Goal: Task Accomplishment & Management: Use online tool/utility

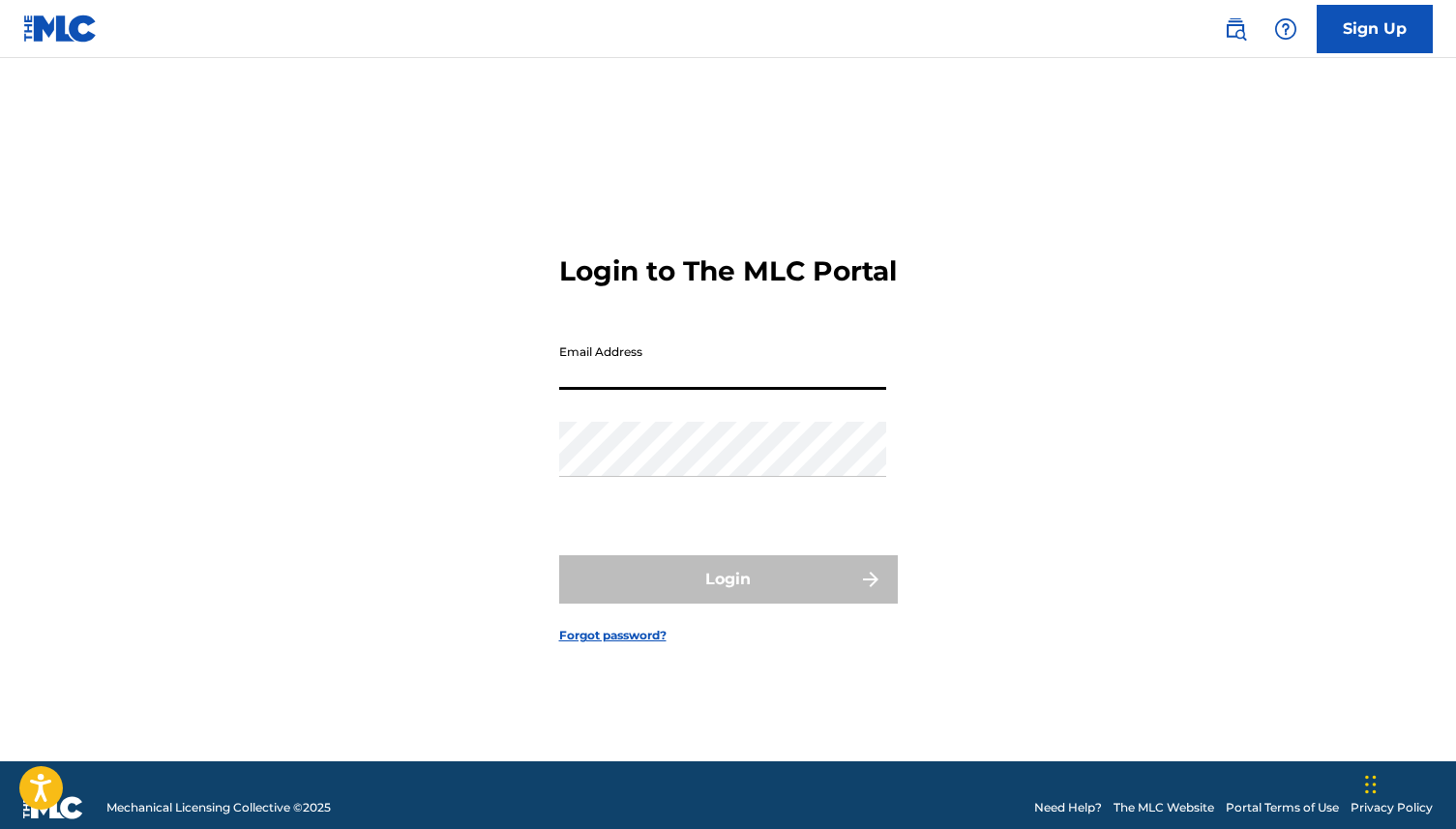
click at [658, 390] on input "Email Address" at bounding box center [723, 362] width 327 height 55
type input "[EMAIL_ADDRESS][DOMAIN_NAME]"
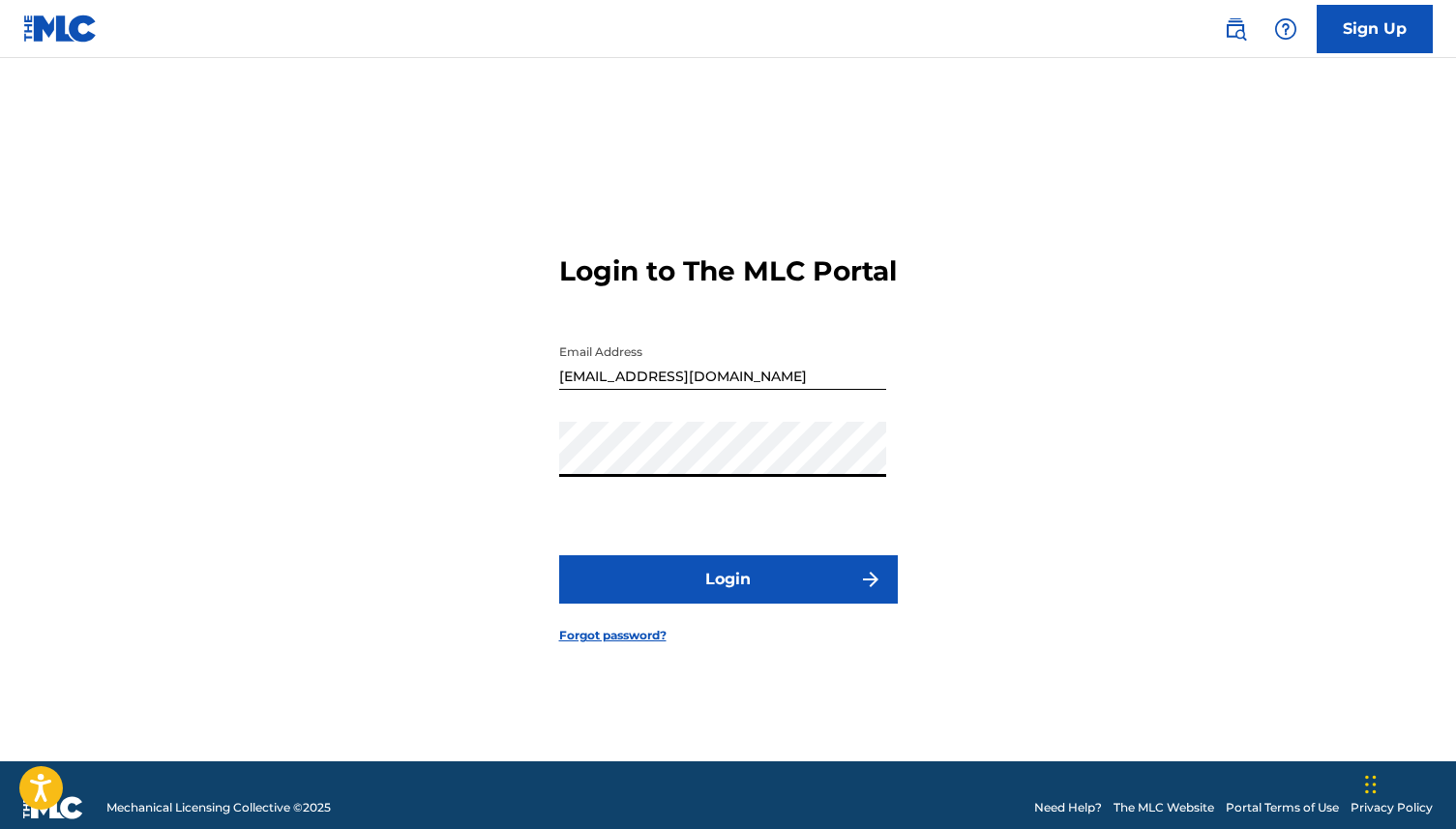
click at [620, 594] on button "Login" at bounding box center [728, 578] width 338 height 48
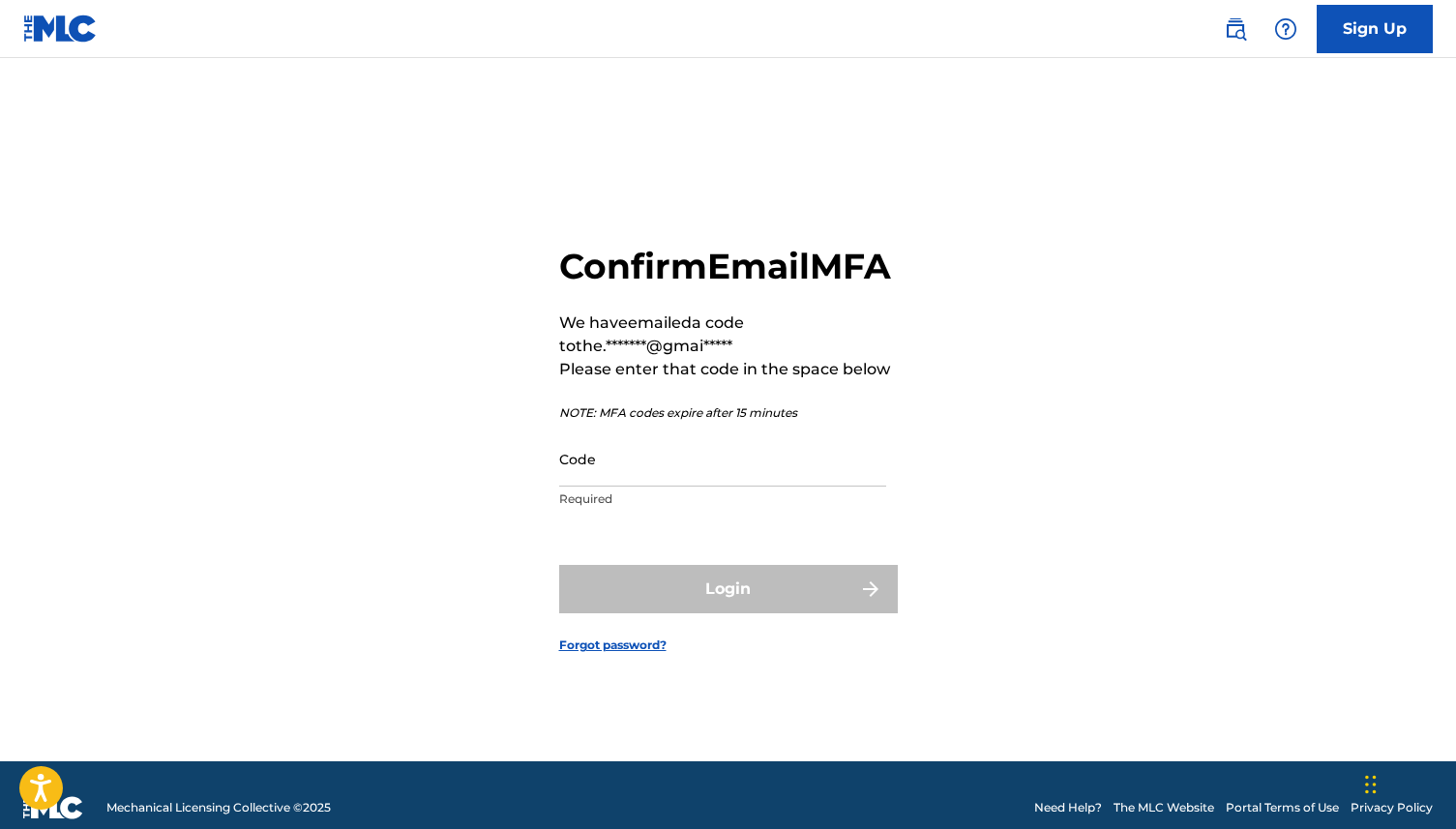
click at [597, 486] on input "Code" at bounding box center [723, 459] width 327 height 55
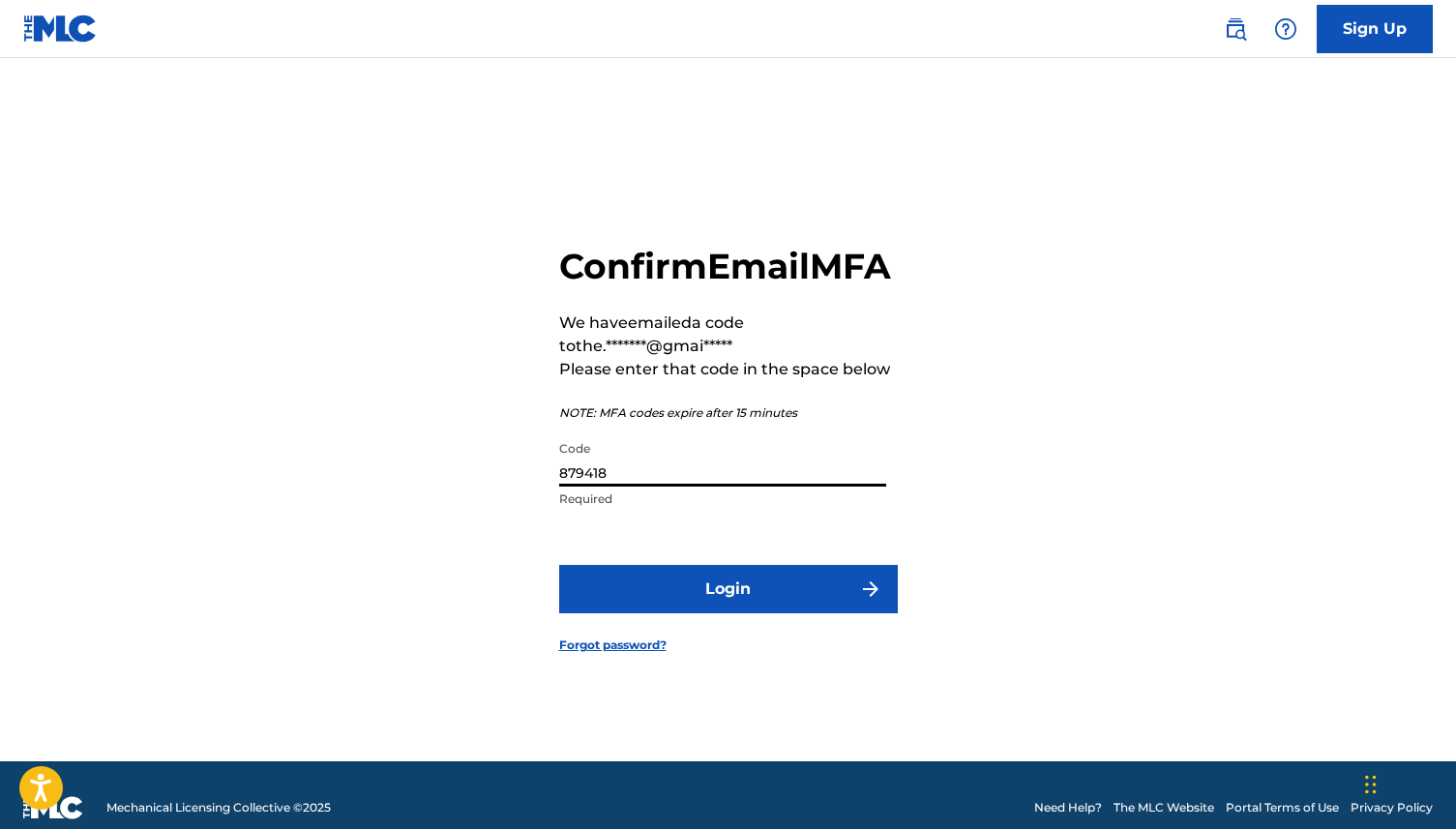
type input "879418"
click at [676, 613] on button "Login" at bounding box center [728, 588] width 338 height 48
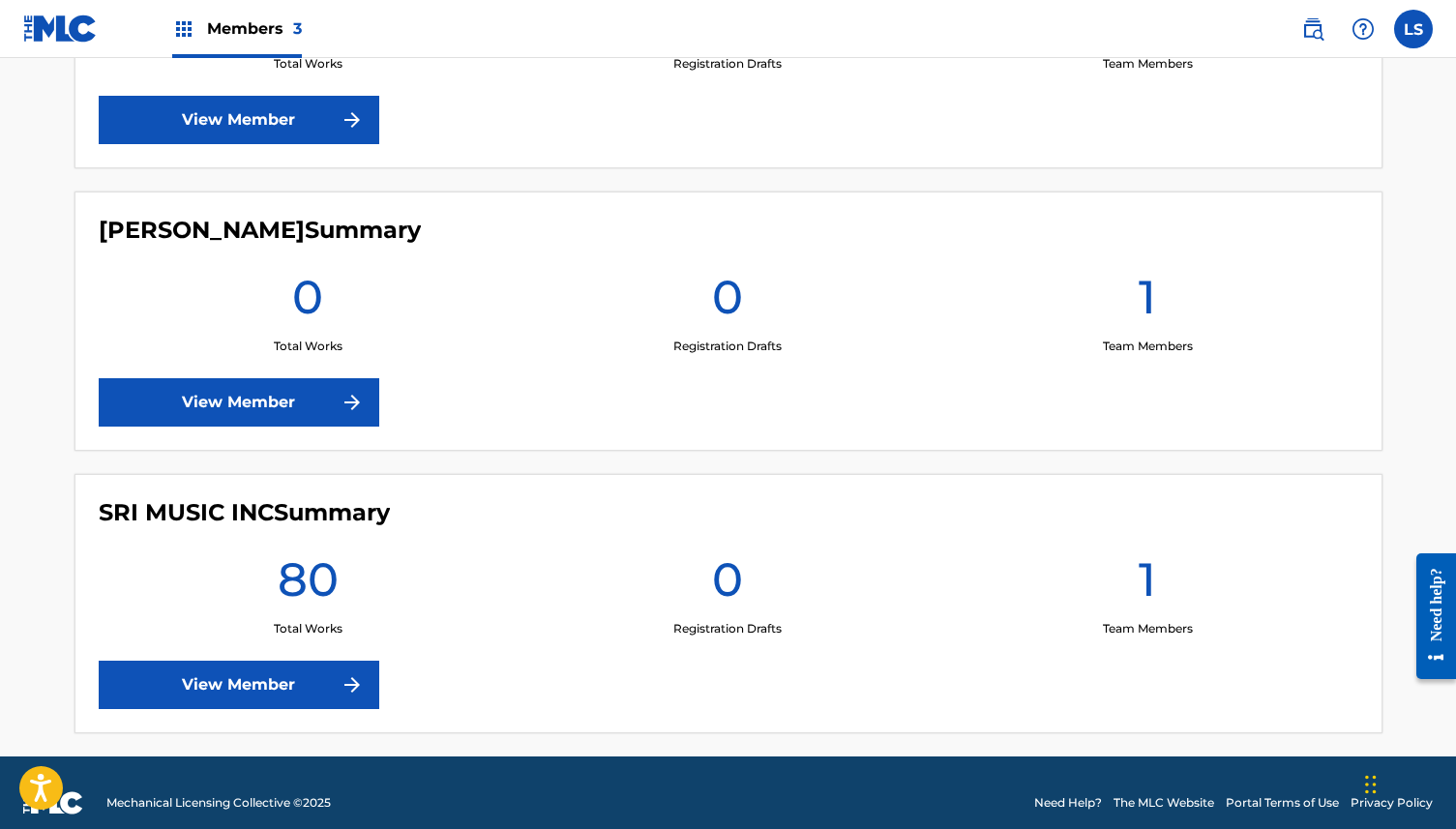
scroll to position [726, 0]
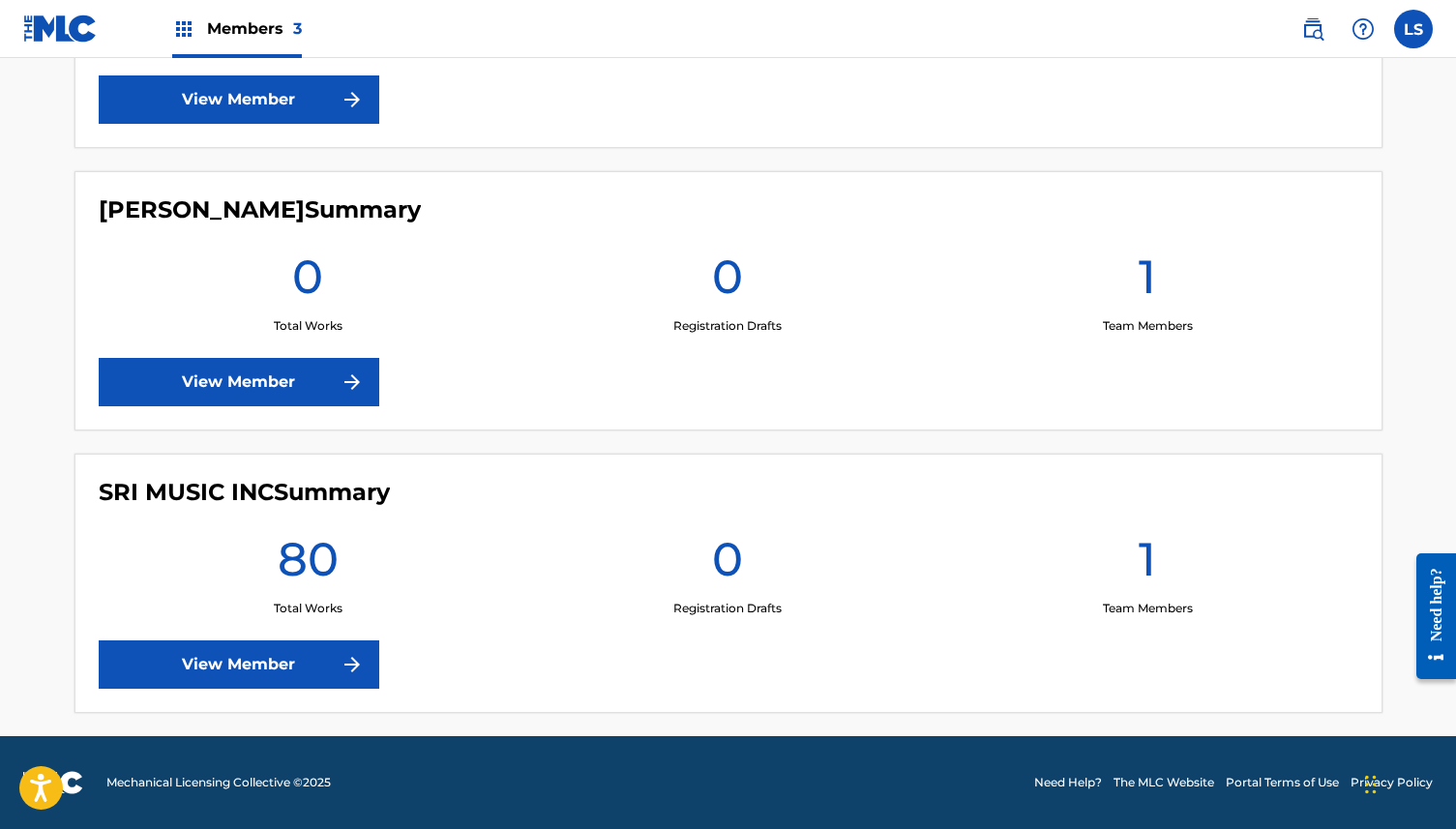
click at [337, 665] on link "View Member" at bounding box center [239, 663] width 280 height 48
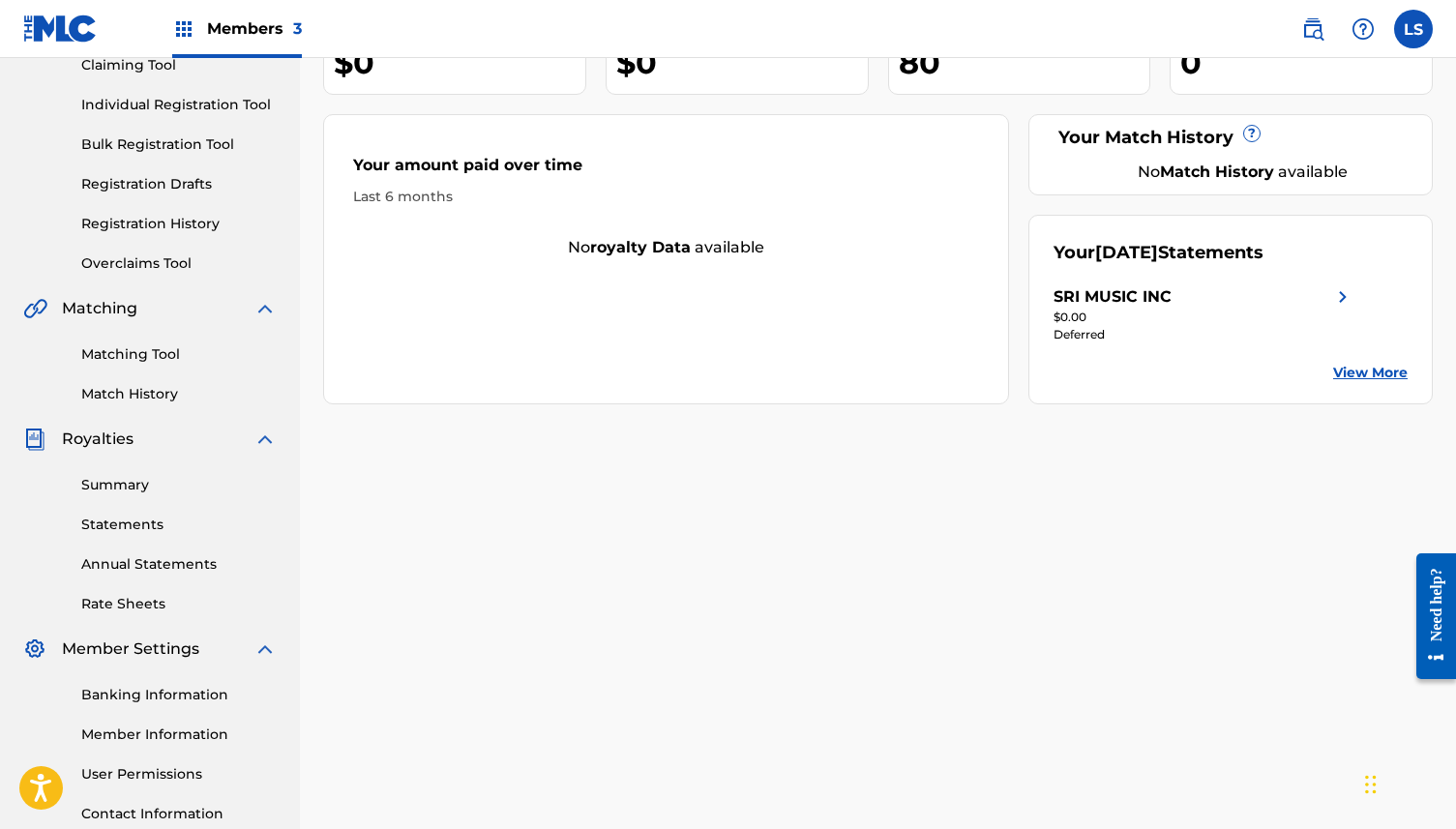
scroll to position [370, 0]
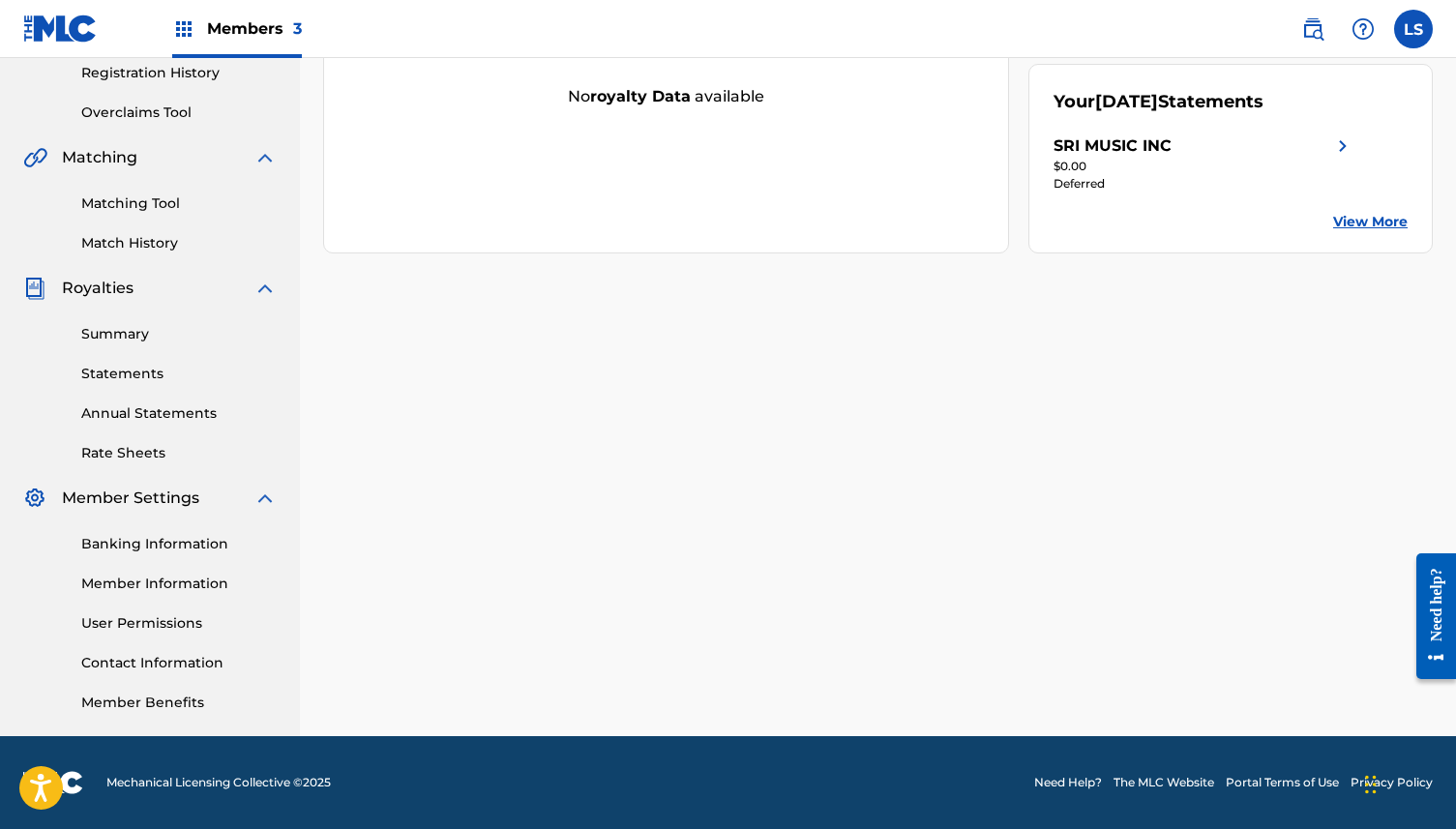
click at [150, 546] on link "Banking Information" at bounding box center [178, 544] width 195 height 21
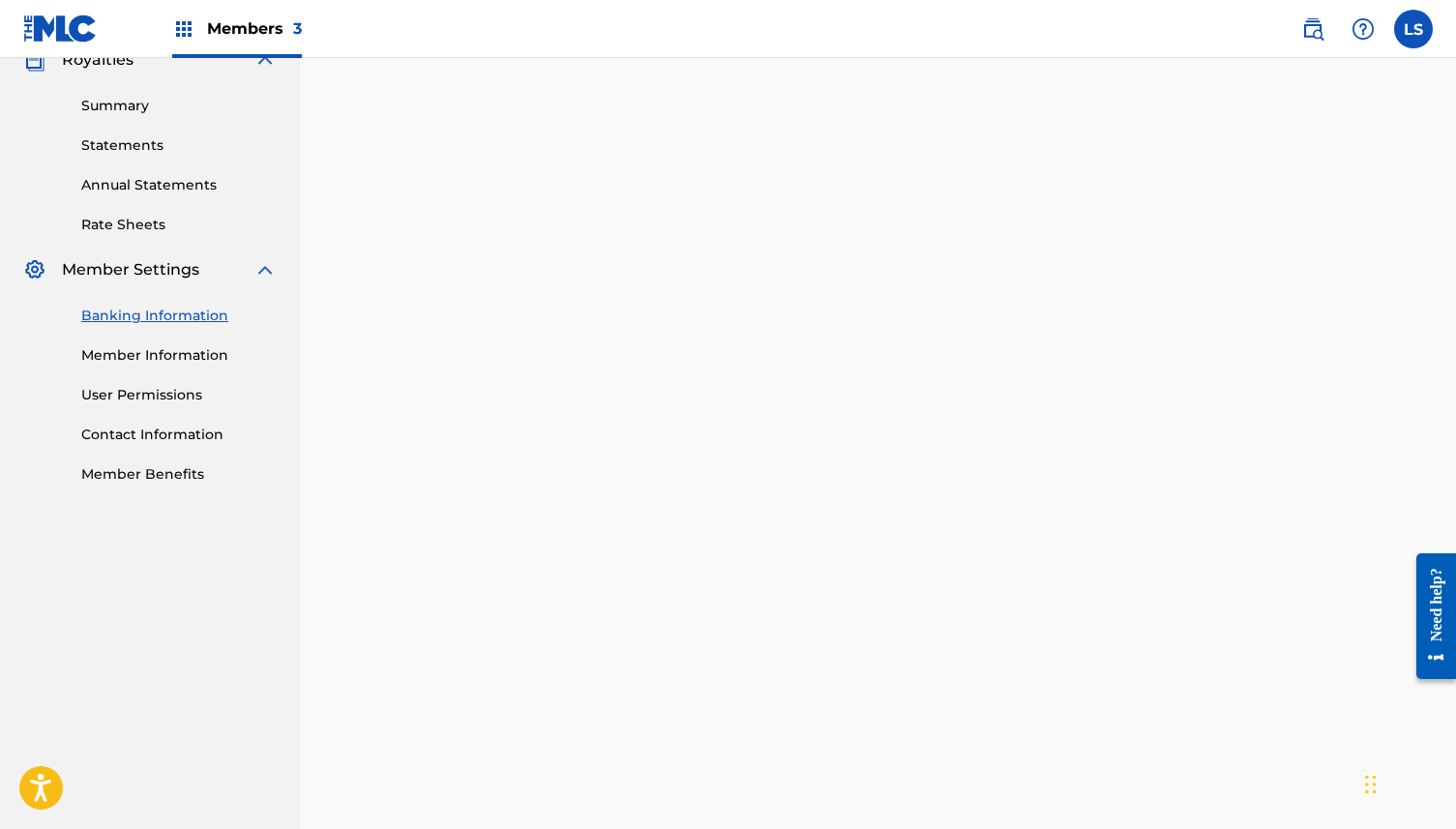
scroll to position [370, 0]
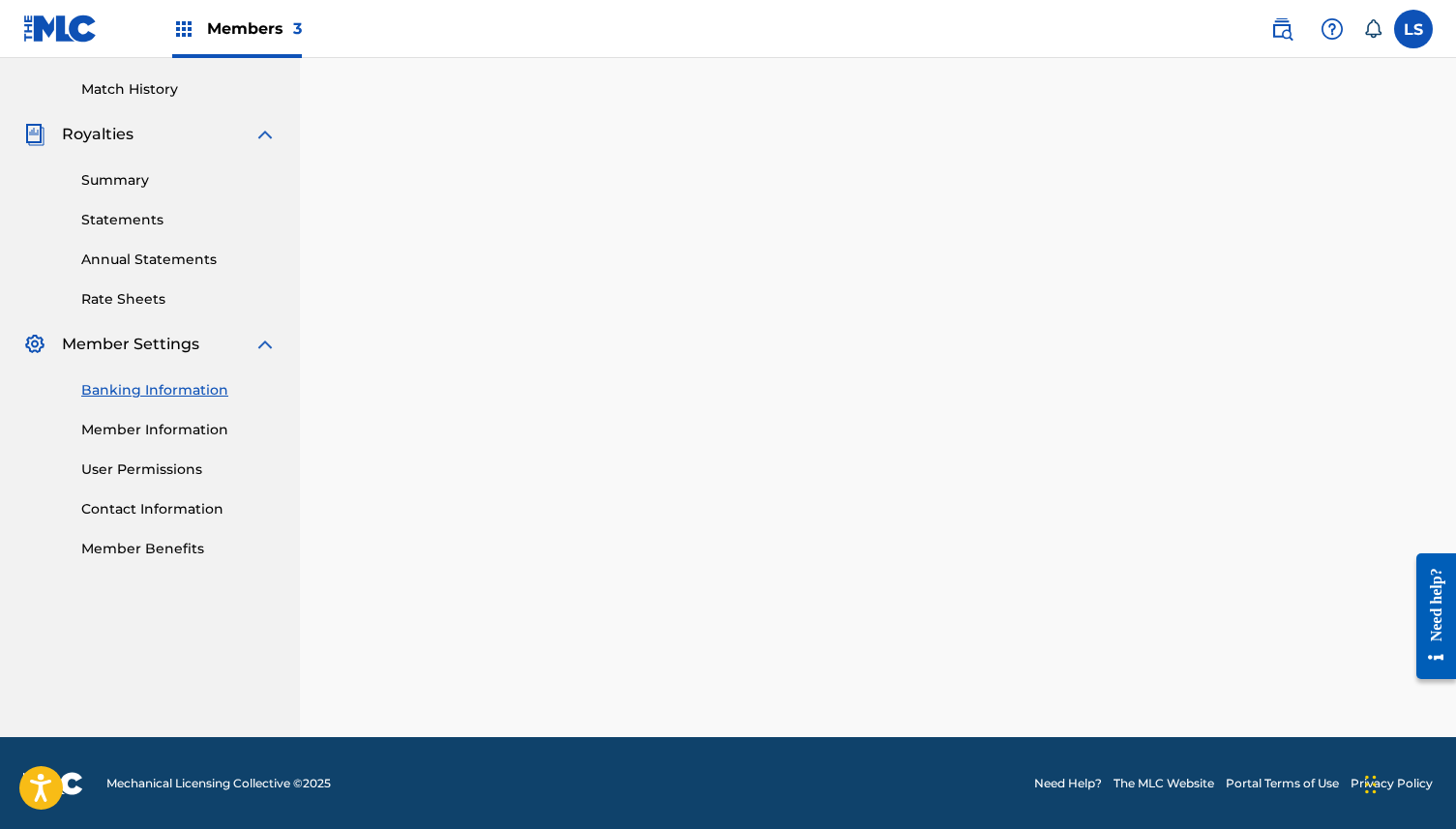
scroll to position [370, 0]
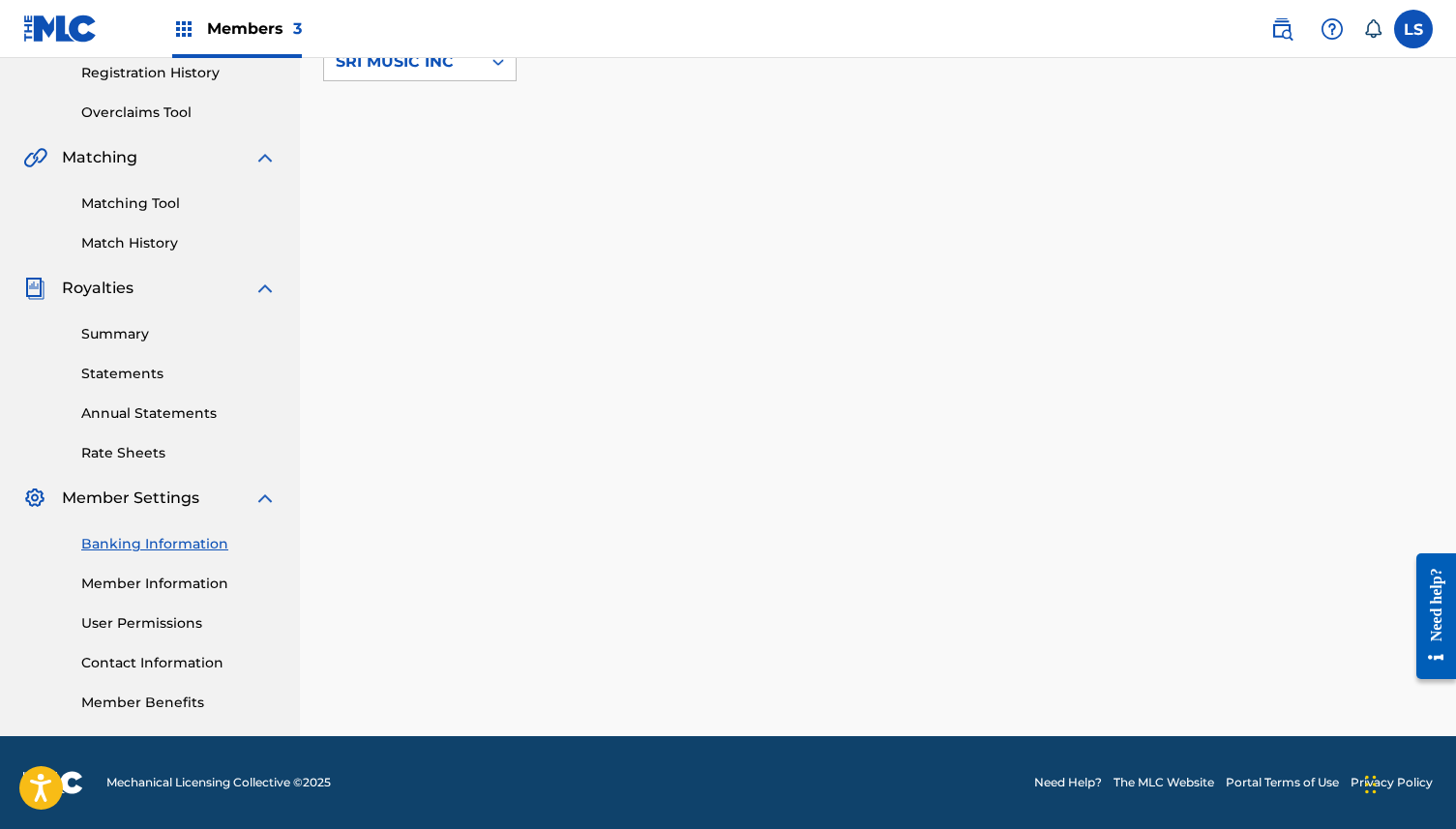
click at [215, 583] on link "Member Information" at bounding box center [178, 583] width 195 height 21
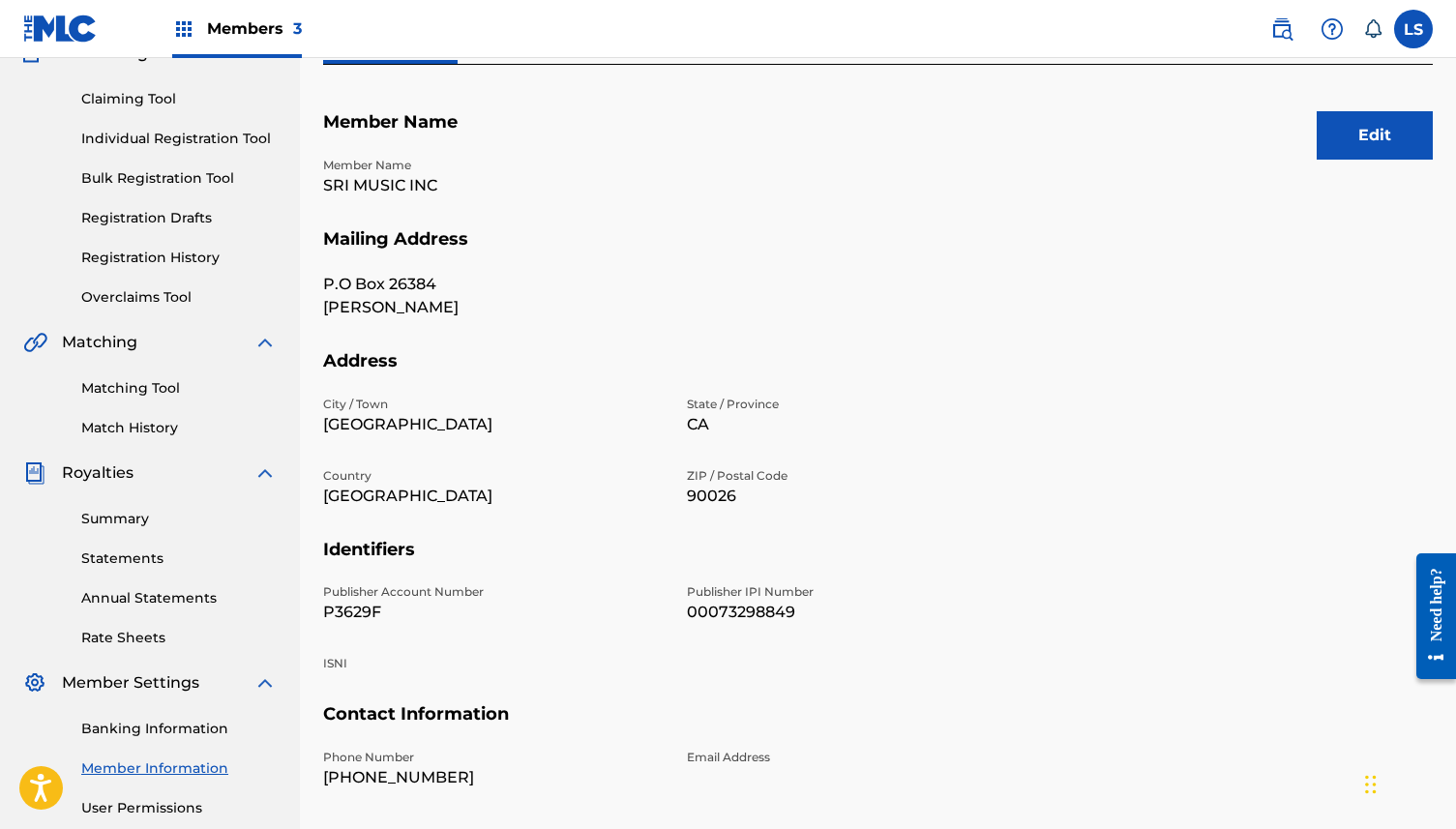
scroll to position [147, 0]
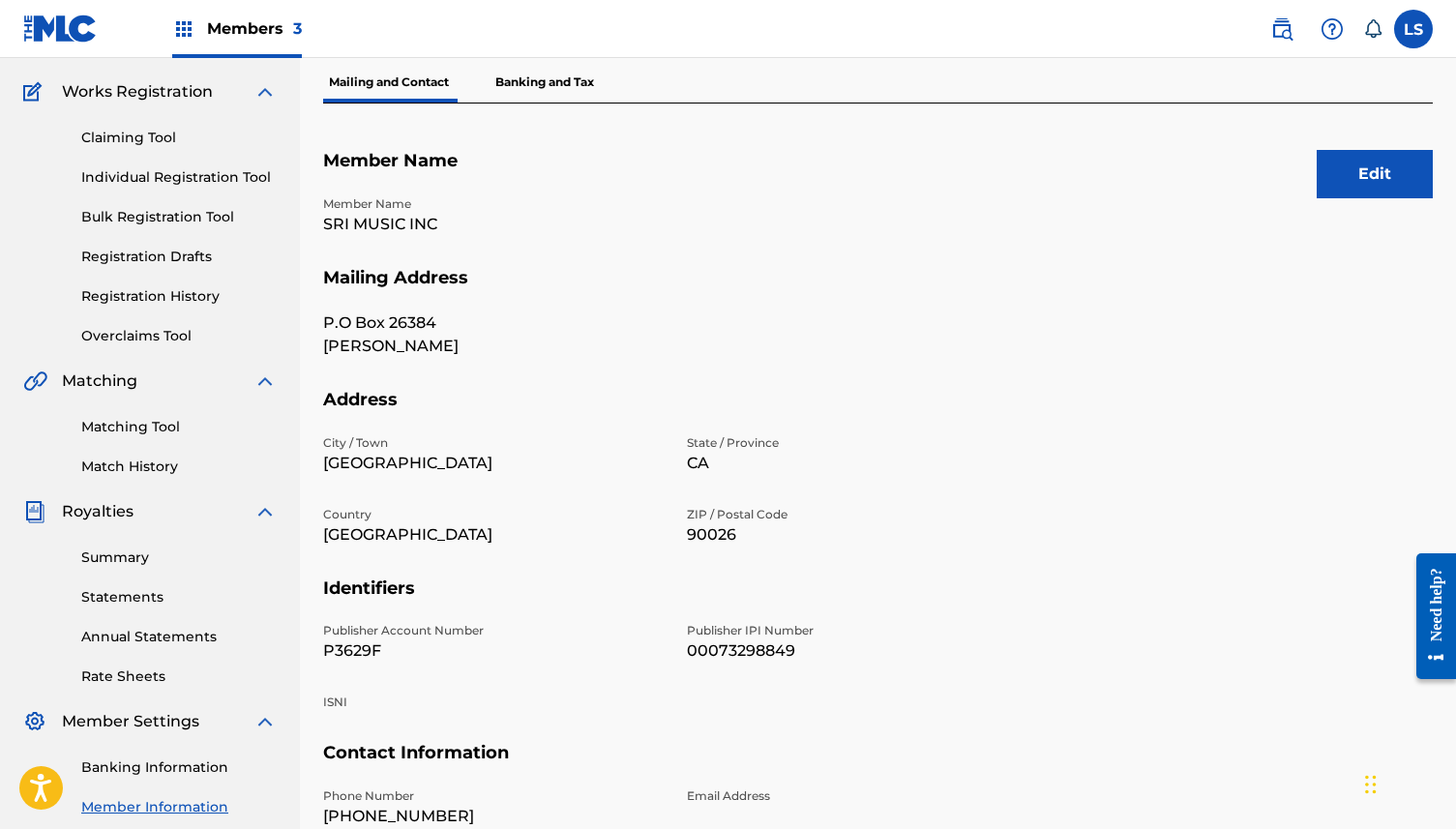
click at [1360, 188] on button "Edit" at bounding box center [1375, 173] width 116 height 48
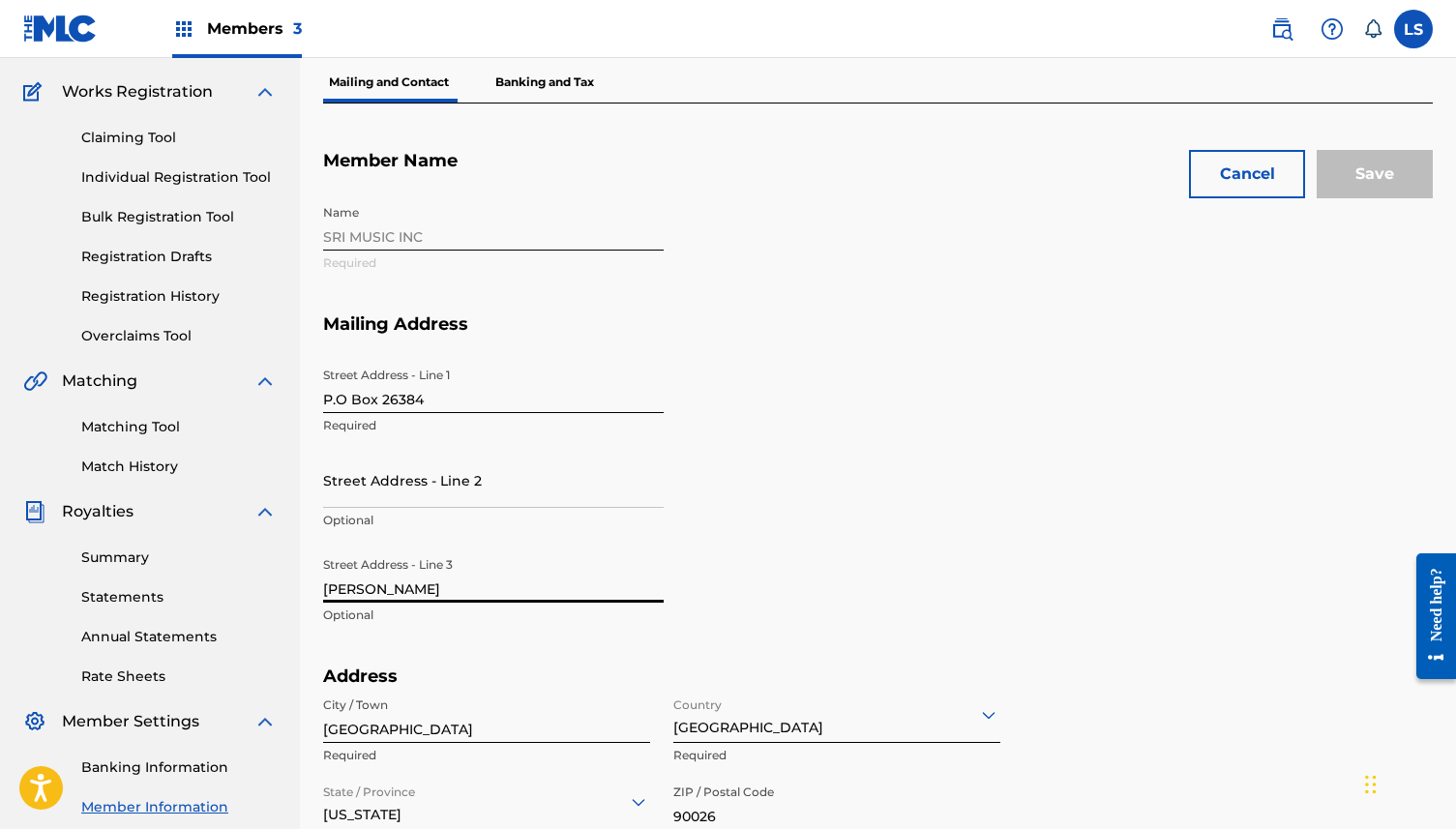
drag, startPoint x: 535, startPoint y: 591, endPoint x: 316, endPoint y: 591, distance: 219.0
click at [316, 591] on div "Mailing and Contact Information entered on the Mailing and Contact tab is used …" at bounding box center [878, 676] width 1156 height 1433
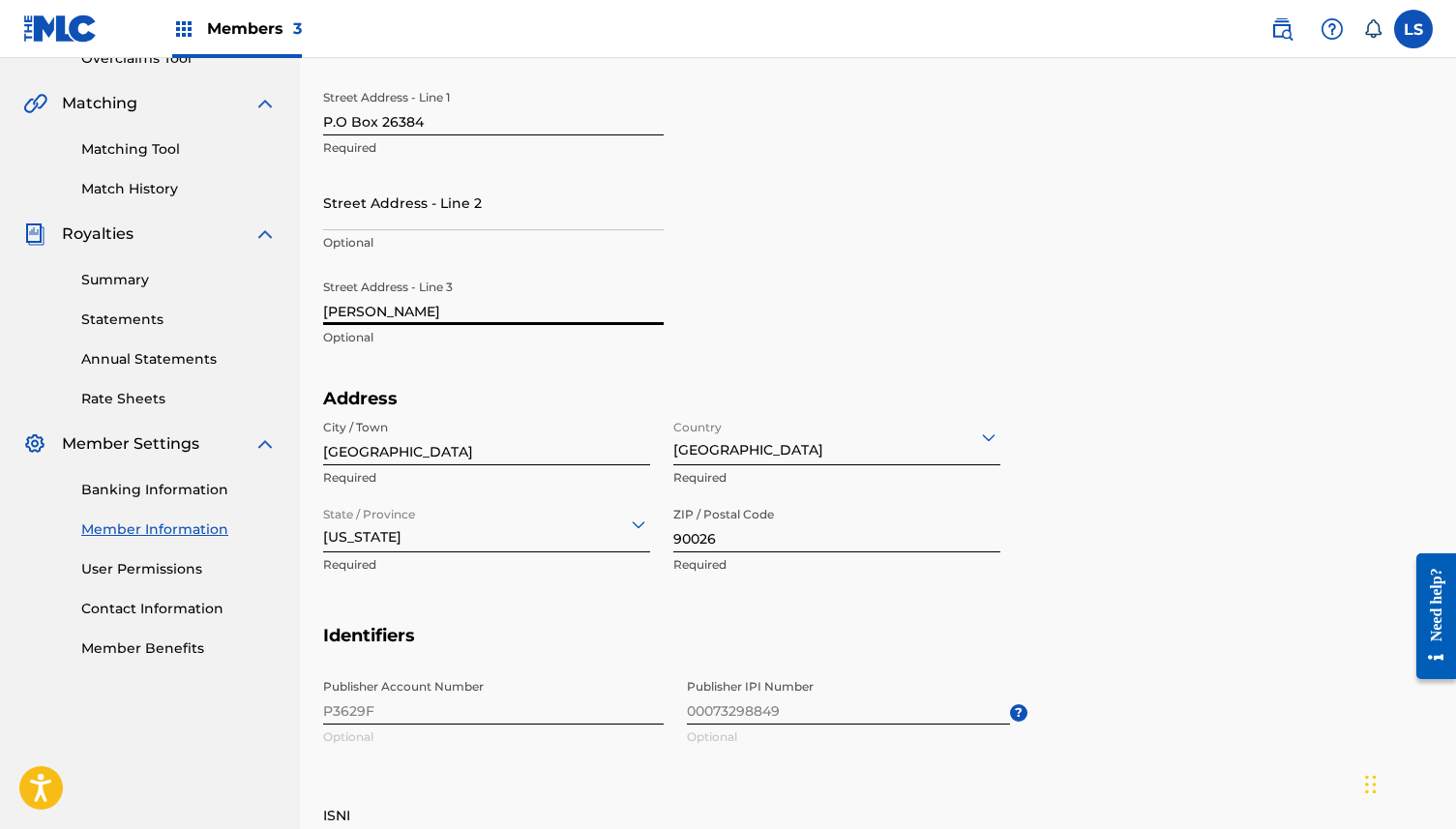
scroll to position [0, 0]
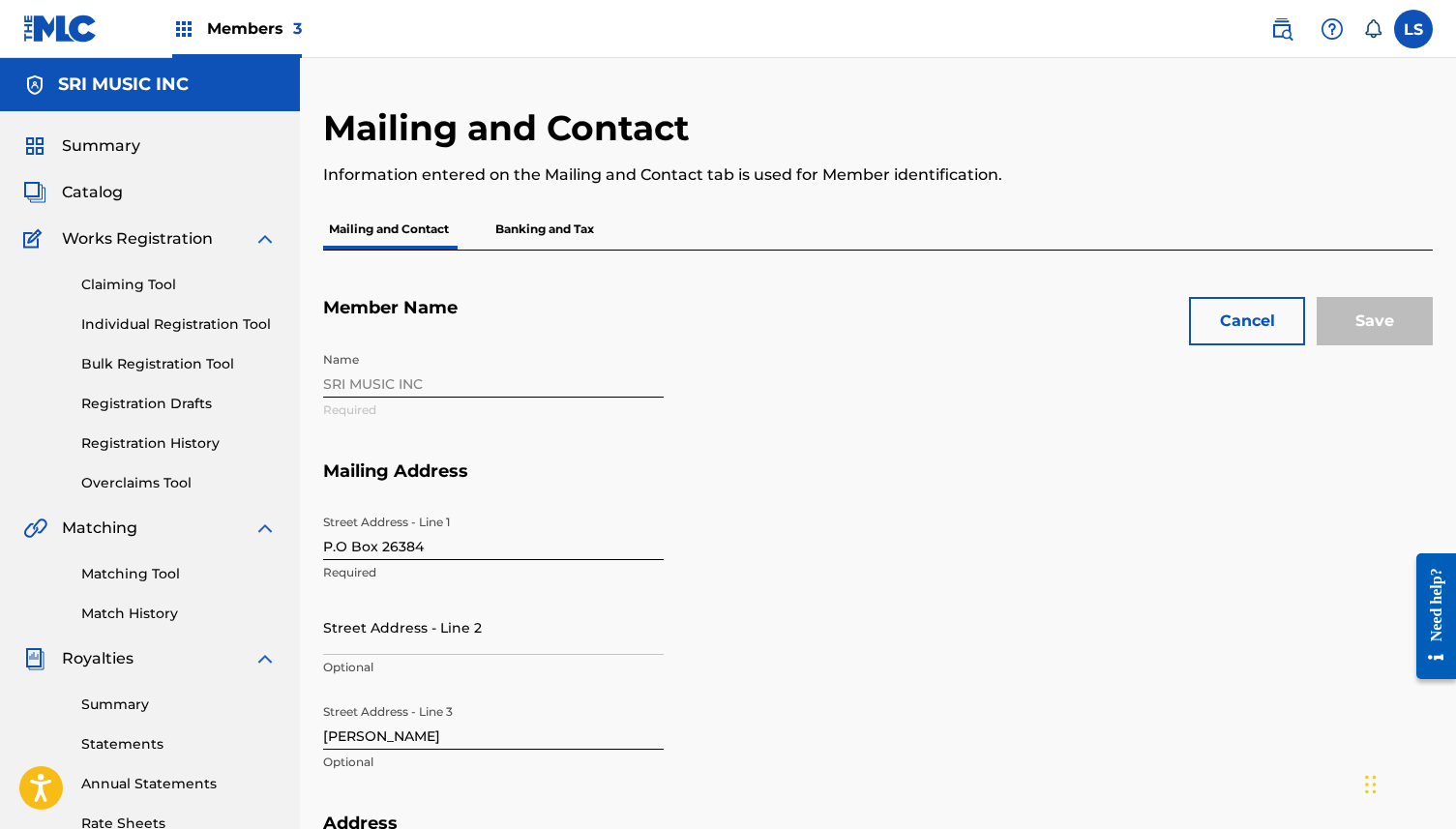
click at [1265, 333] on button "Cancel" at bounding box center [1247, 320] width 116 height 48
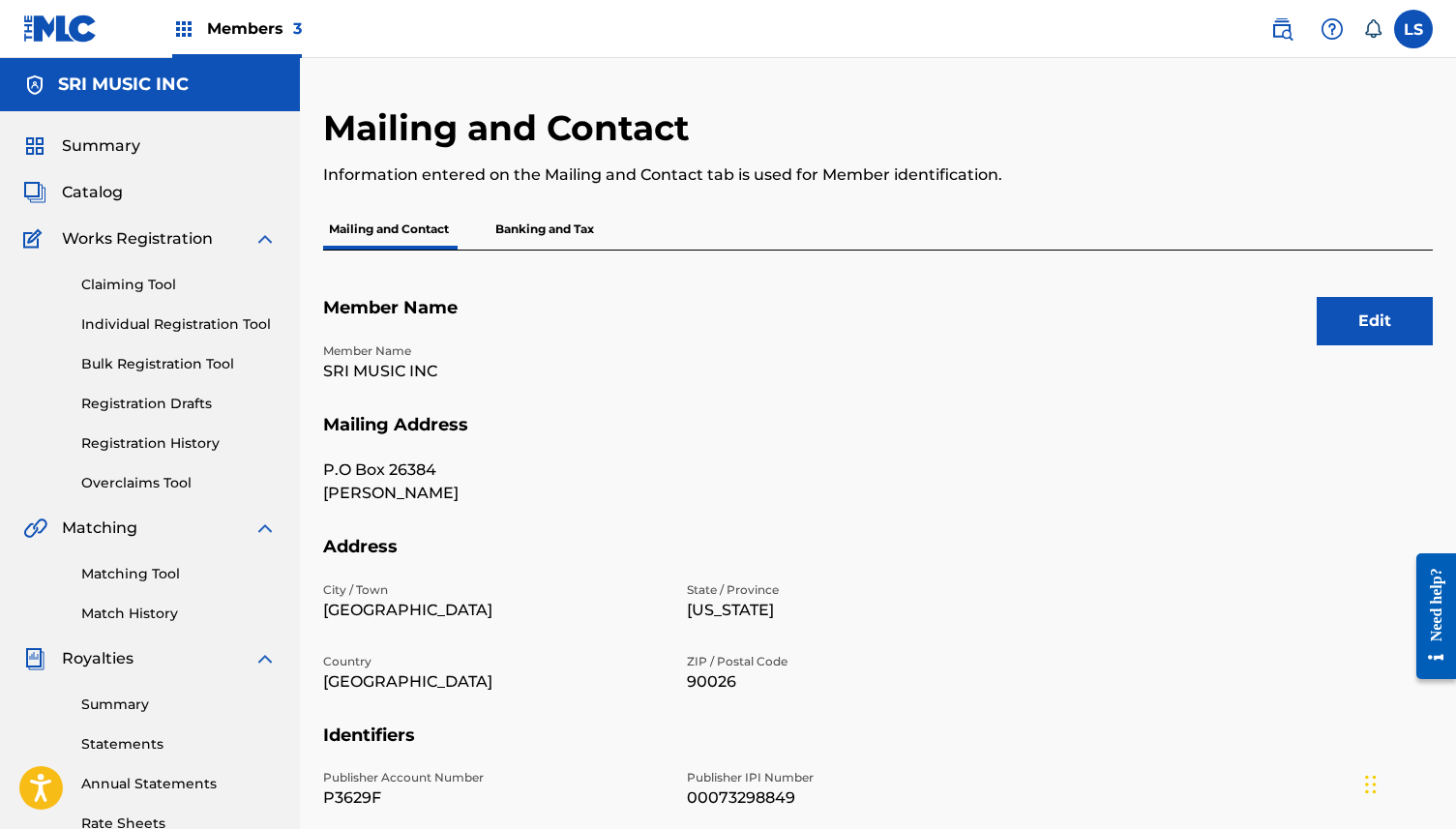
drag, startPoint x: 326, startPoint y: 496, endPoint x: 547, endPoint y: 494, distance: 221.0
click at [547, 494] on p "Lakshminarayana Shankar" at bounding box center [493, 493] width 340 height 24
click at [1351, 333] on button "Edit" at bounding box center [1375, 320] width 116 height 48
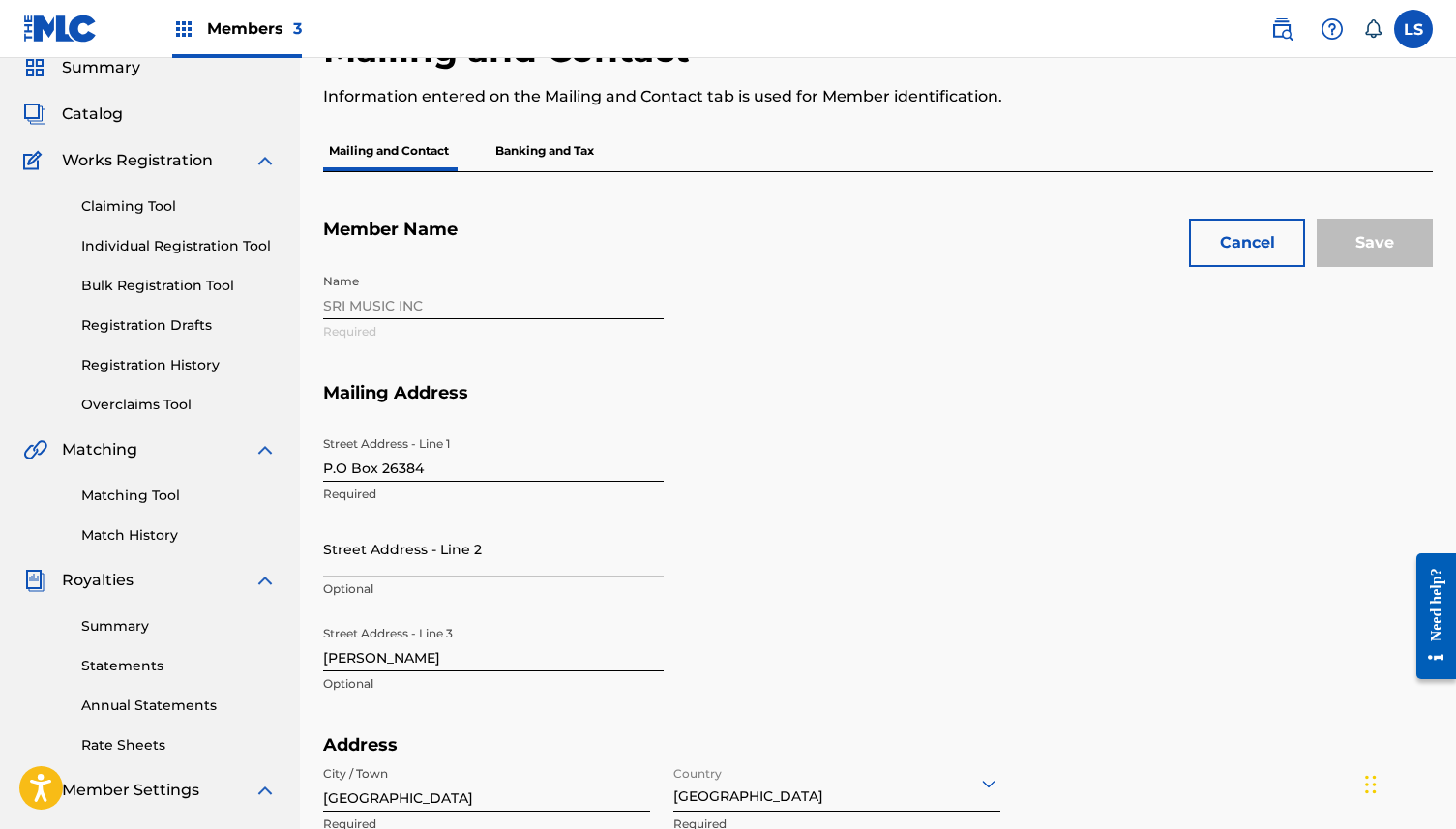
scroll to position [104, 0]
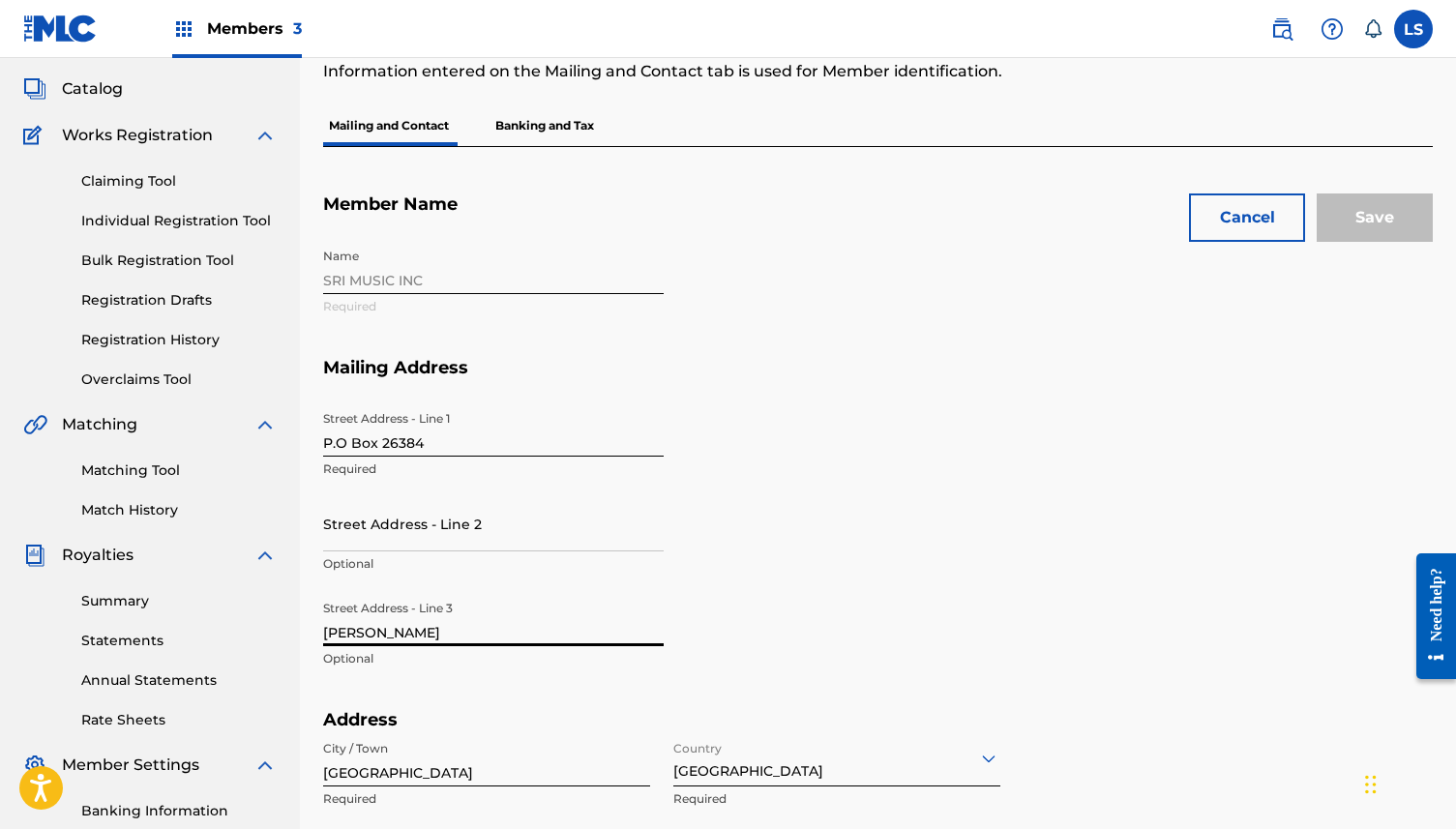
drag, startPoint x: 326, startPoint y: 633, endPoint x: 524, endPoint y: 631, distance: 198.0
click at [524, 631] on input "Lakshminarayana Shankar" at bounding box center [493, 618] width 340 height 55
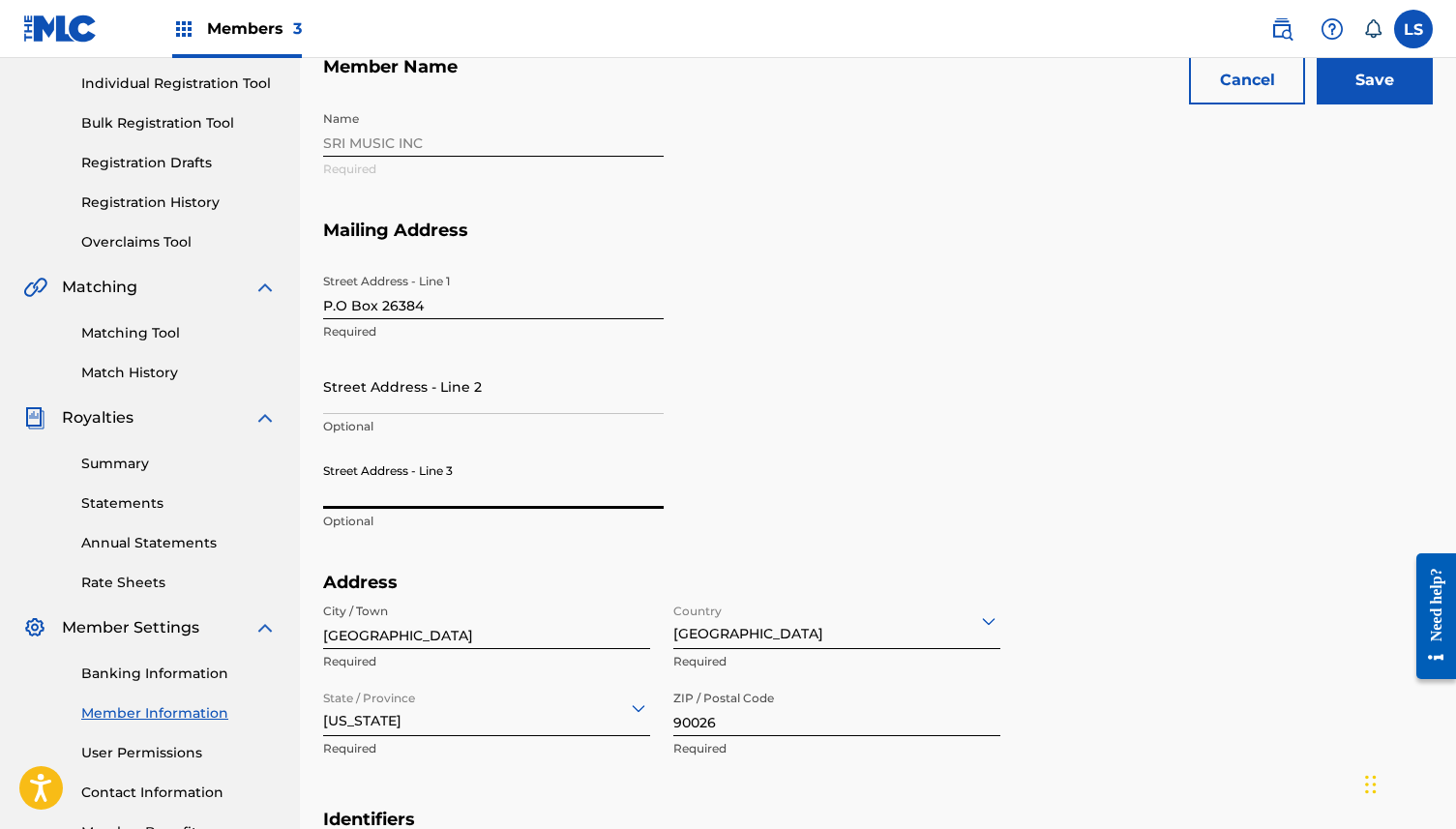
scroll to position [247, 0]
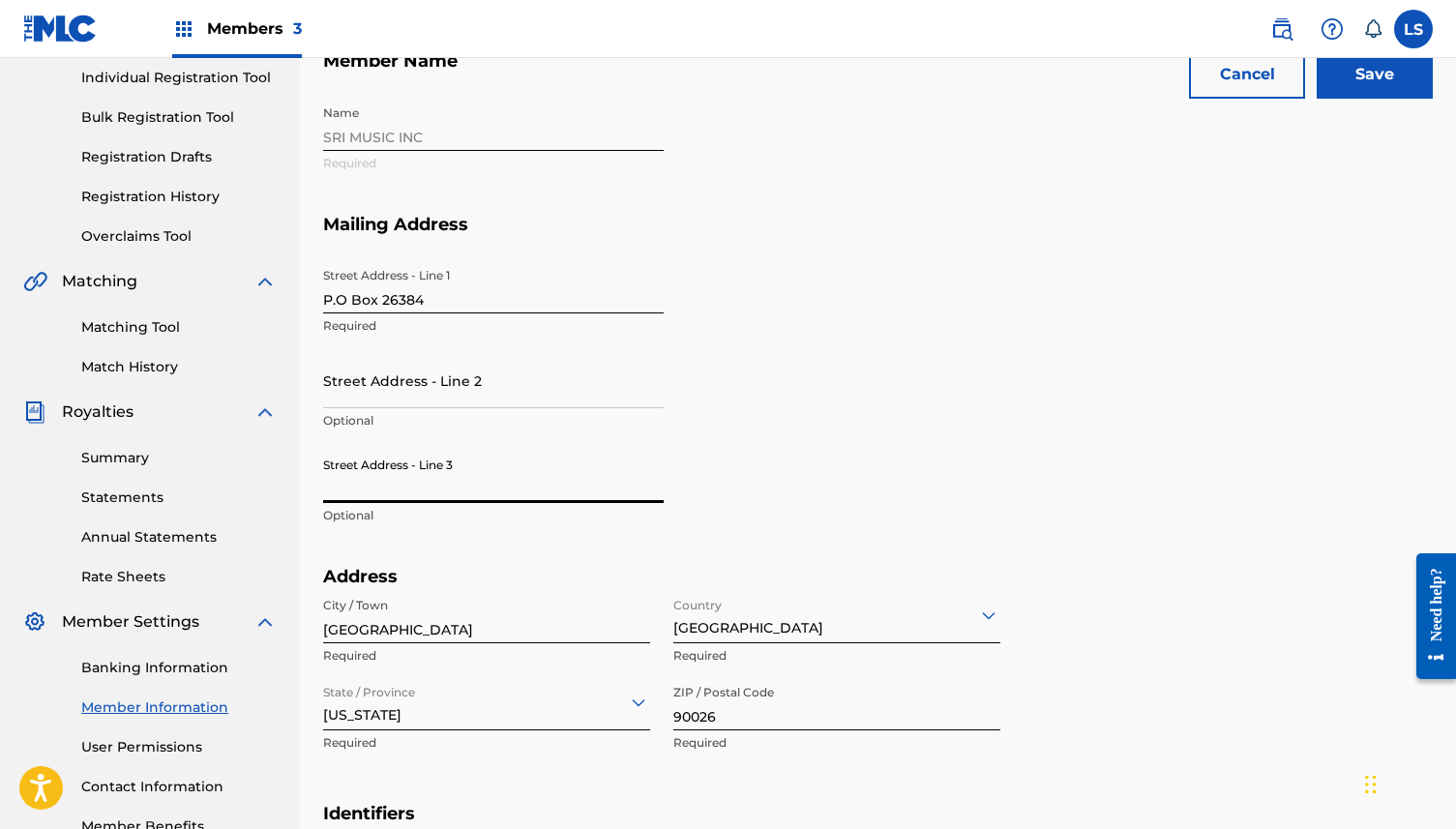
click at [1333, 91] on input "Save" at bounding box center [1375, 73] width 116 height 48
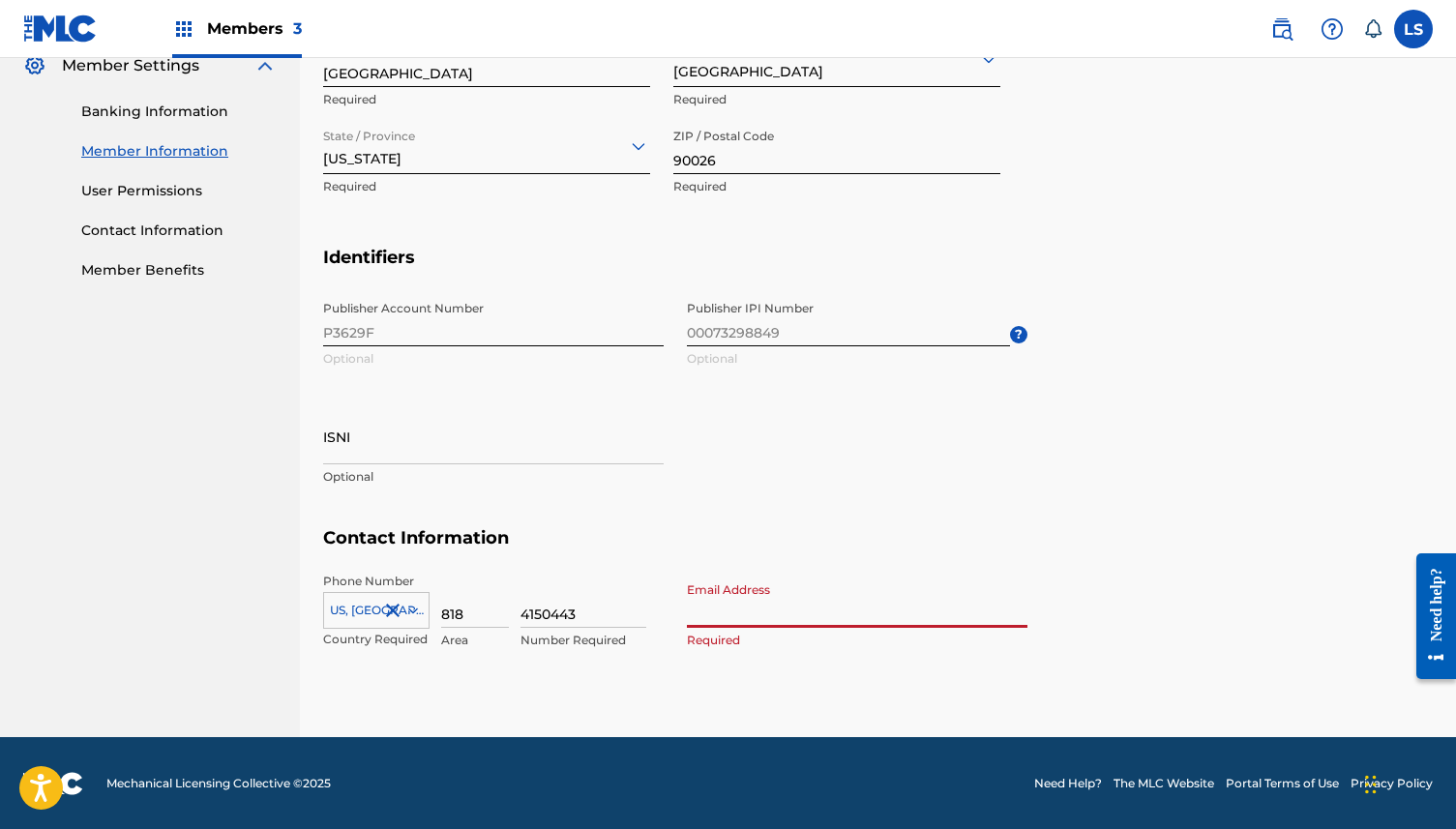
click at [776, 621] on input "Email Address" at bounding box center [857, 600] width 340 height 55
type input "the.shenkar@gmail.com"
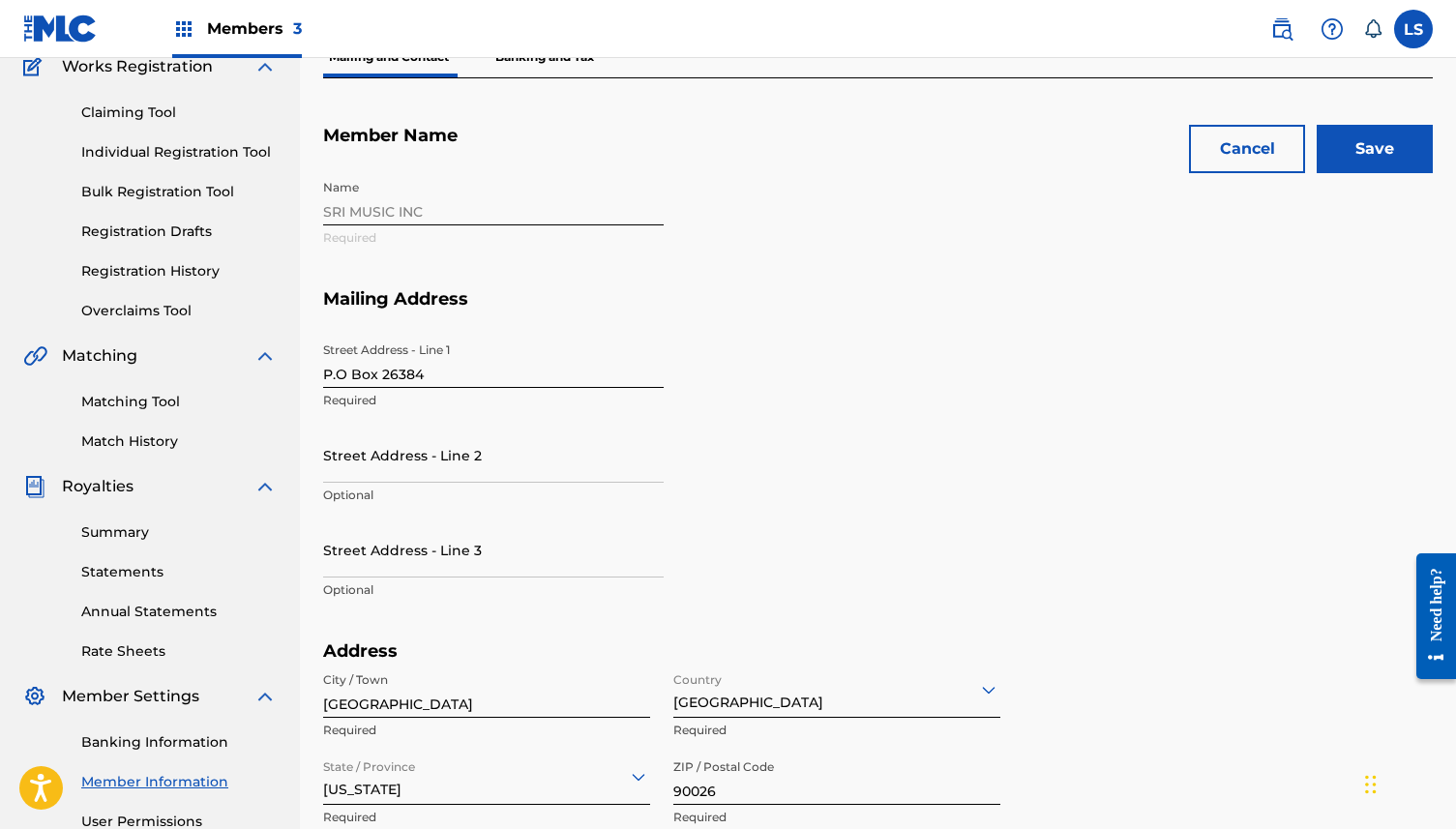
scroll to position [146, 0]
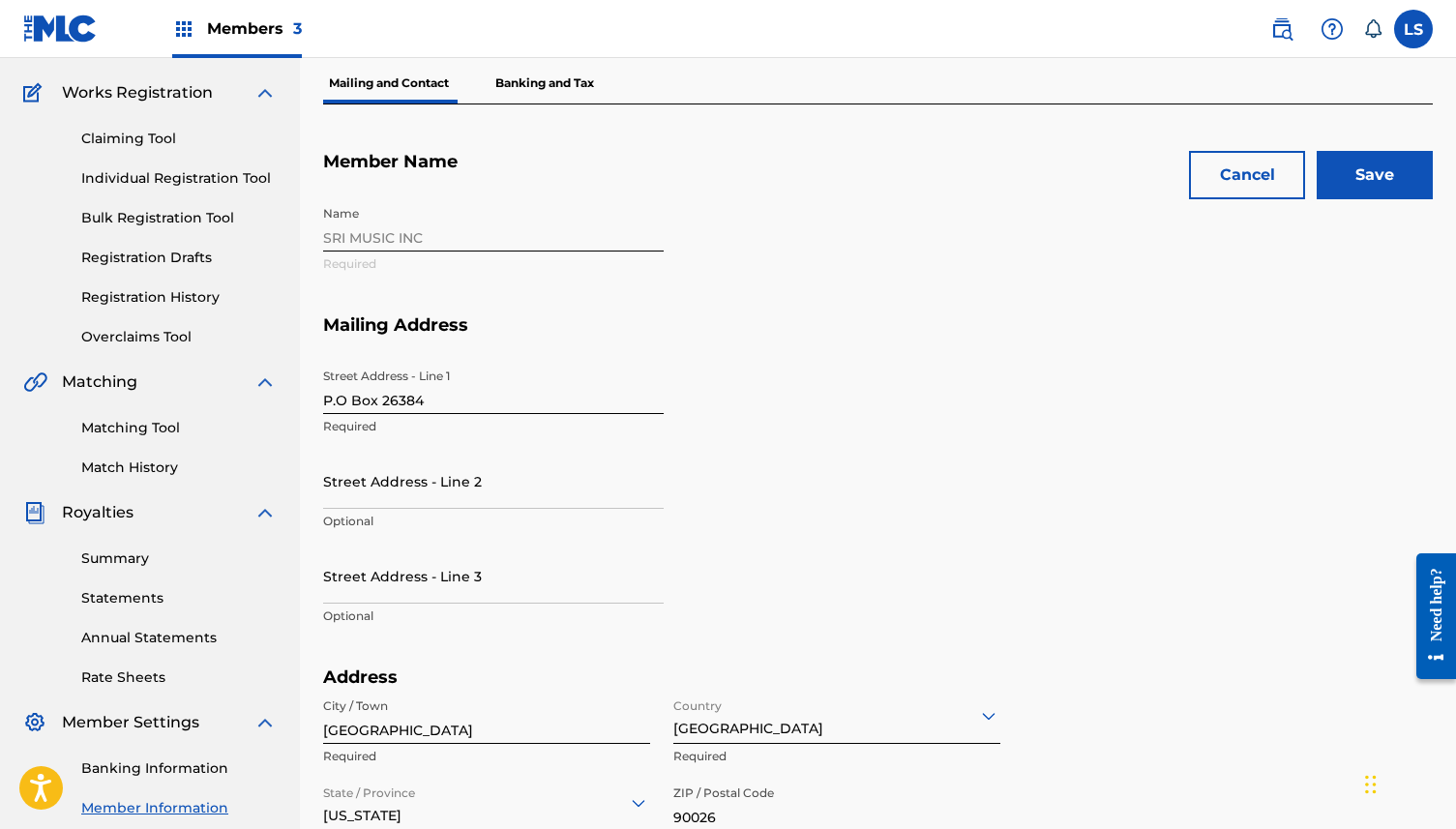
click at [1418, 178] on input "Save" at bounding box center [1375, 174] width 116 height 48
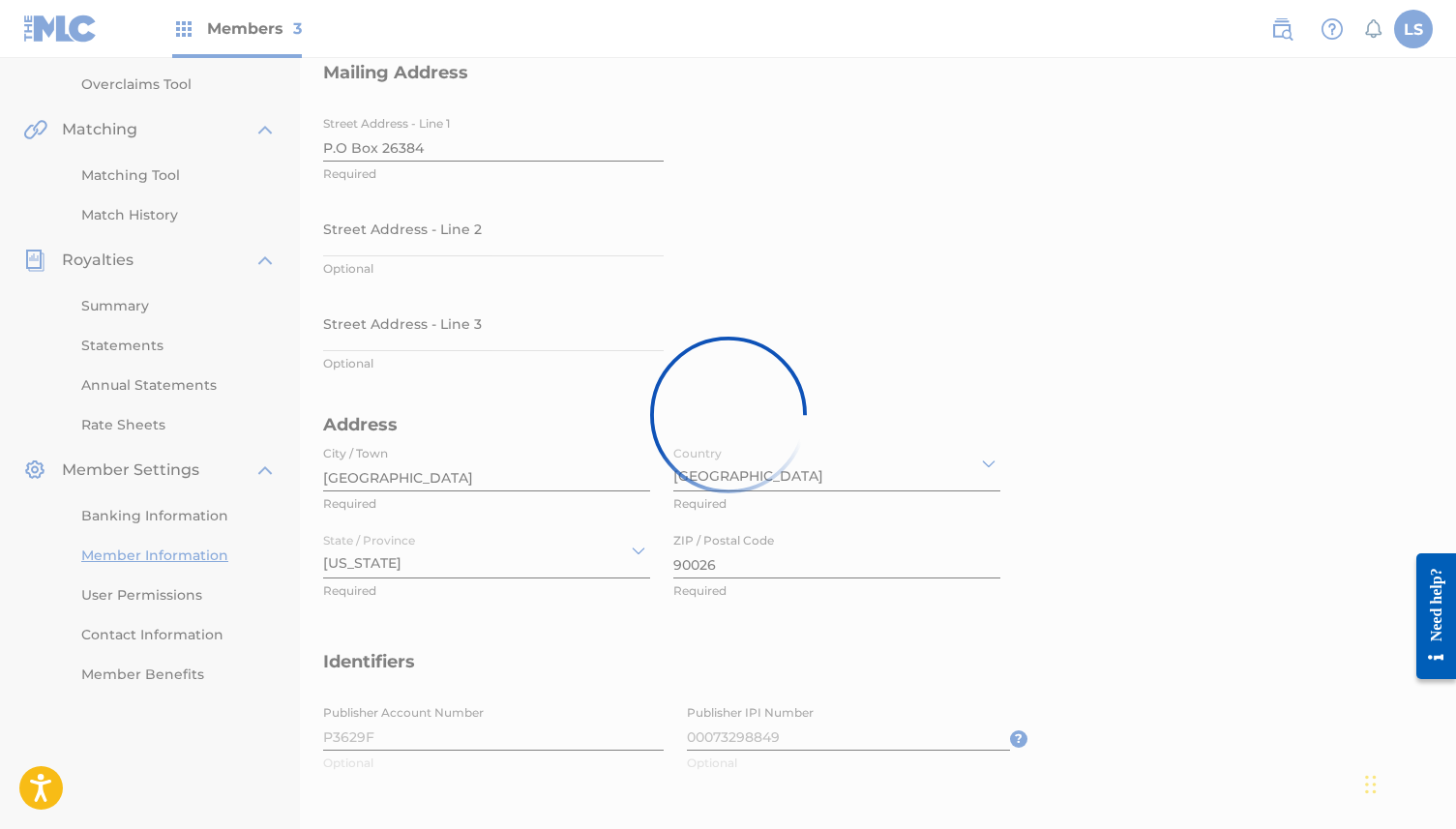
scroll to position [0, 0]
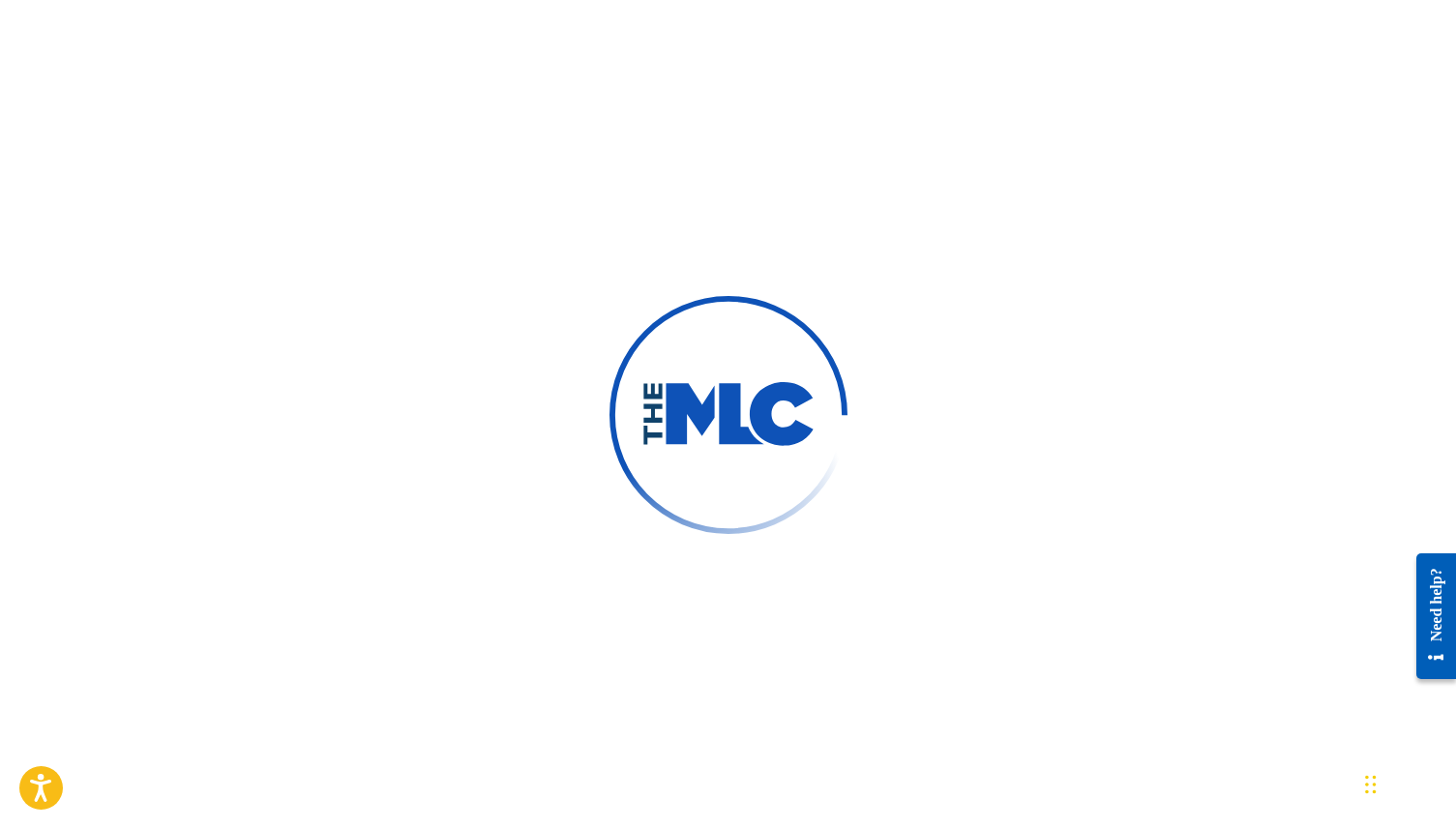
scroll to position [370, 0]
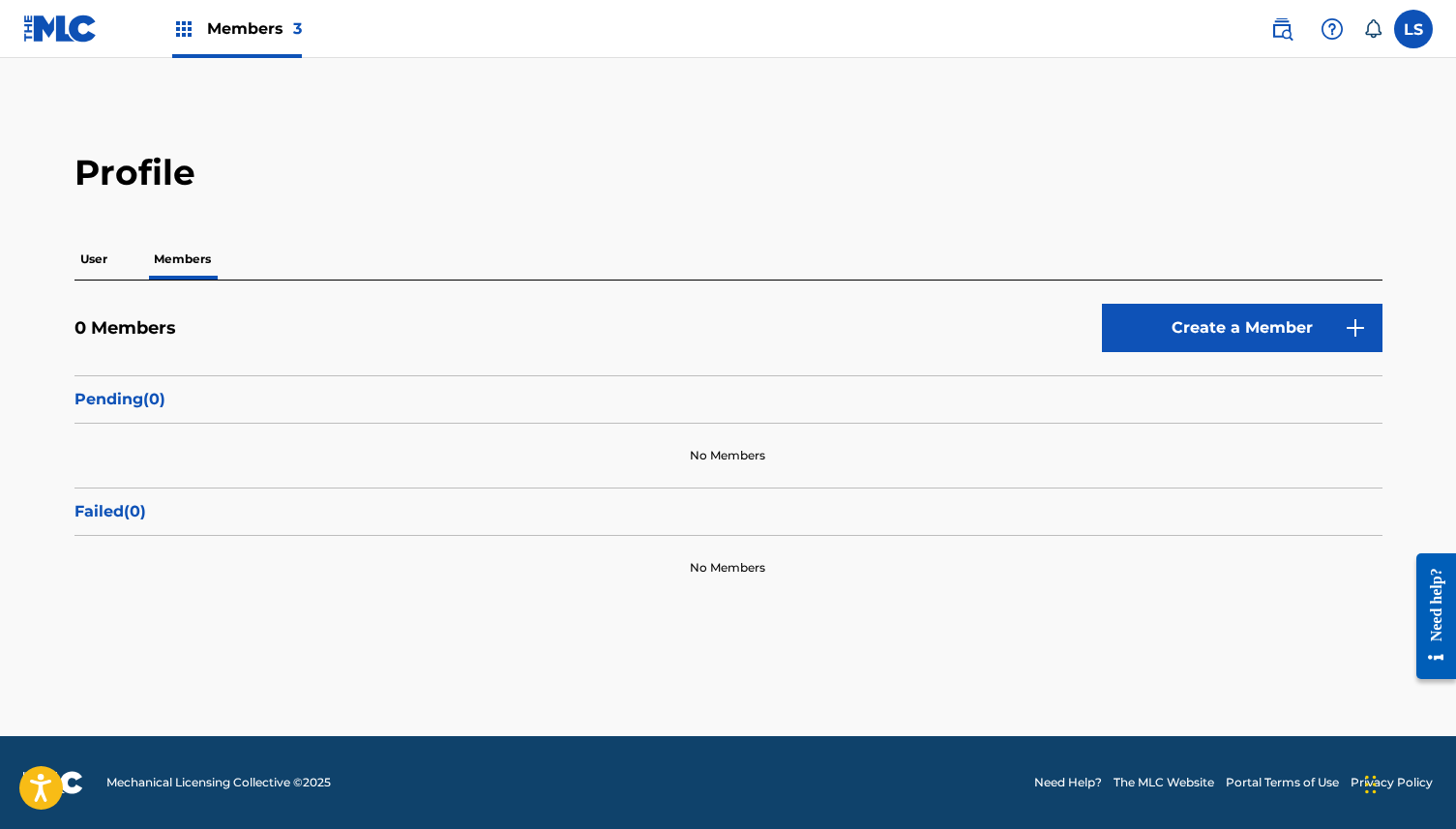
click at [268, 33] on span "Members 3" at bounding box center [254, 28] width 95 height 23
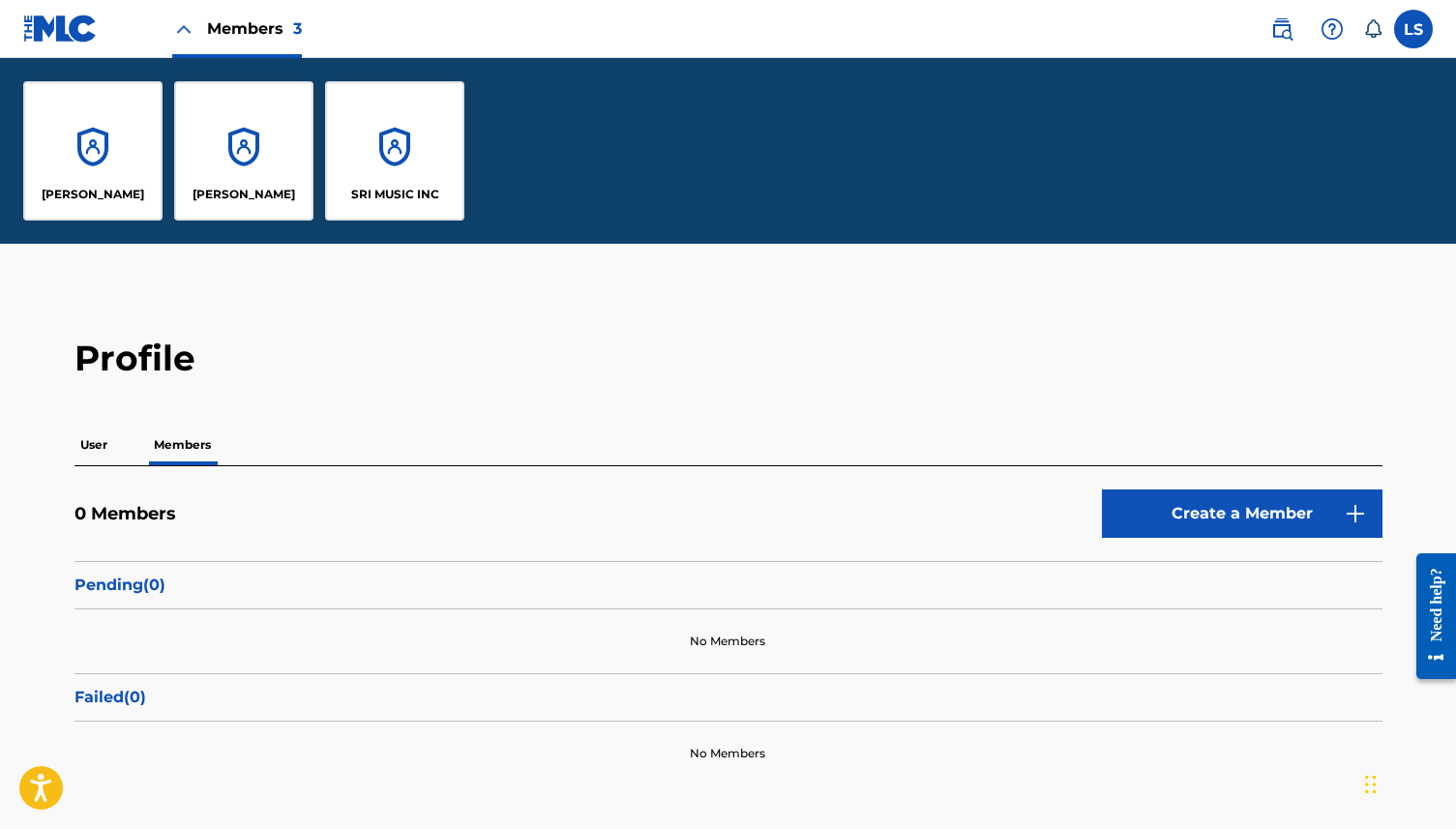
click at [347, 143] on div "SRI MUSIC INC" at bounding box center [395, 151] width 139 height 139
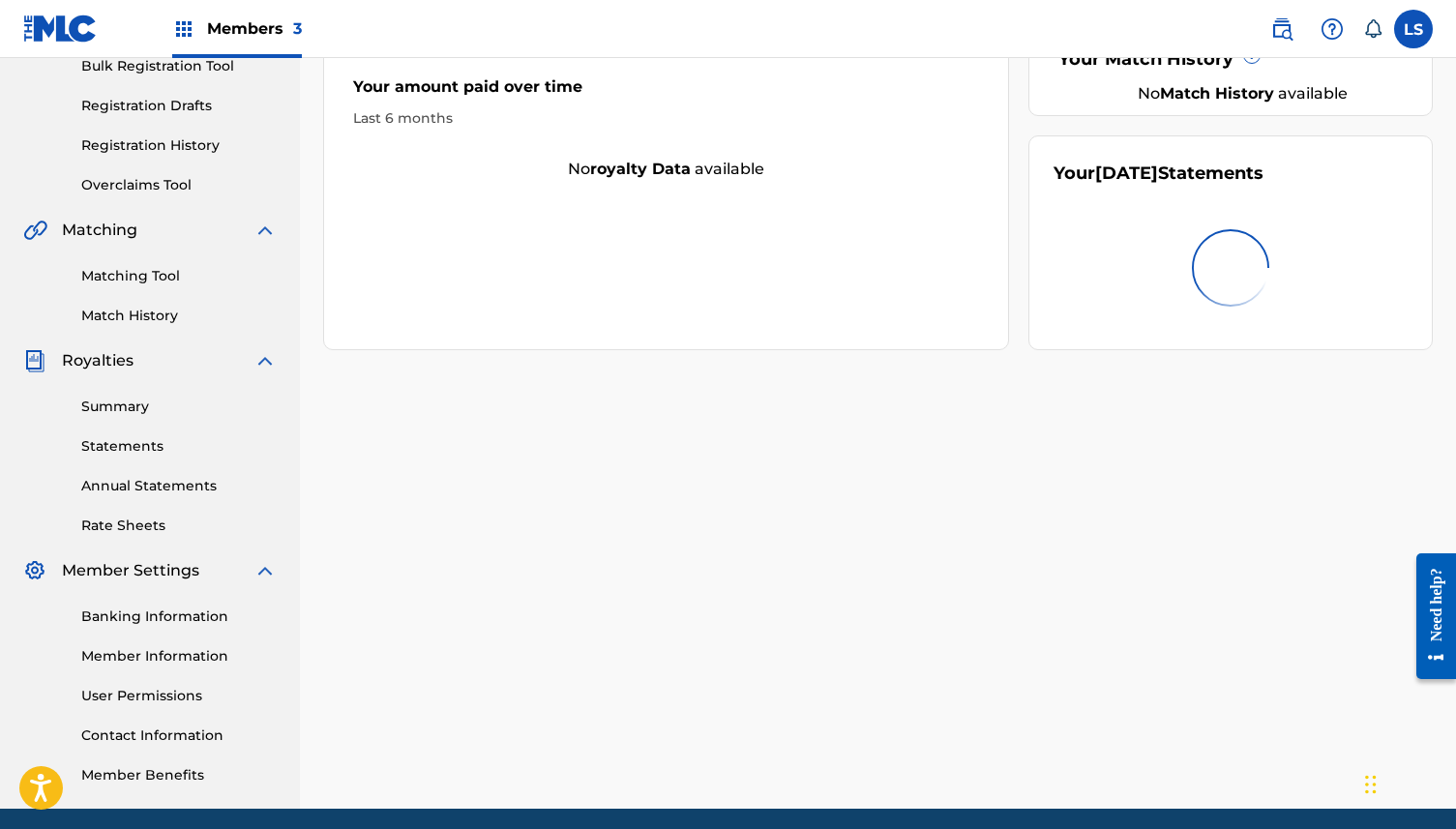
scroll to position [370, 0]
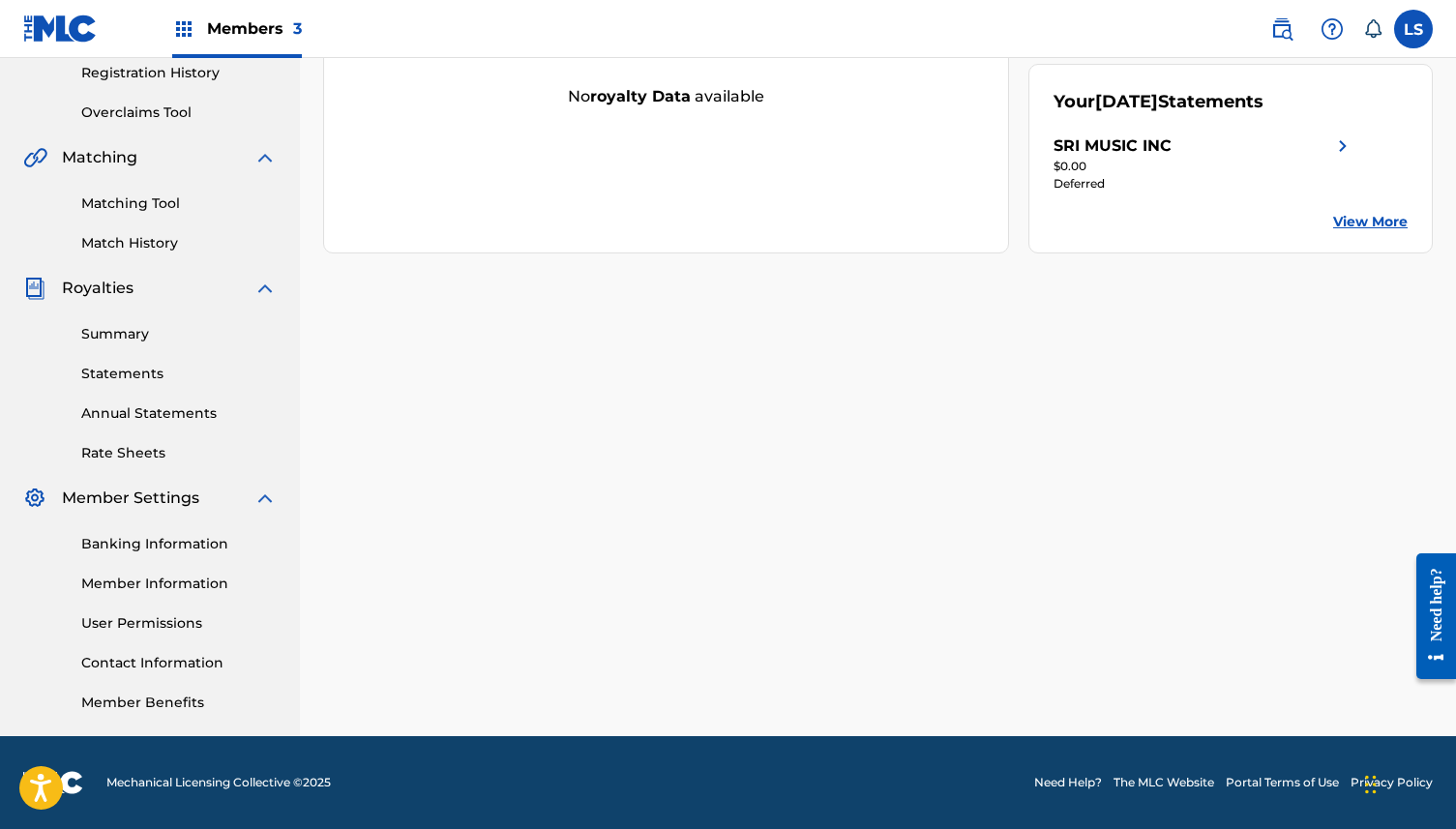
click at [160, 574] on link "Member Information" at bounding box center [178, 583] width 195 height 21
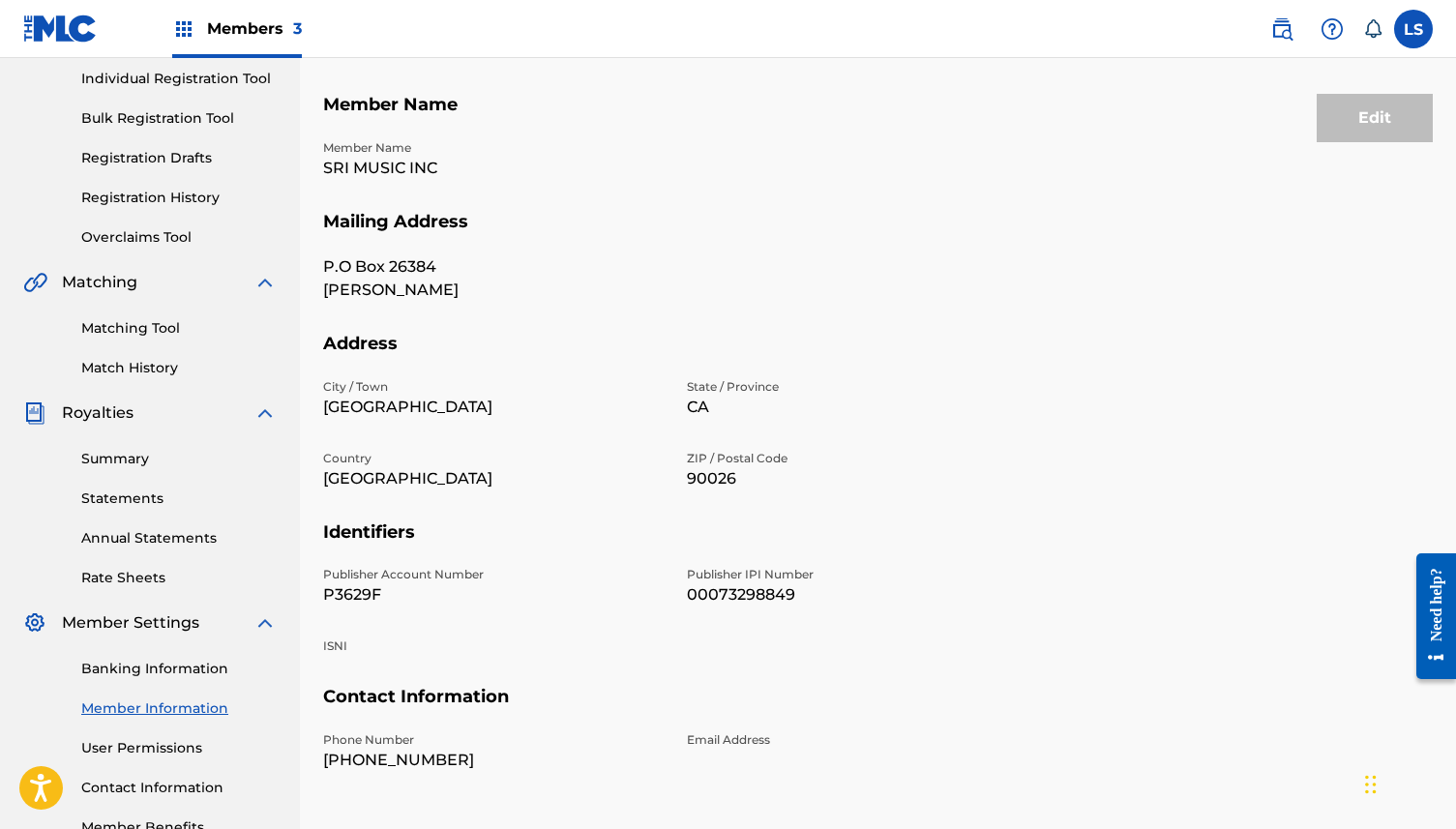
scroll to position [252, 0]
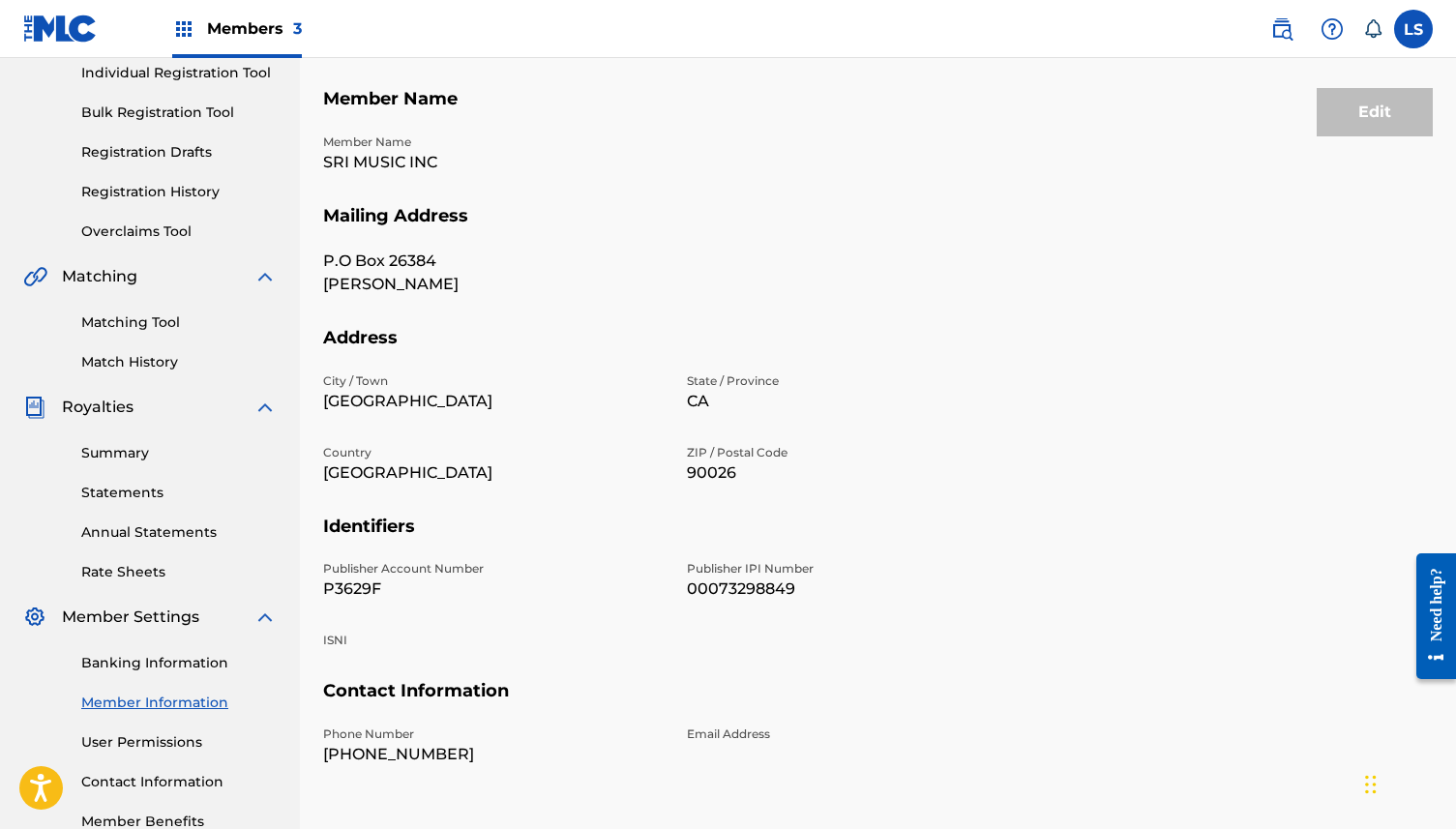
click at [154, 658] on link "Banking Information" at bounding box center [178, 662] width 195 height 21
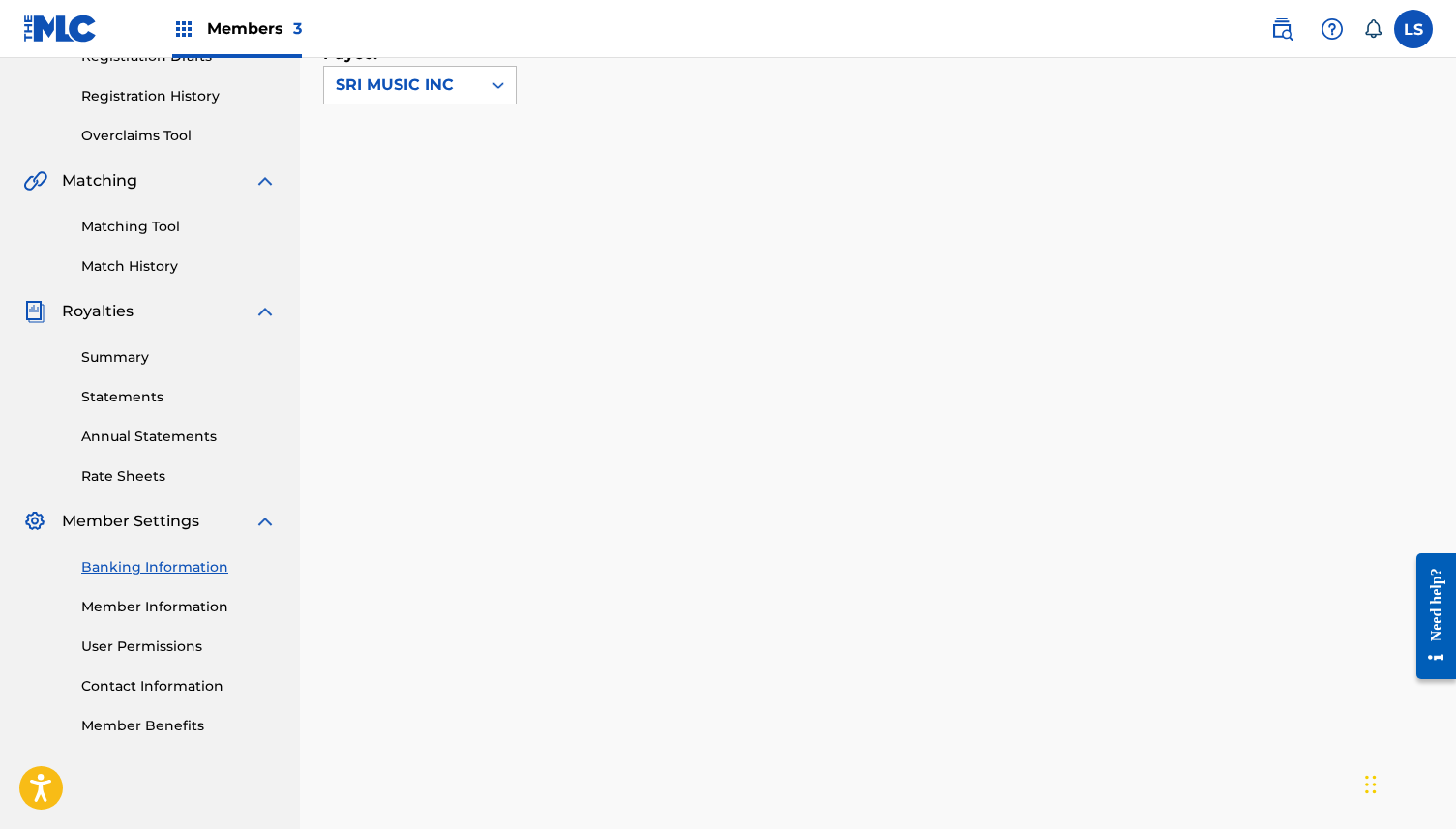
scroll to position [355, 0]
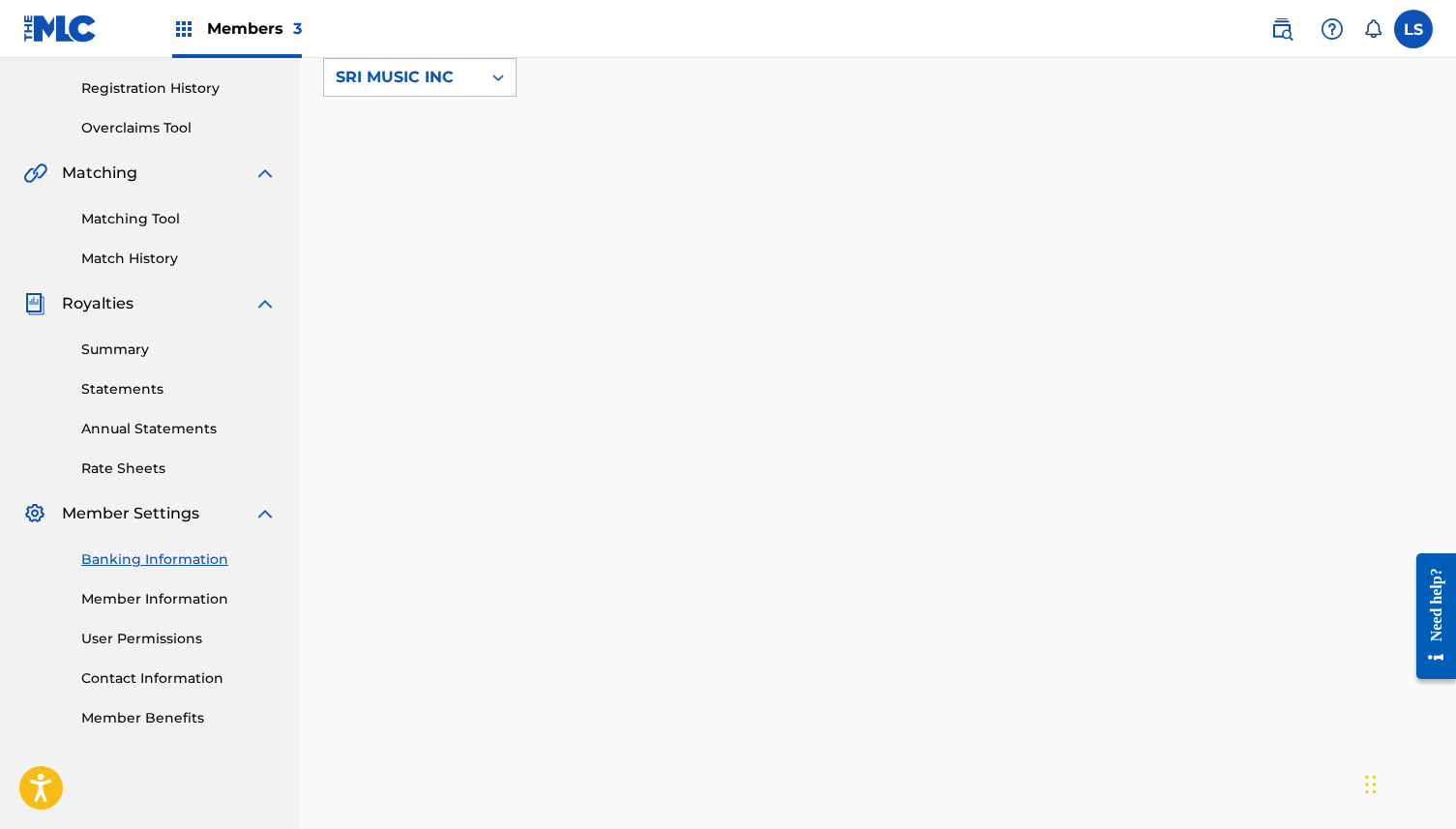
click at [152, 646] on link "User Permissions" at bounding box center [178, 638] width 195 height 21
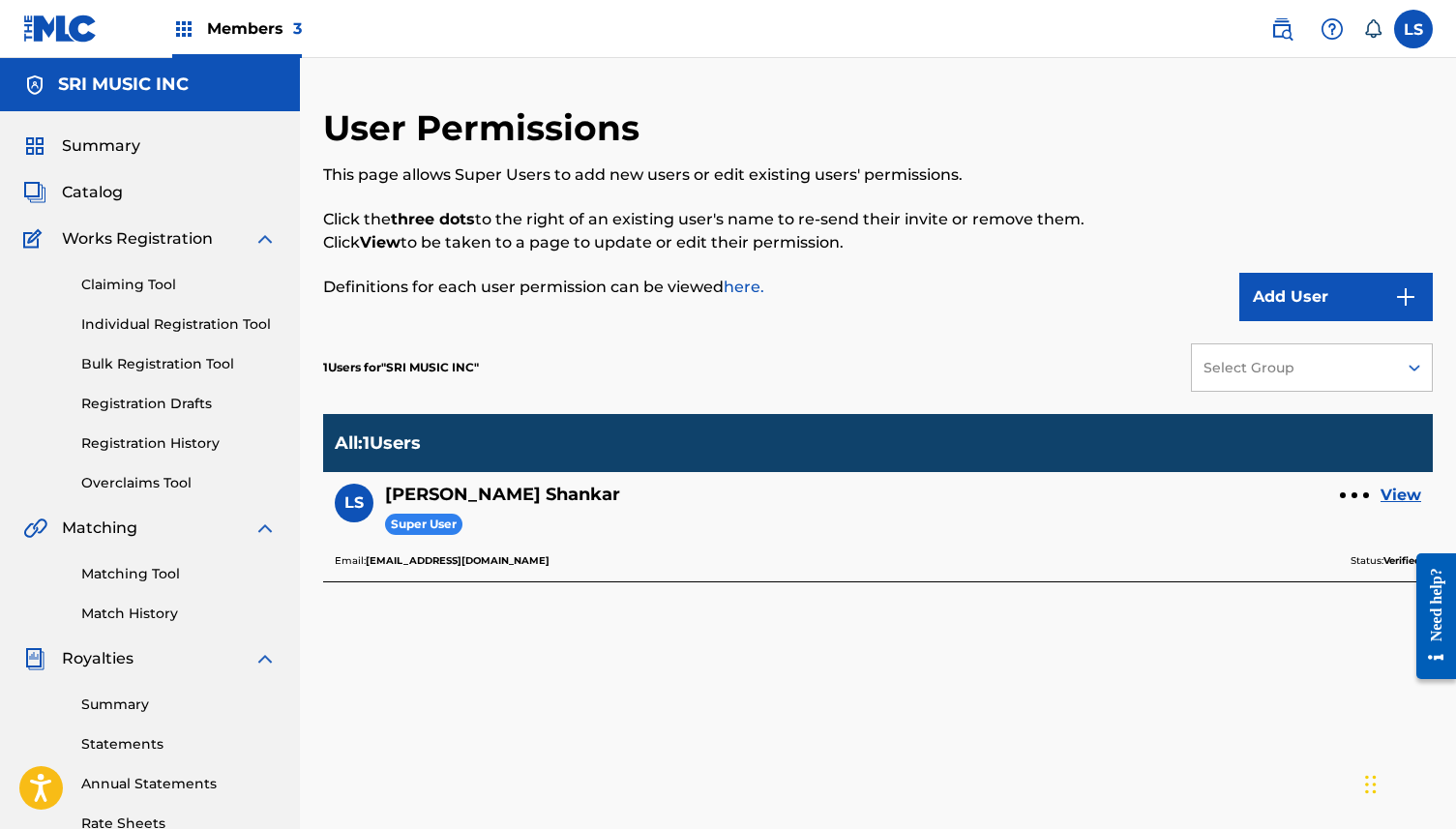
click at [1357, 493] on div at bounding box center [1354, 495] width 6 height 6
click at [1326, 521] on div "LS Lakshminarayana Shankar Super User View" at bounding box center [878, 517] width 1086 height 69
click at [1394, 501] on link "View" at bounding box center [1400, 495] width 40 height 24
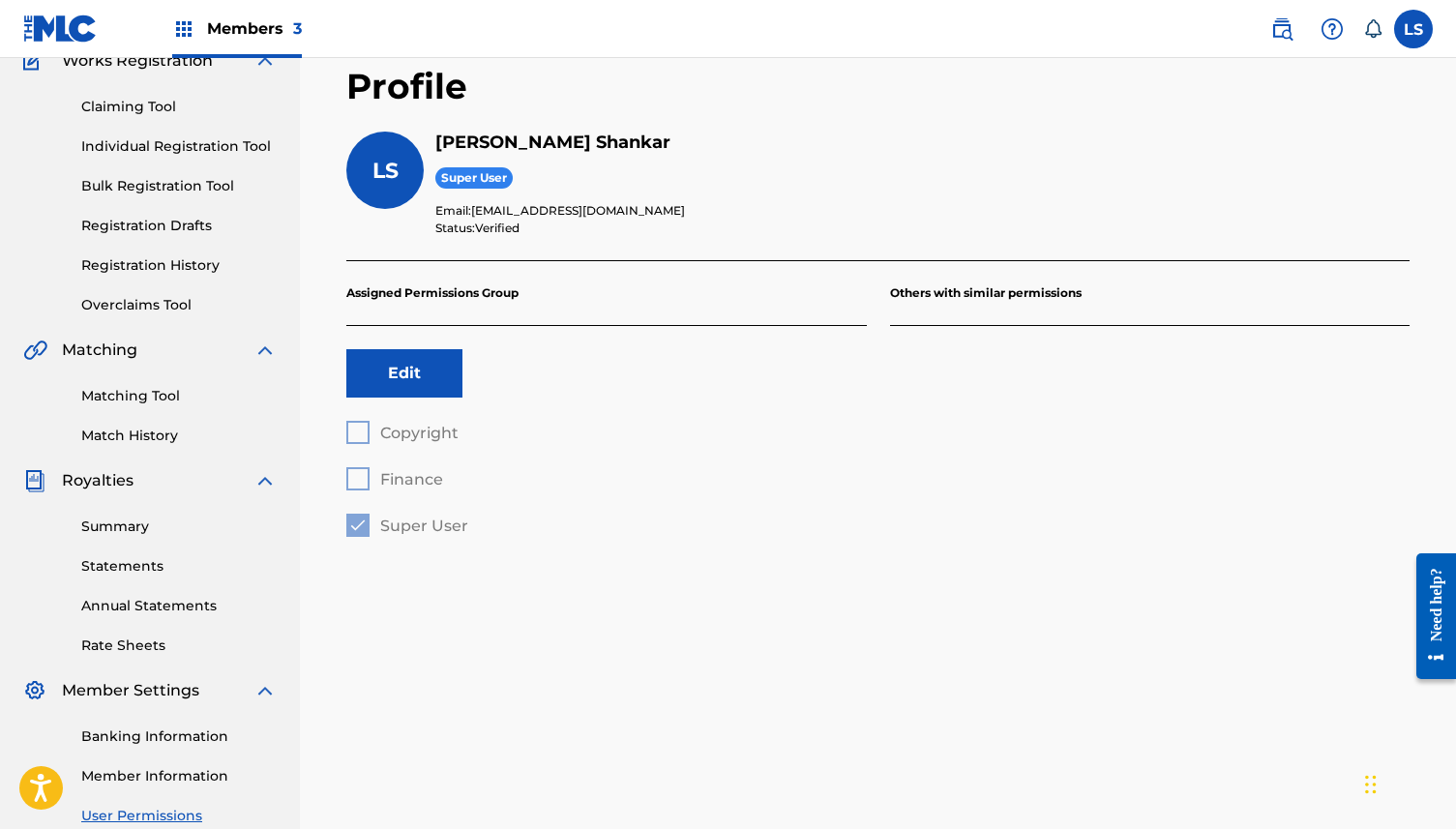
scroll to position [328, 0]
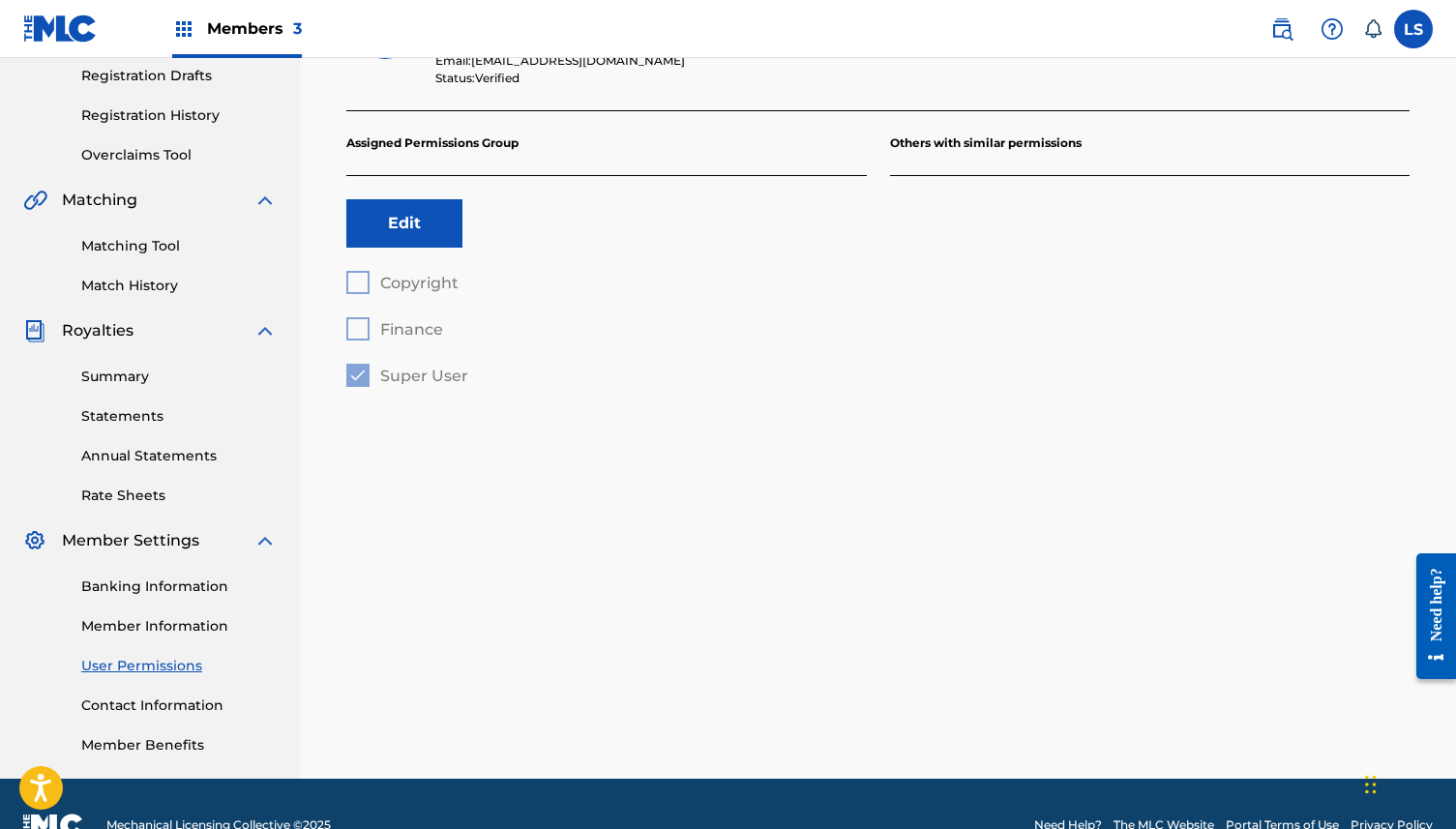
click at [150, 701] on link "Contact Information" at bounding box center [178, 705] width 195 height 21
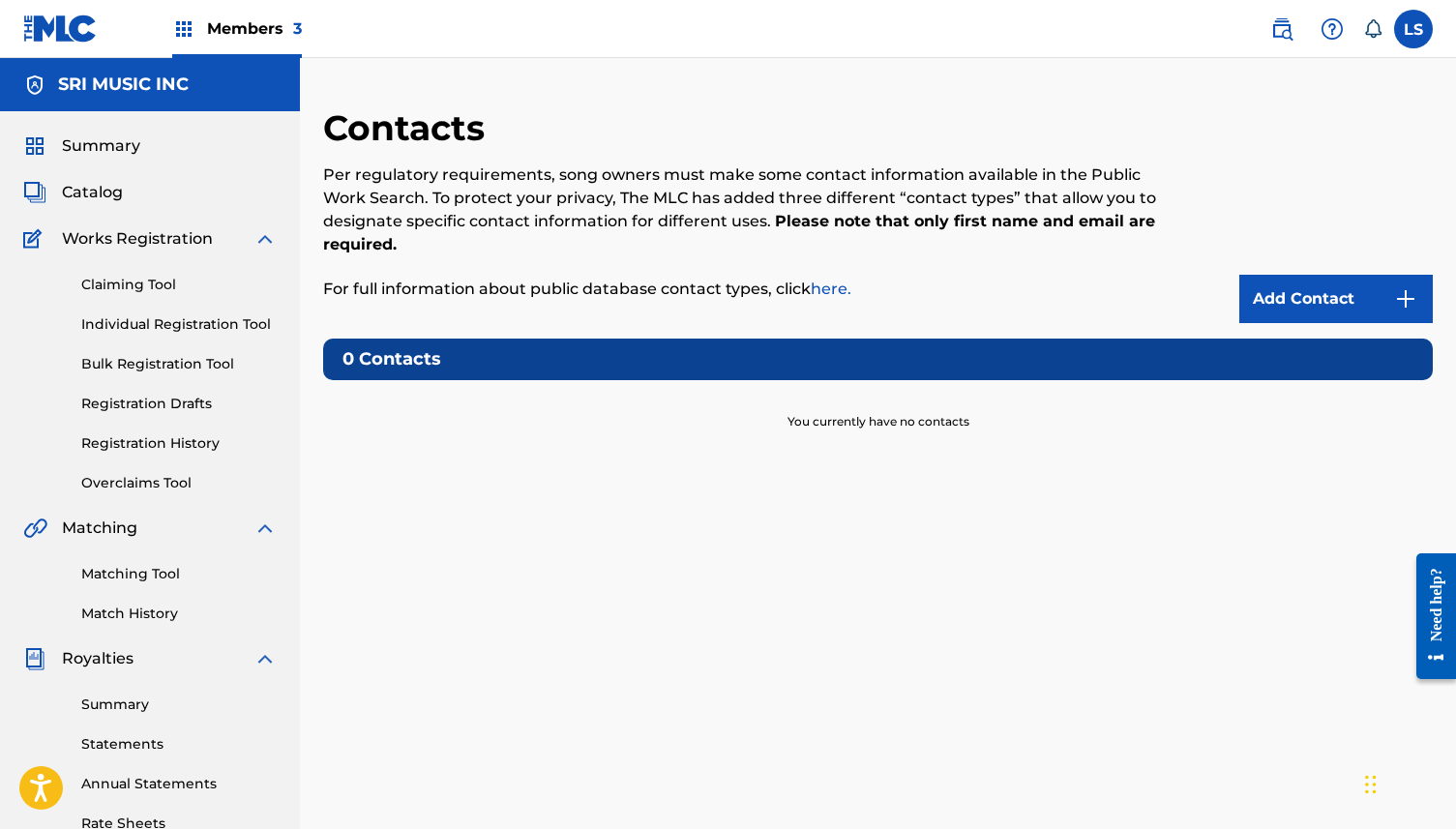
click at [821, 295] on link "here." at bounding box center [830, 288] width 40 height 19
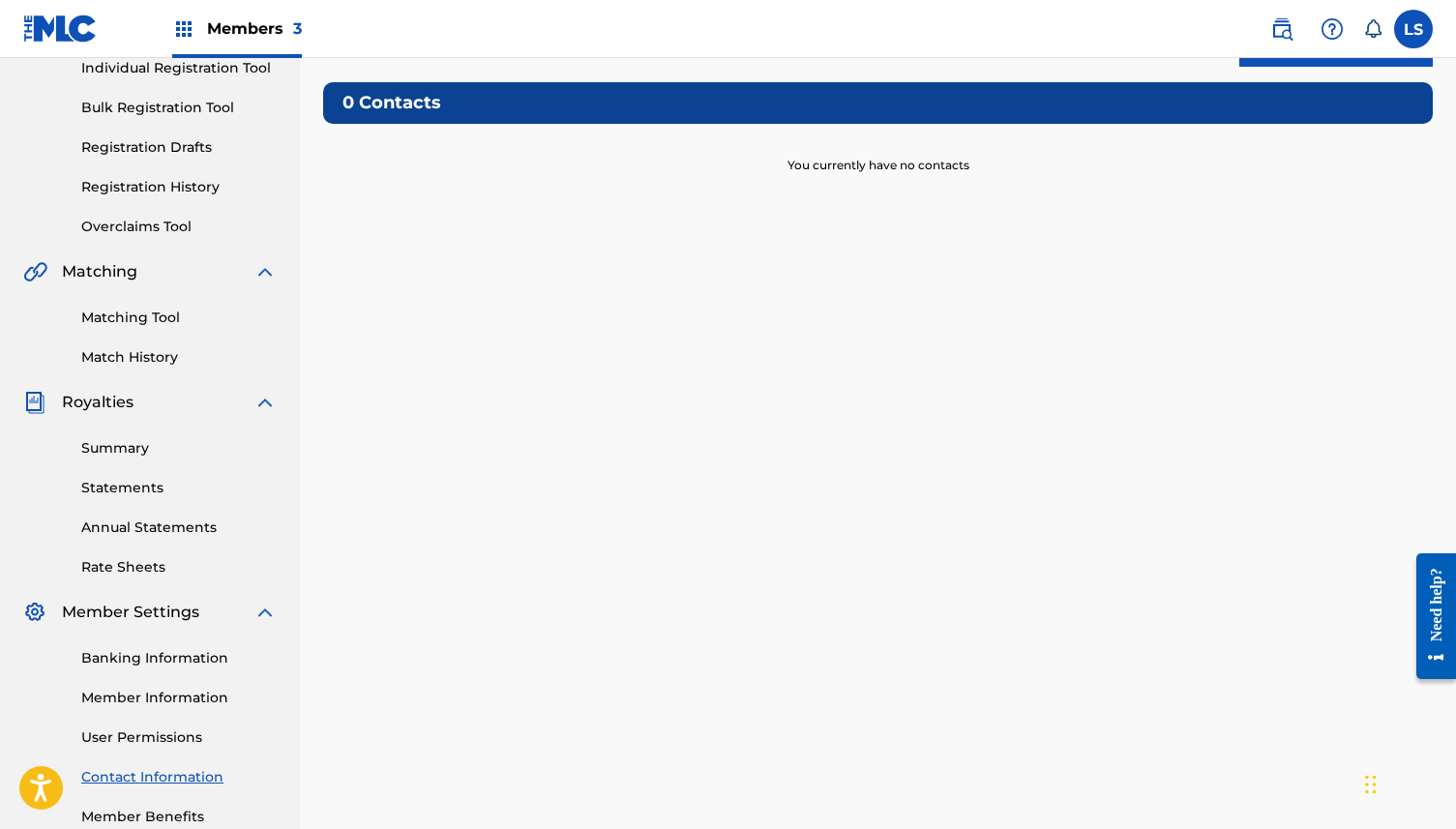
scroll to position [370, 0]
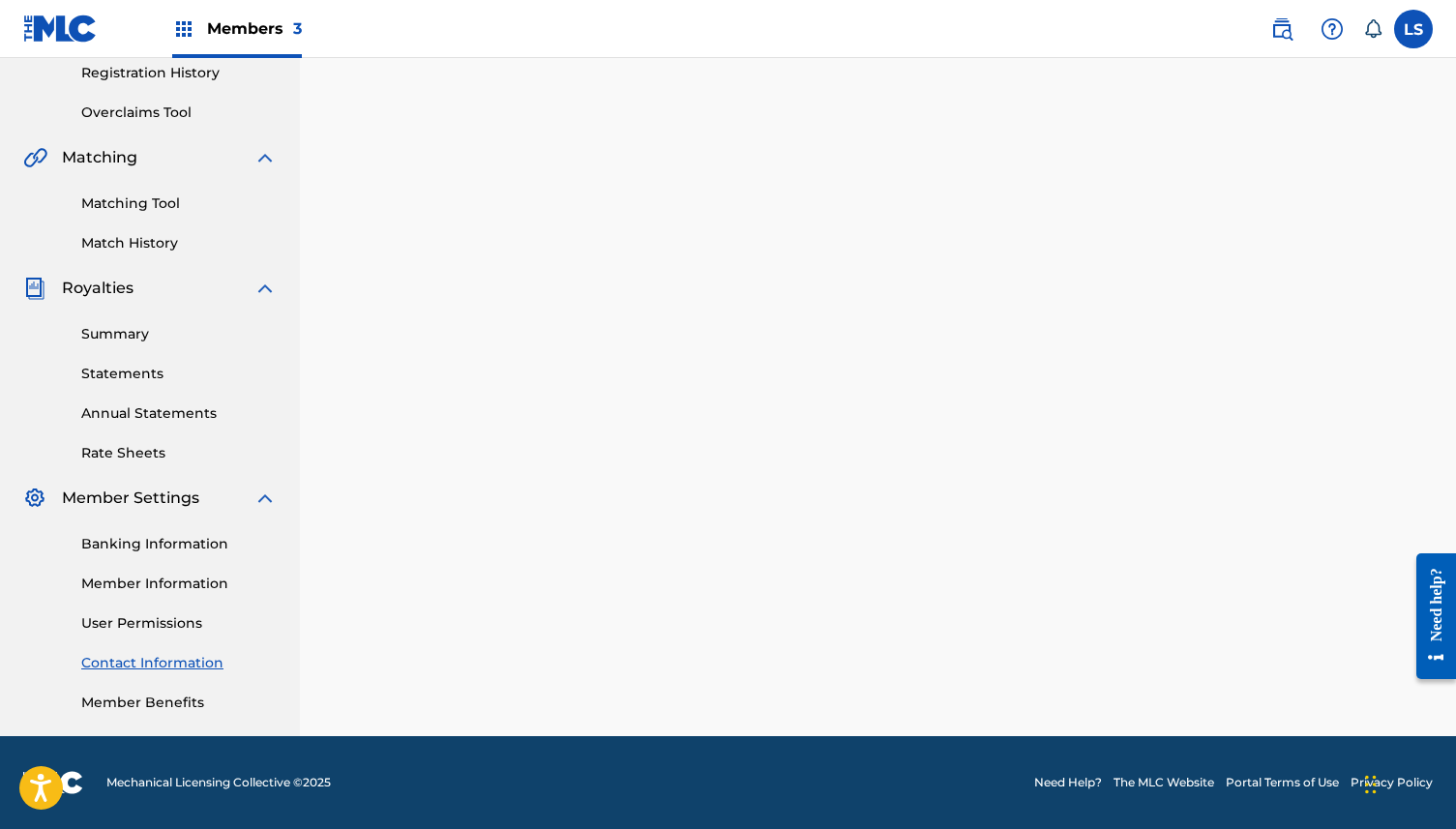
click at [145, 712] on div "Summary Catalog Works Registration Claiming Tool Individual Registration Tool B…" at bounding box center [150, 238] width 300 height 995
click at [140, 696] on link "Member Benefits" at bounding box center [178, 703] width 195 height 21
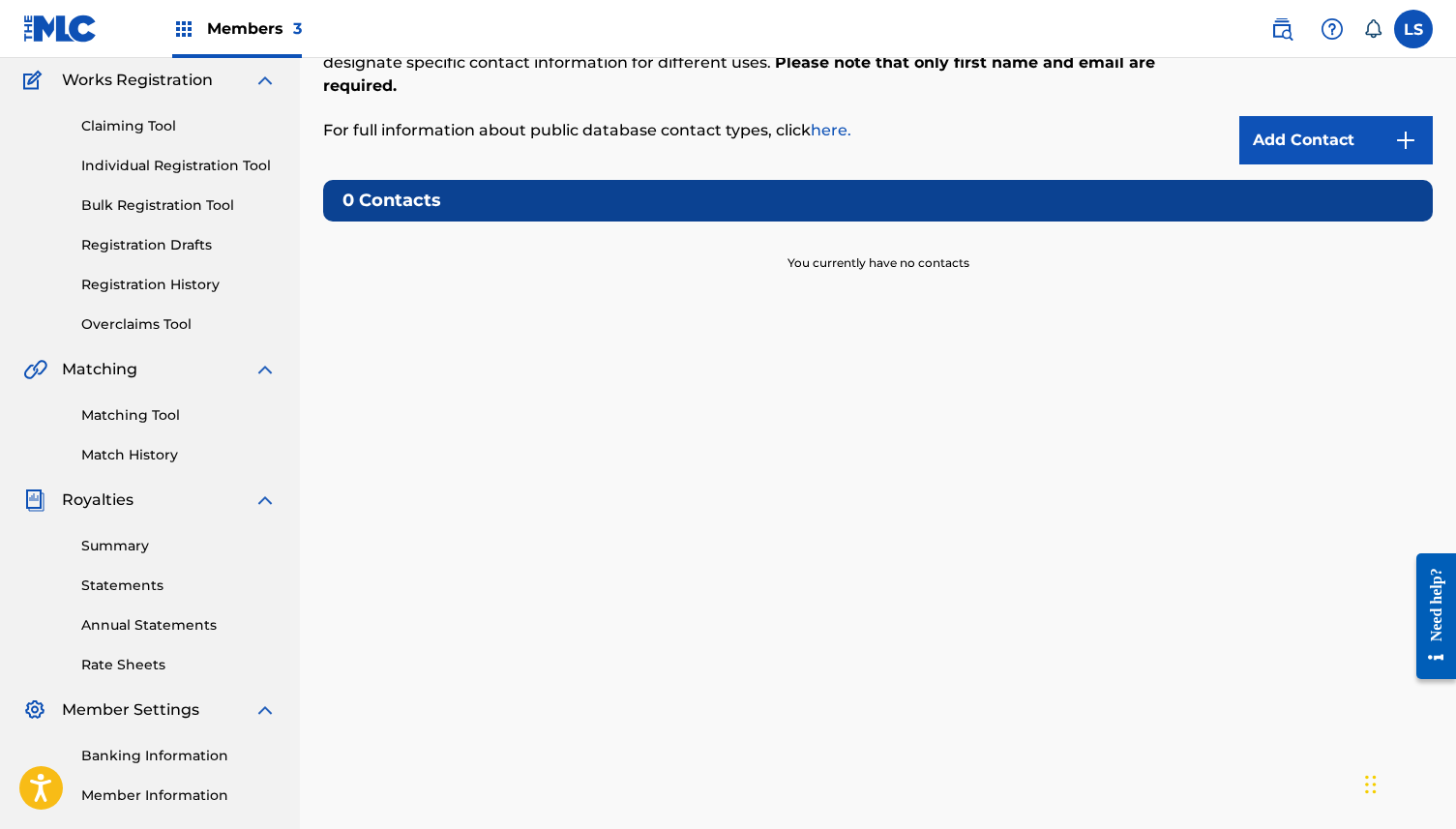
scroll to position [108, 0]
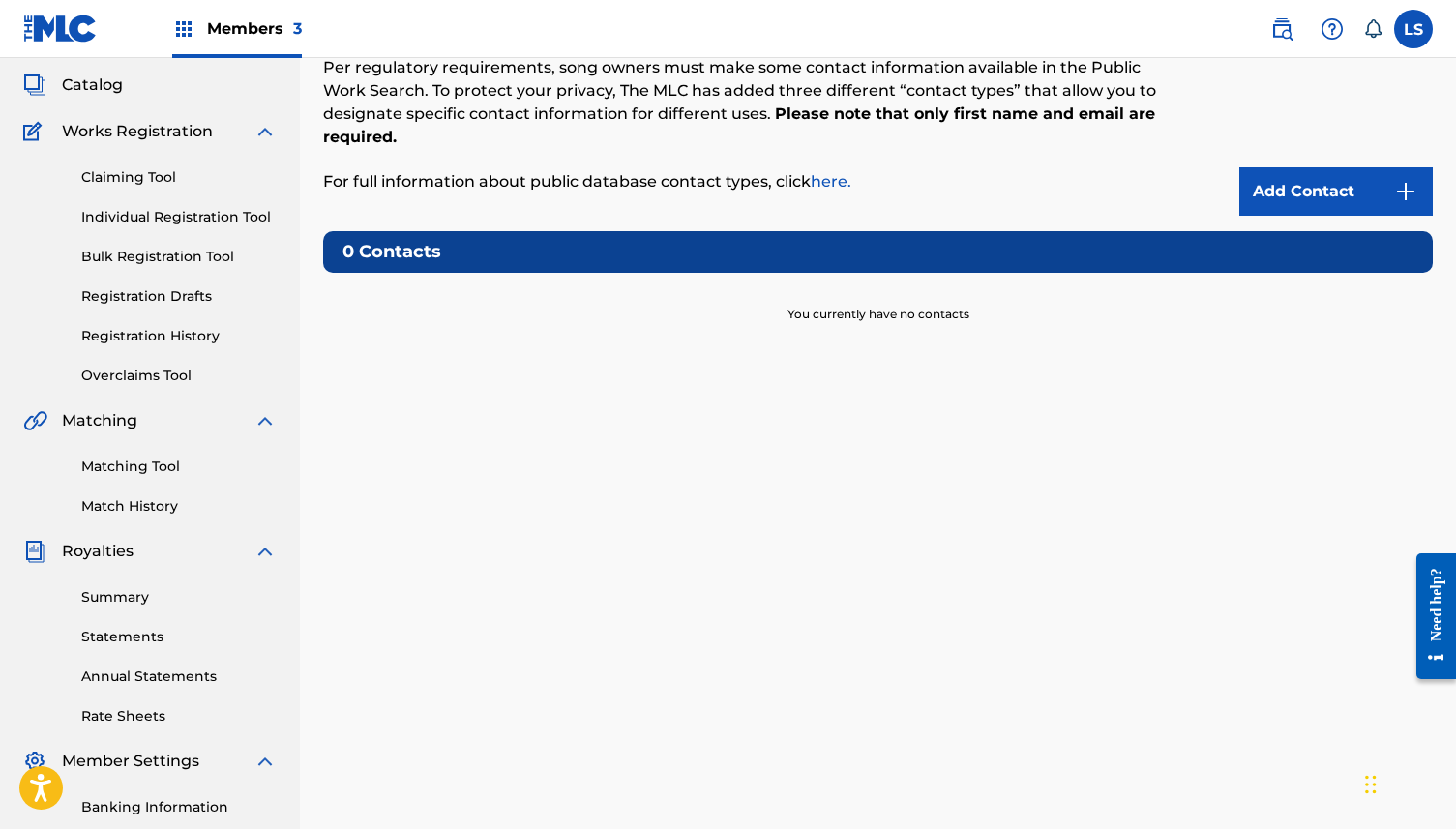
click at [164, 175] on link "Claiming Tool" at bounding box center [178, 177] width 195 height 21
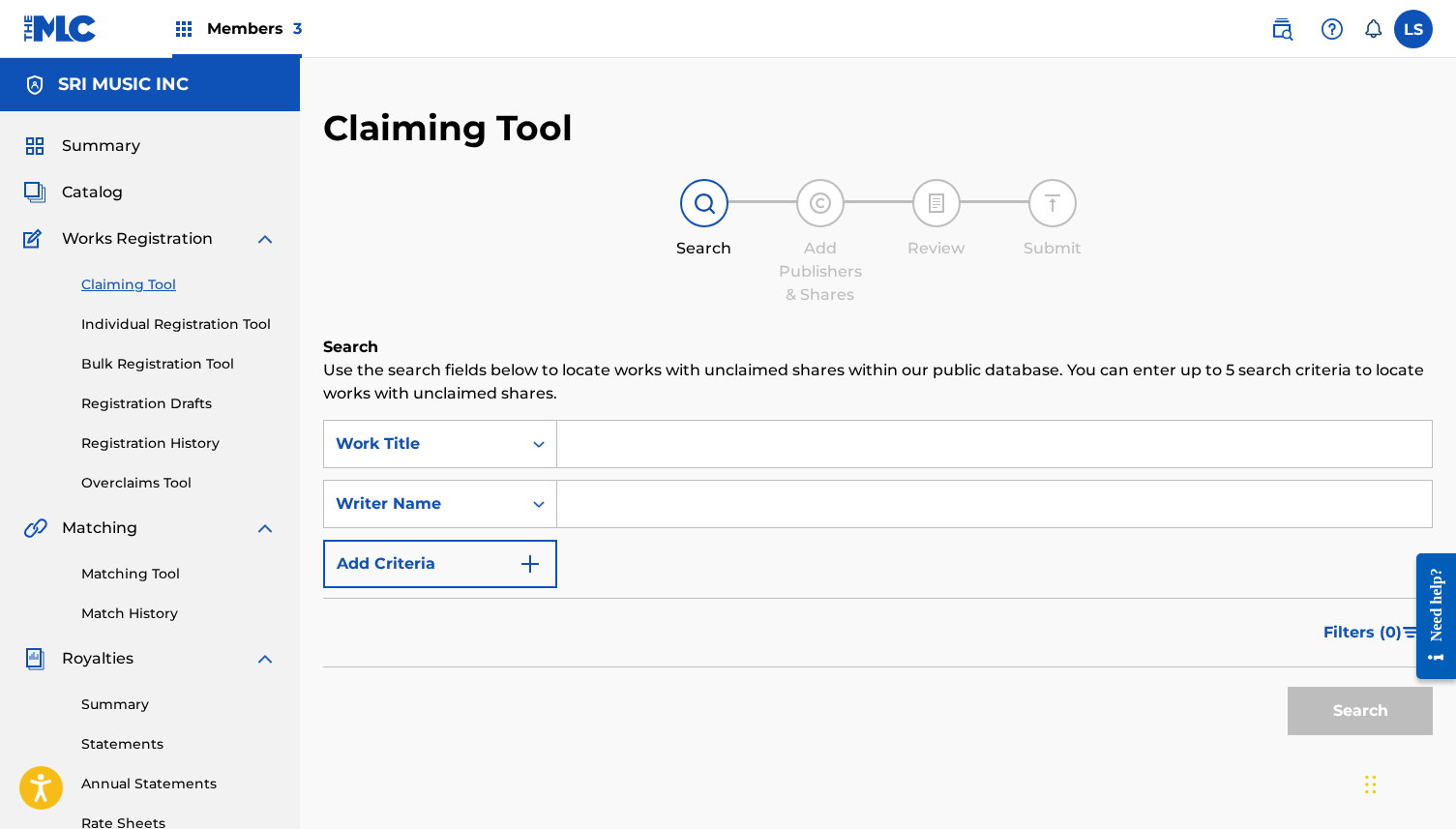
click at [580, 514] on input "Search Form" at bounding box center [994, 503] width 875 height 46
click at [147, 327] on link "Individual Registration Tool" at bounding box center [178, 324] width 195 height 21
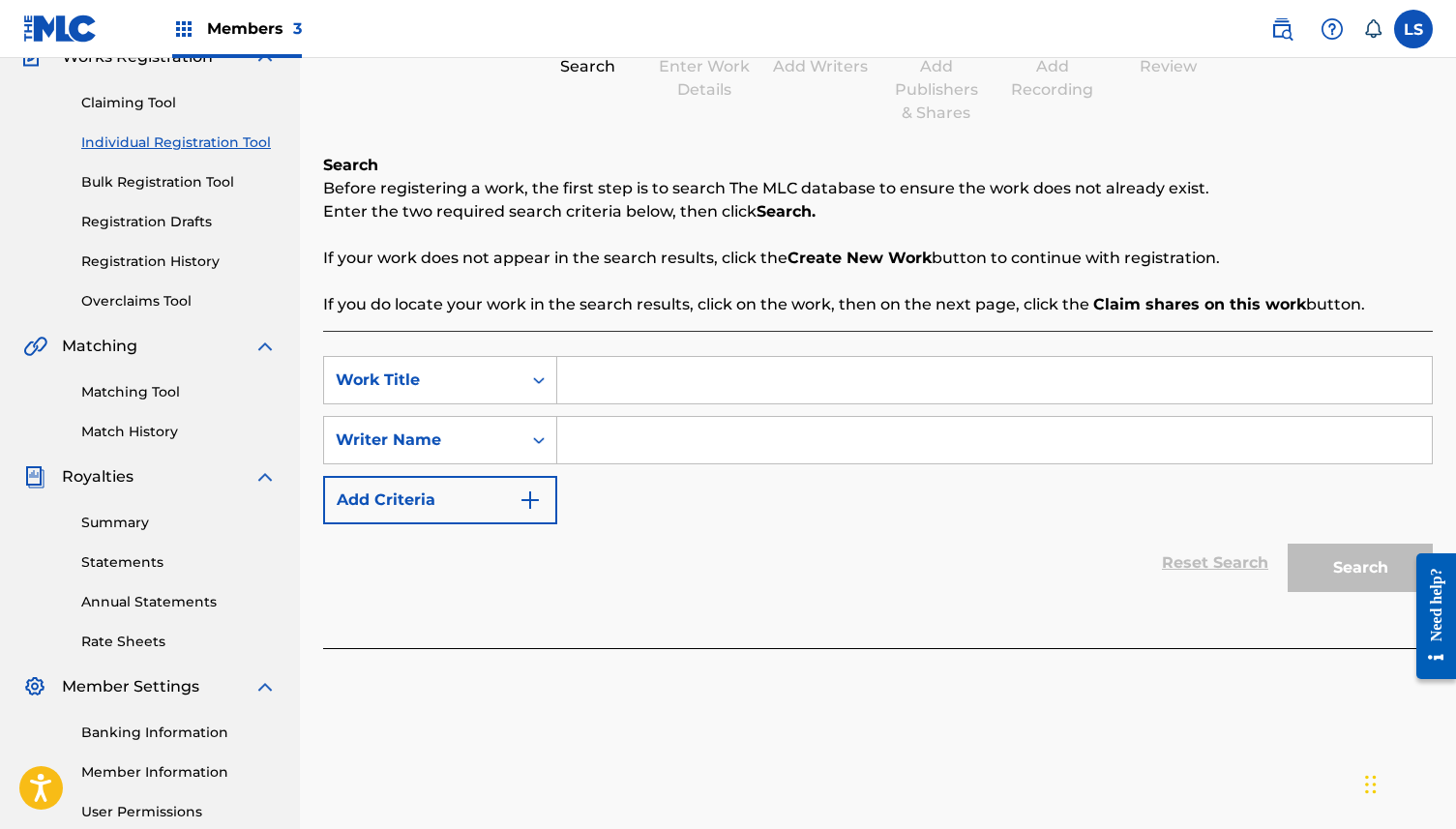
scroll to position [288, 0]
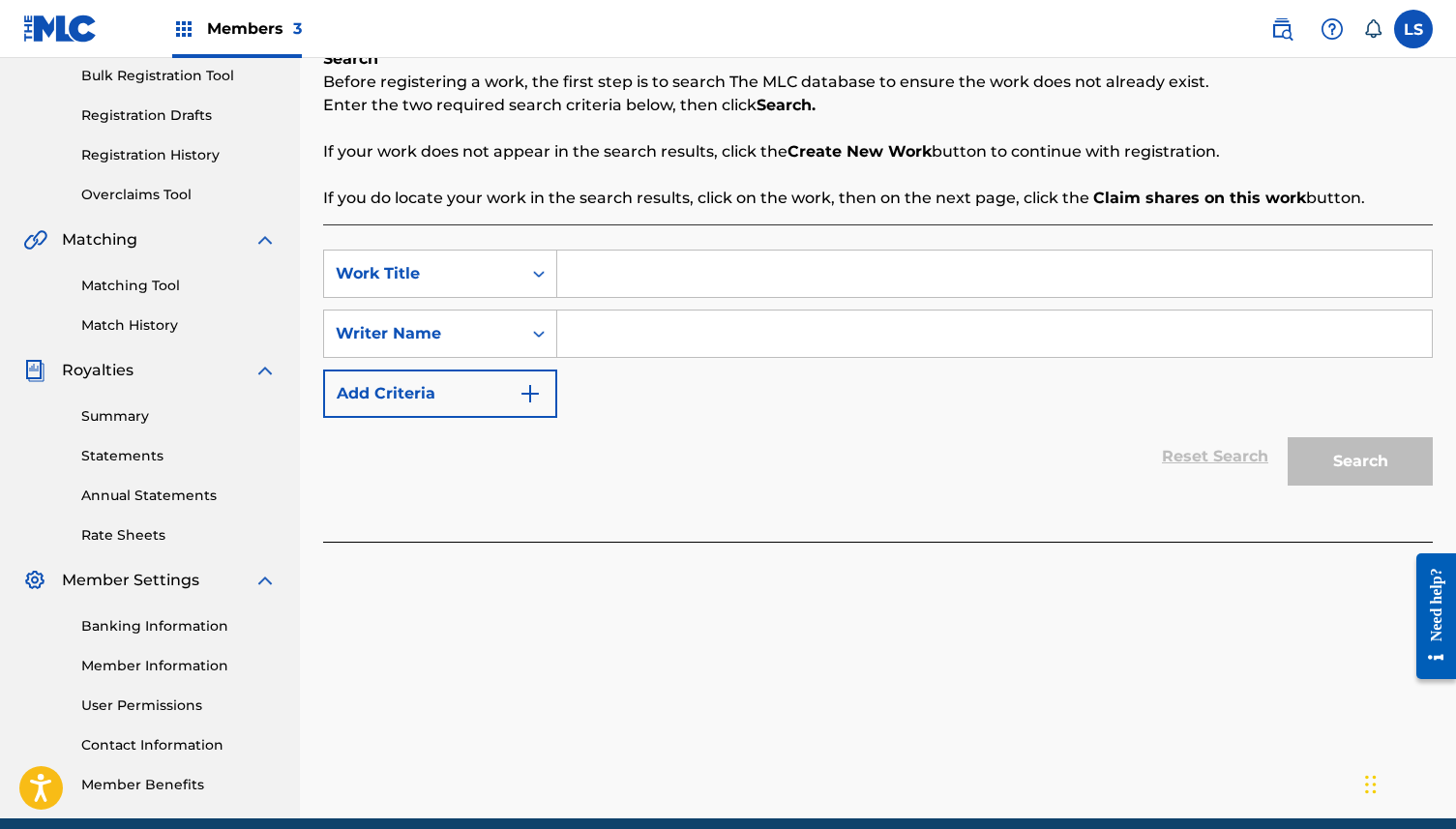
click at [597, 279] on input "Search Form" at bounding box center [994, 273] width 875 height 46
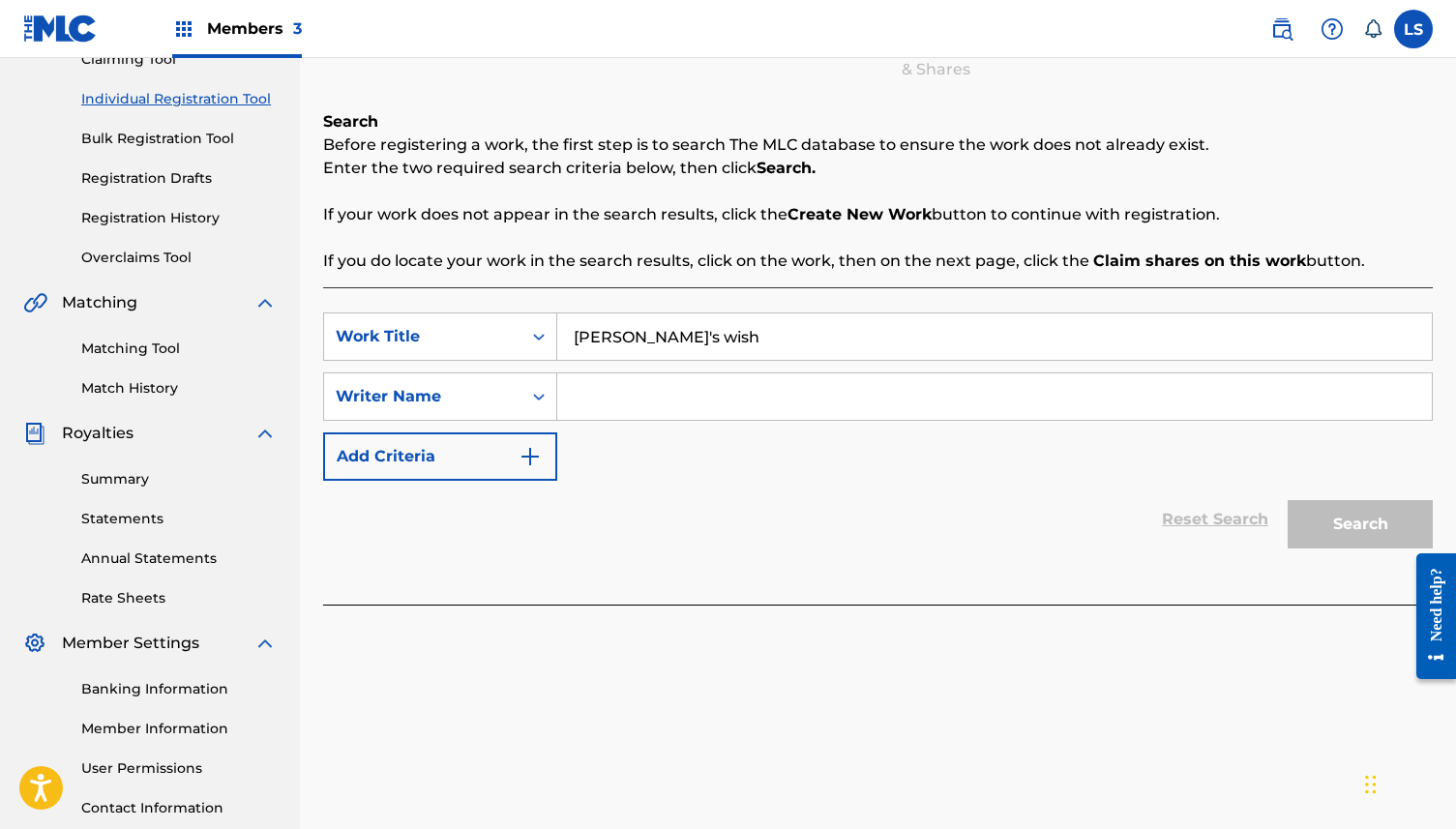
scroll to position [370, 0]
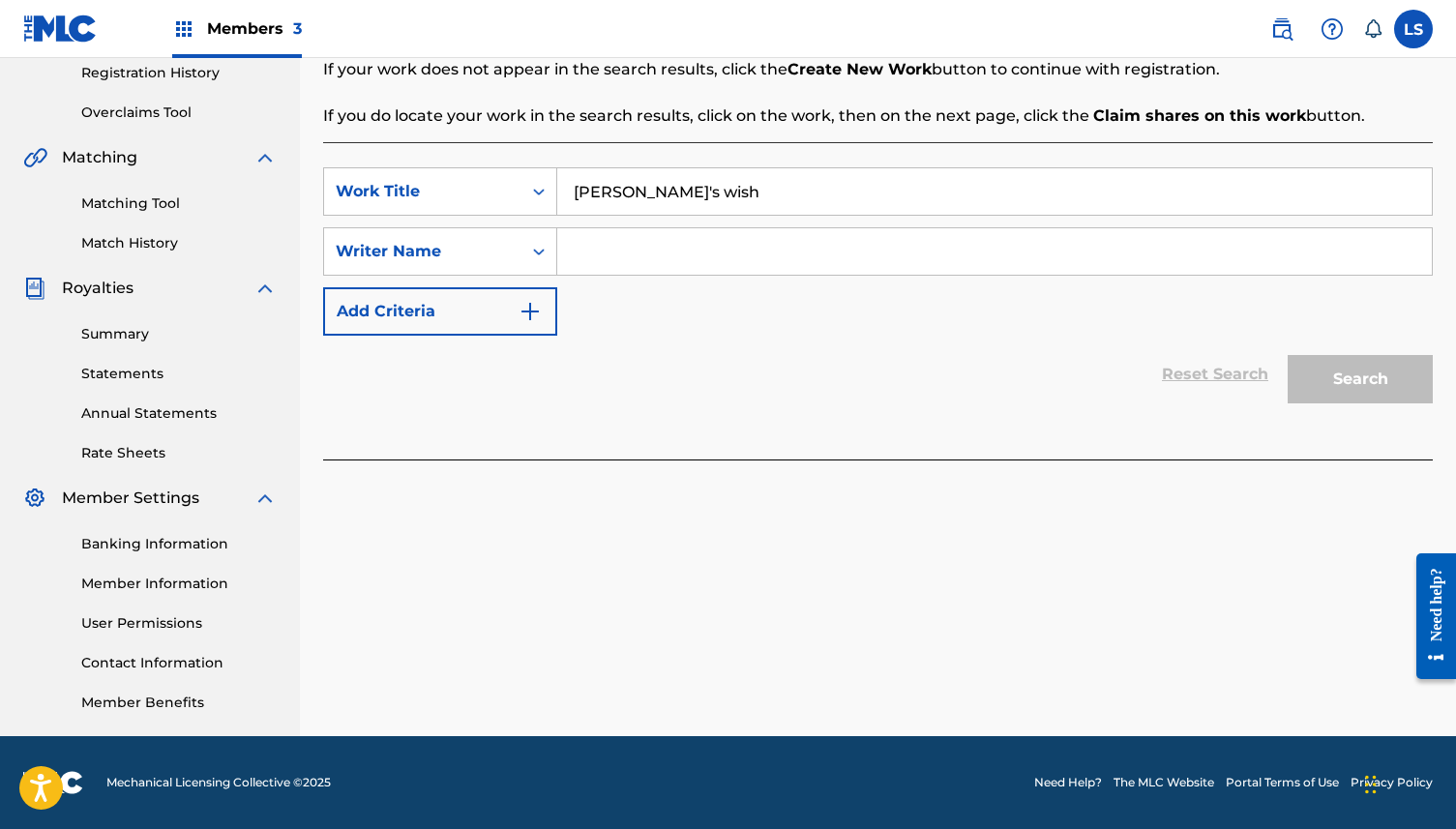
type input "darlene's wish"
click at [757, 454] on div "SearchWithCriteria0017d1c0-2c44-422b-9c05-6c0b267a4db3 Work Title darlene's wis…" at bounding box center [879, 301] width 1110 height 317
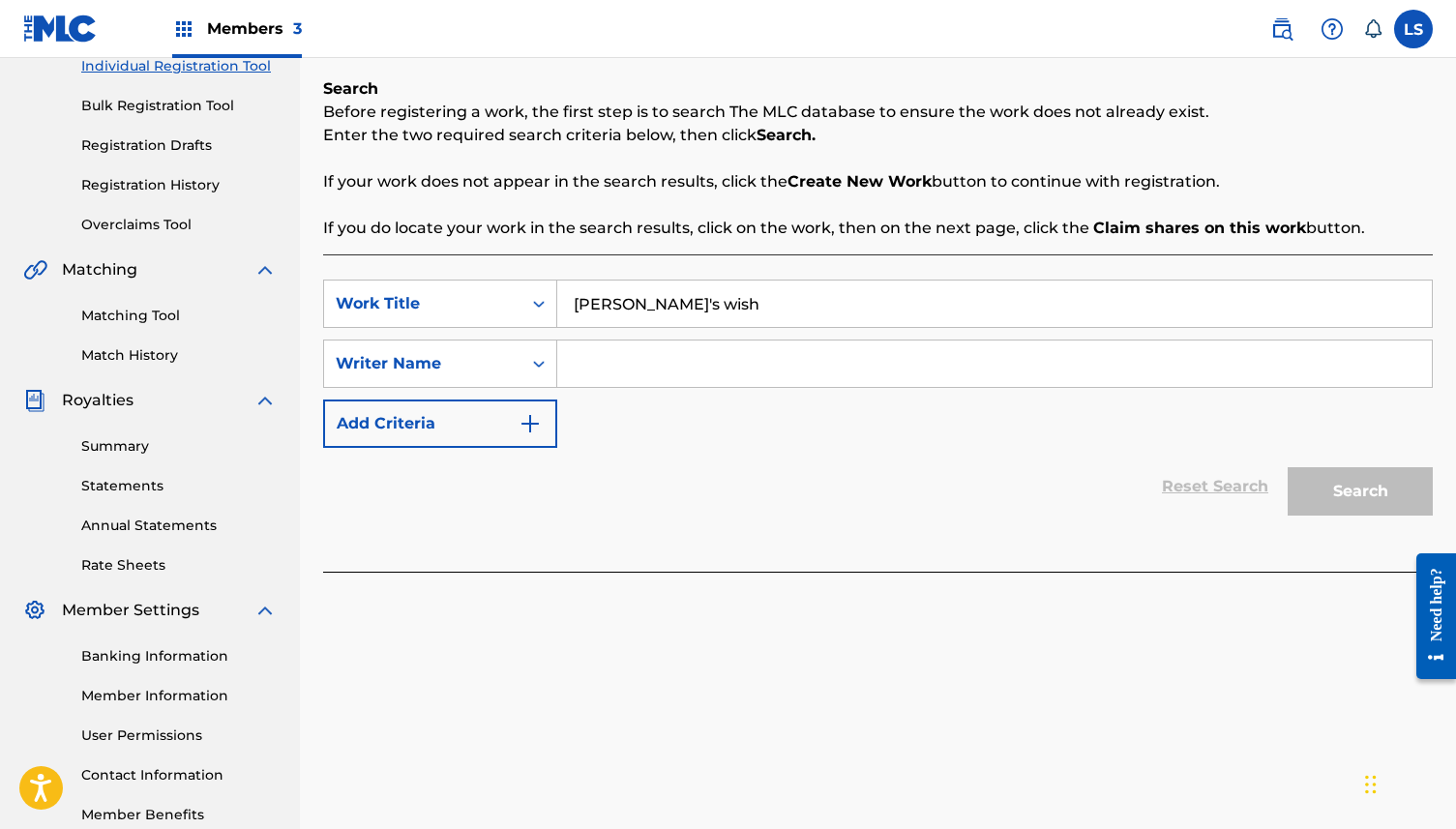
scroll to position [195, 0]
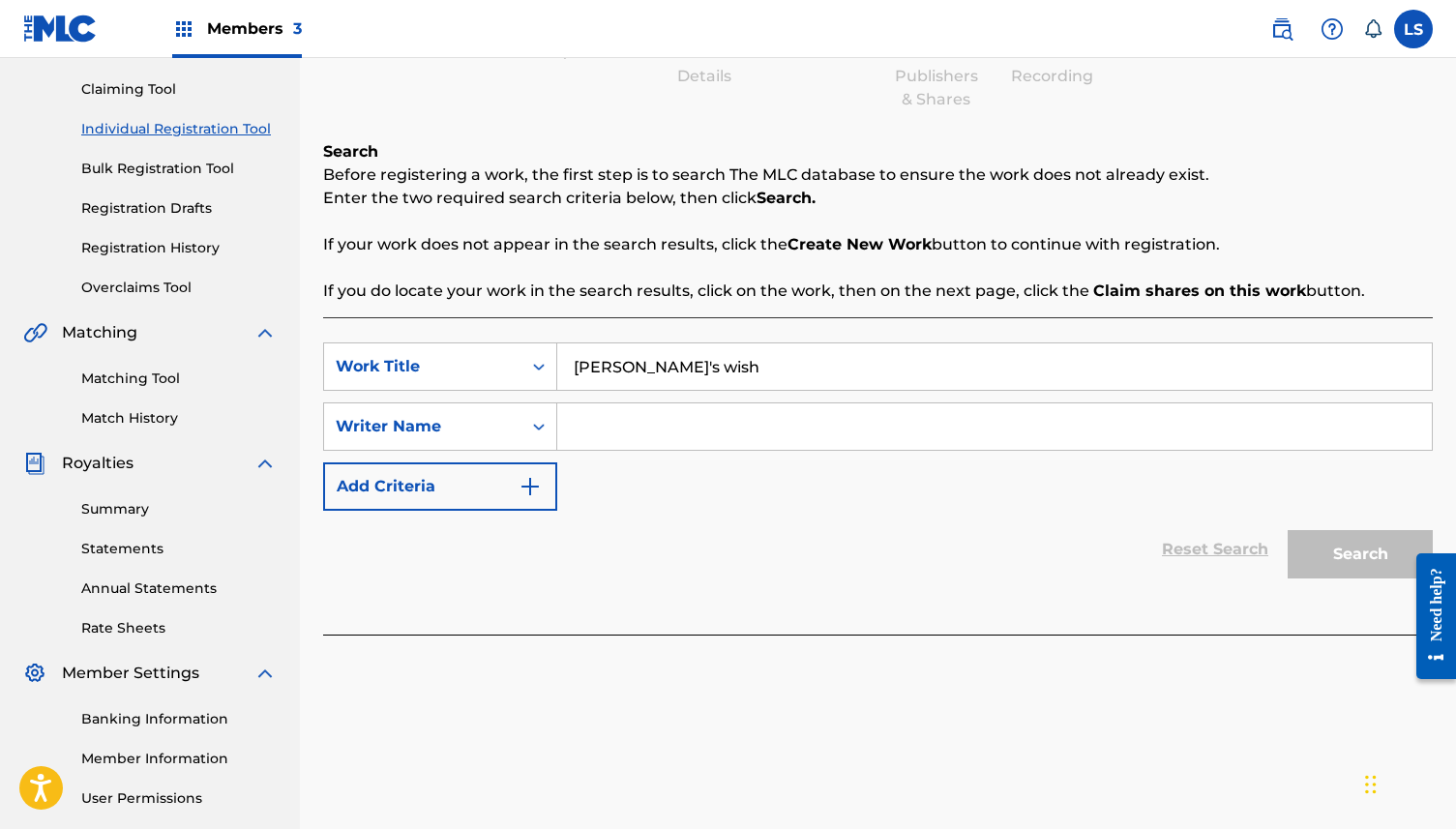
click at [742, 376] on input "darlene's wish" at bounding box center [994, 366] width 875 height 46
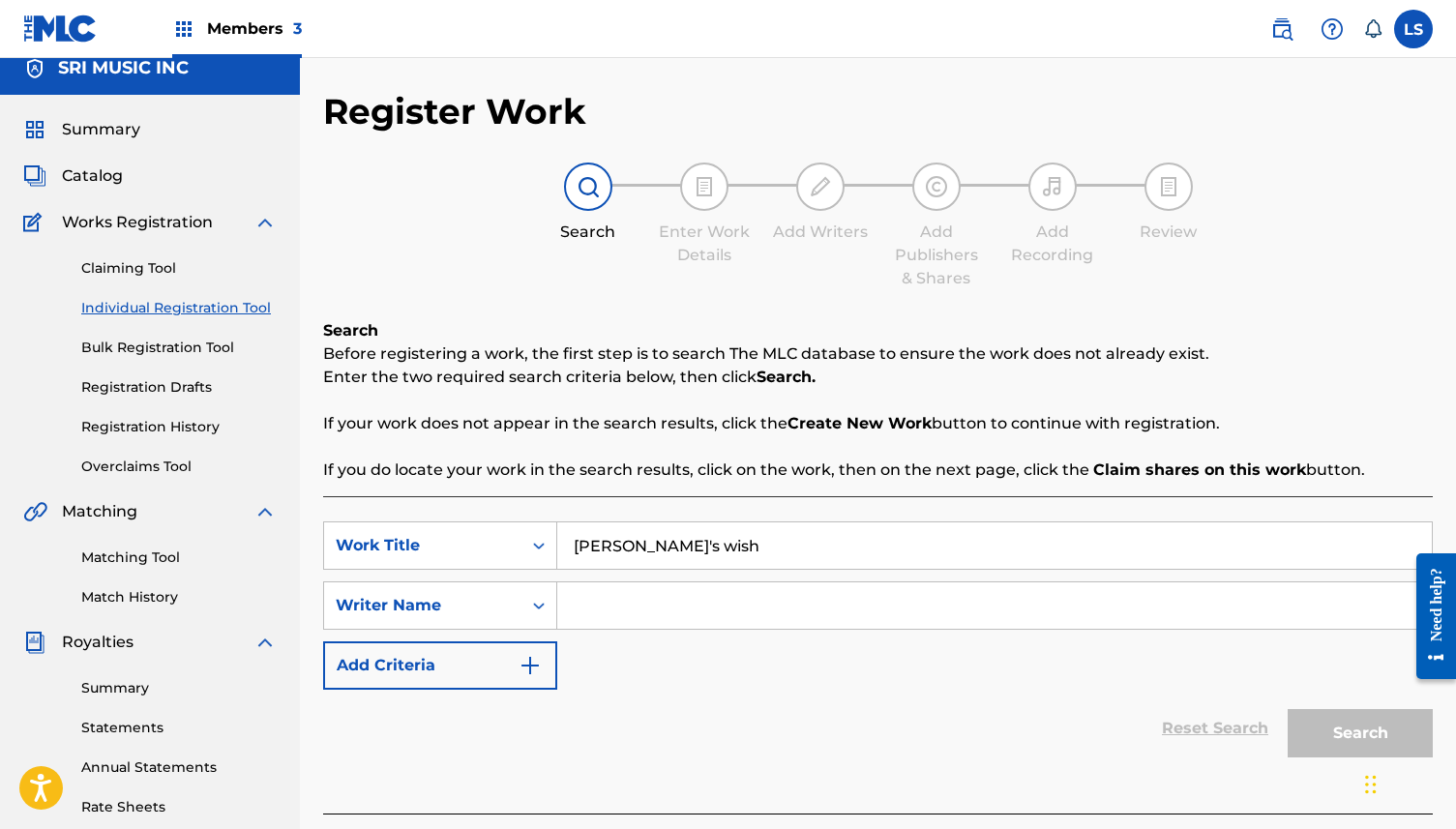
scroll to position [0, 0]
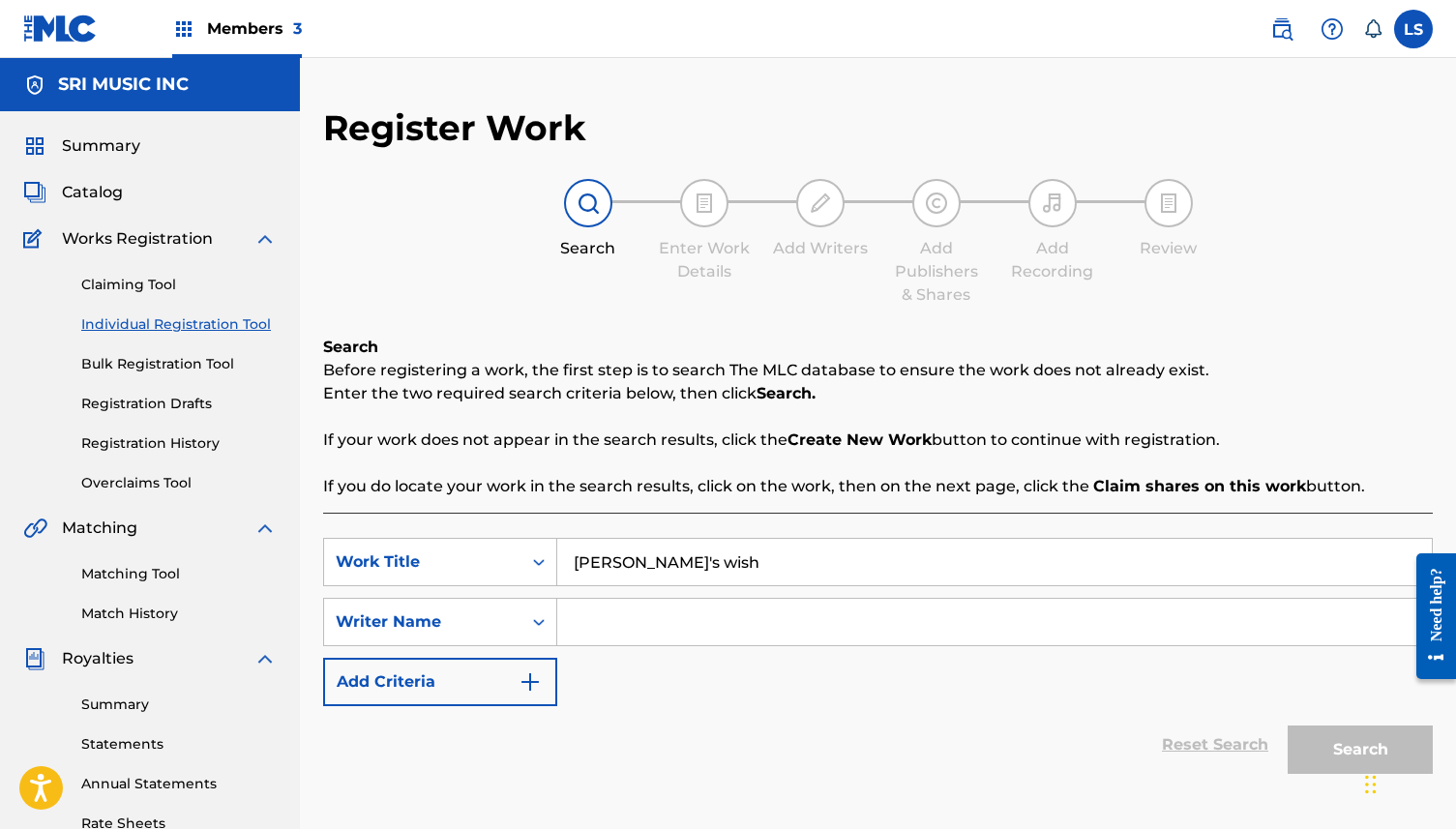
click at [121, 149] on span "Summary" at bounding box center [101, 146] width 78 height 24
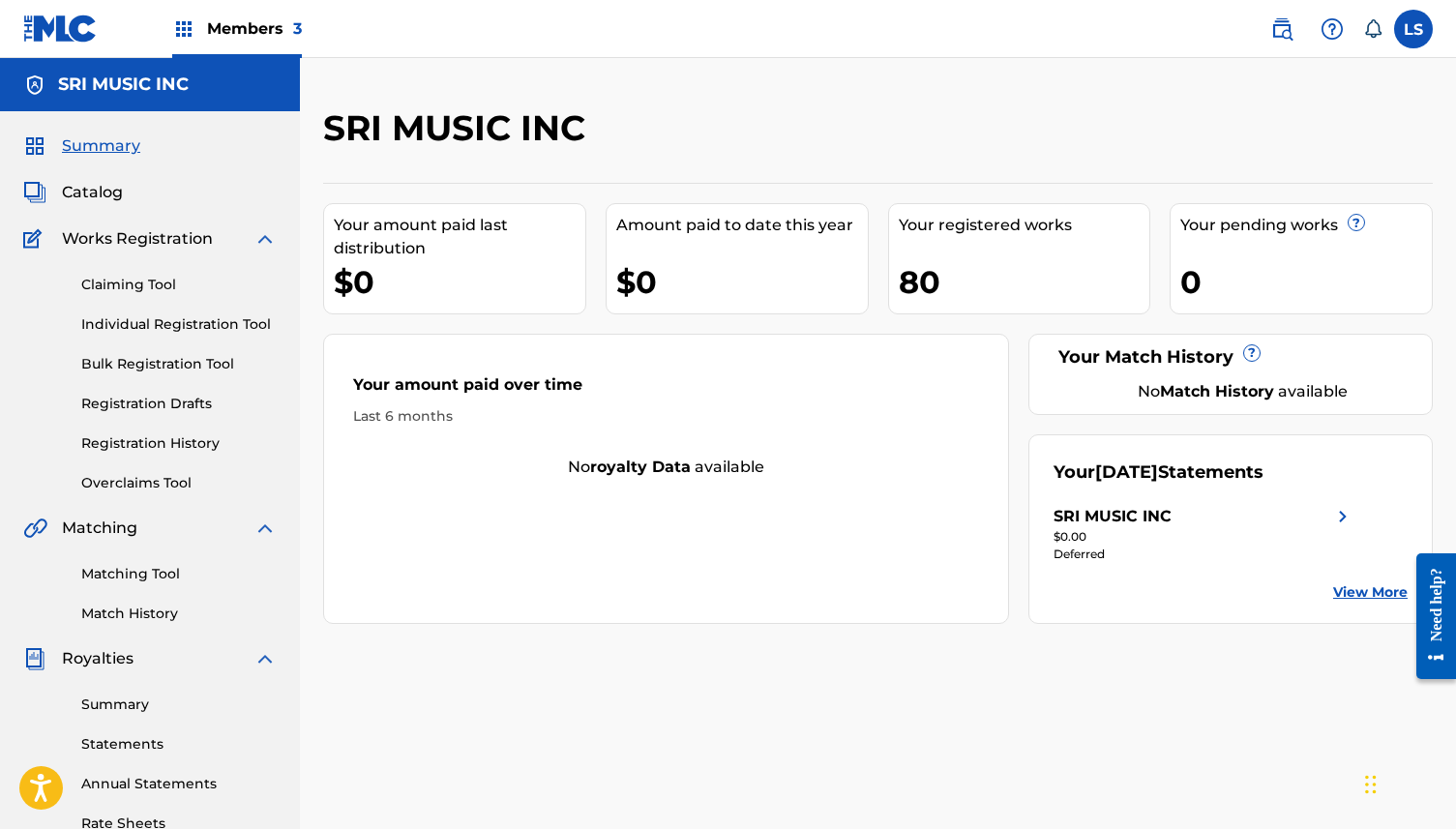
click at [112, 191] on span "Catalog" at bounding box center [92, 193] width 61 height 24
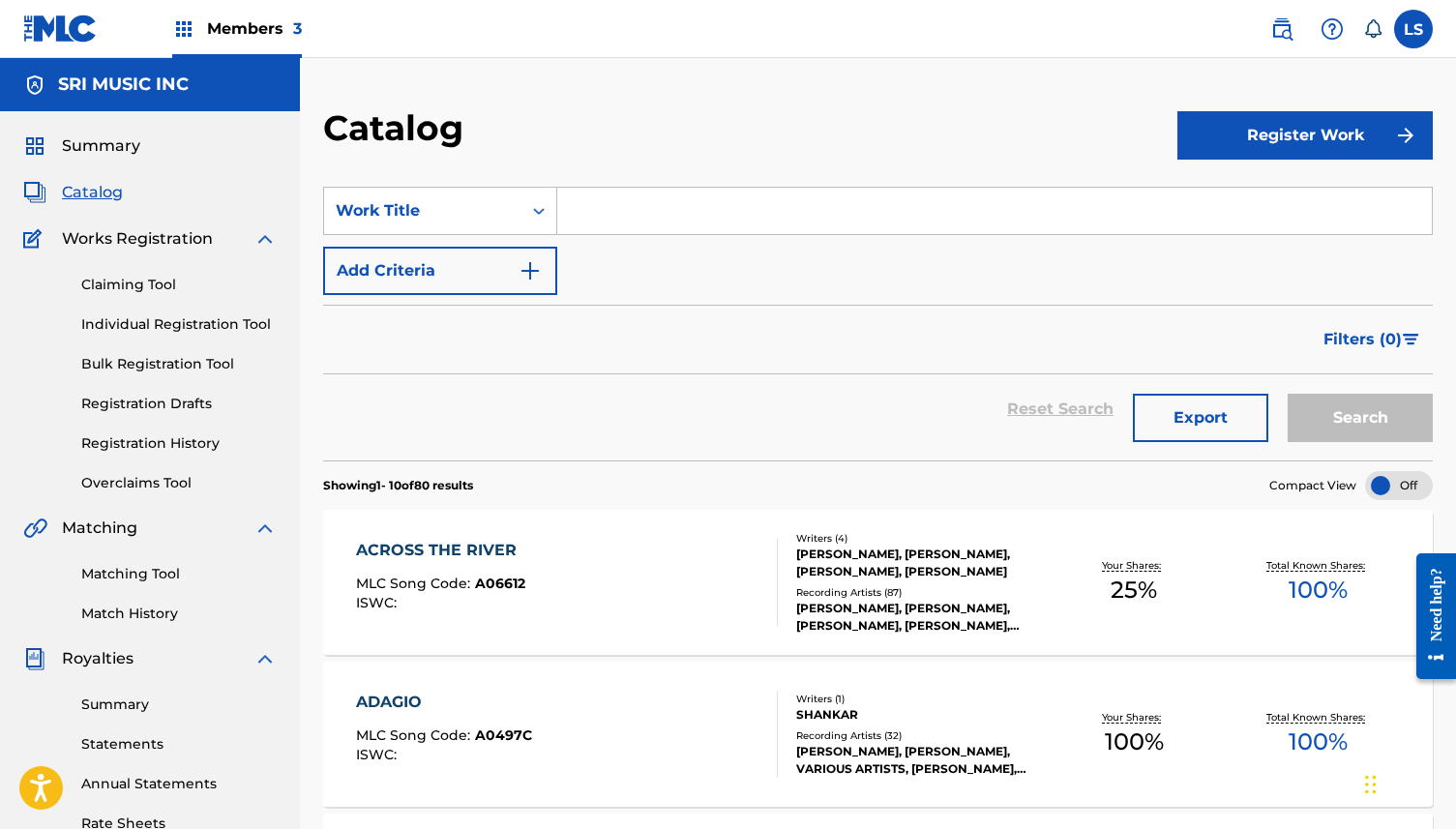
click at [1326, 146] on button "Register Work" at bounding box center [1305, 134] width 255 height 48
click at [1273, 192] on link "Individual" at bounding box center [1305, 198] width 255 height 46
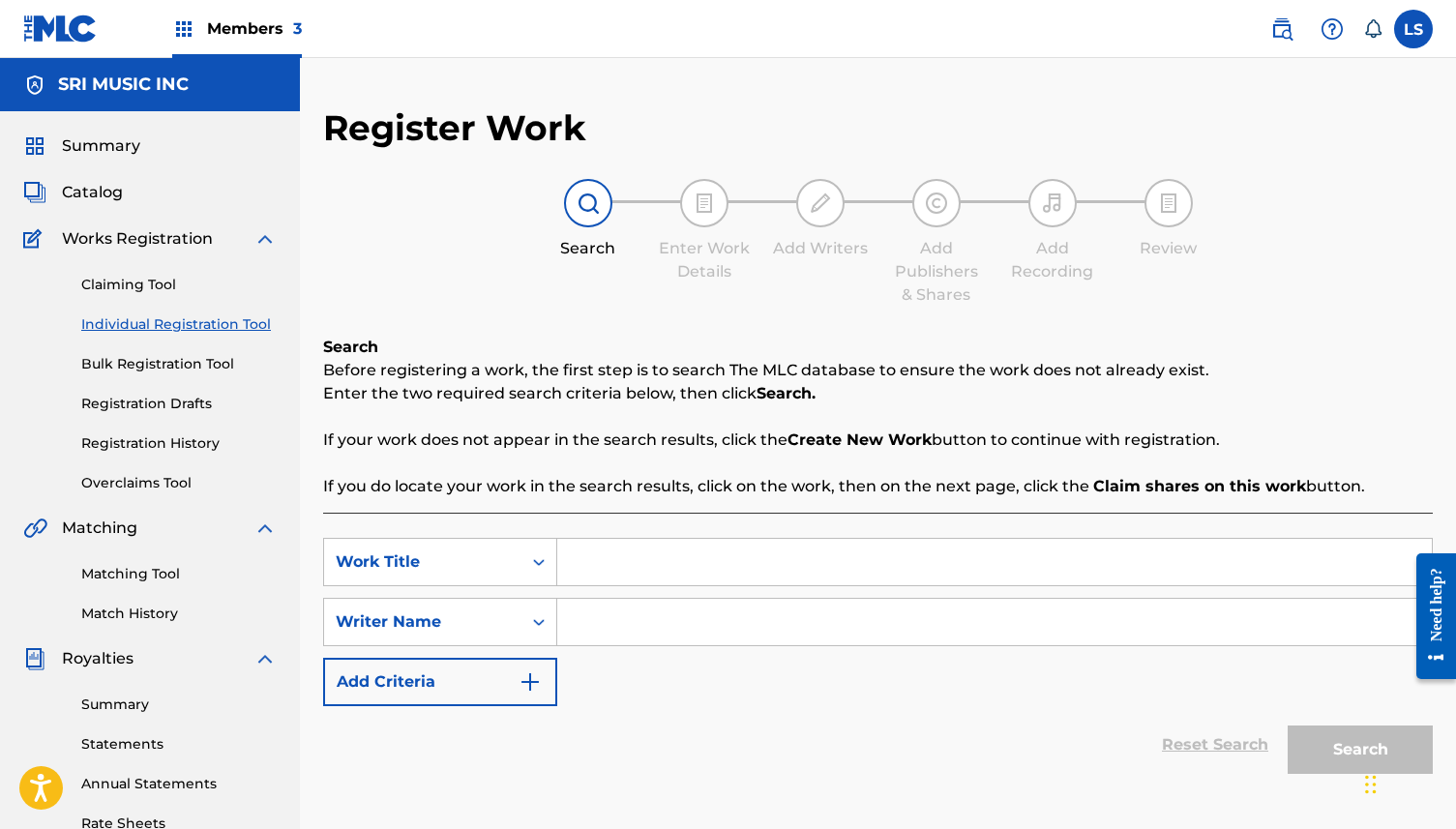
click at [659, 558] on input "Search Form" at bounding box center [994, 561] width 875 height 46
type input "Darlene's Wish"
click at [658, 625] on input "Search Form" at bounding box center [994, 621] width 875 height 46
click at [527, 691] on img "Search Form" at bounding box center [530, 682] width 24 height 24
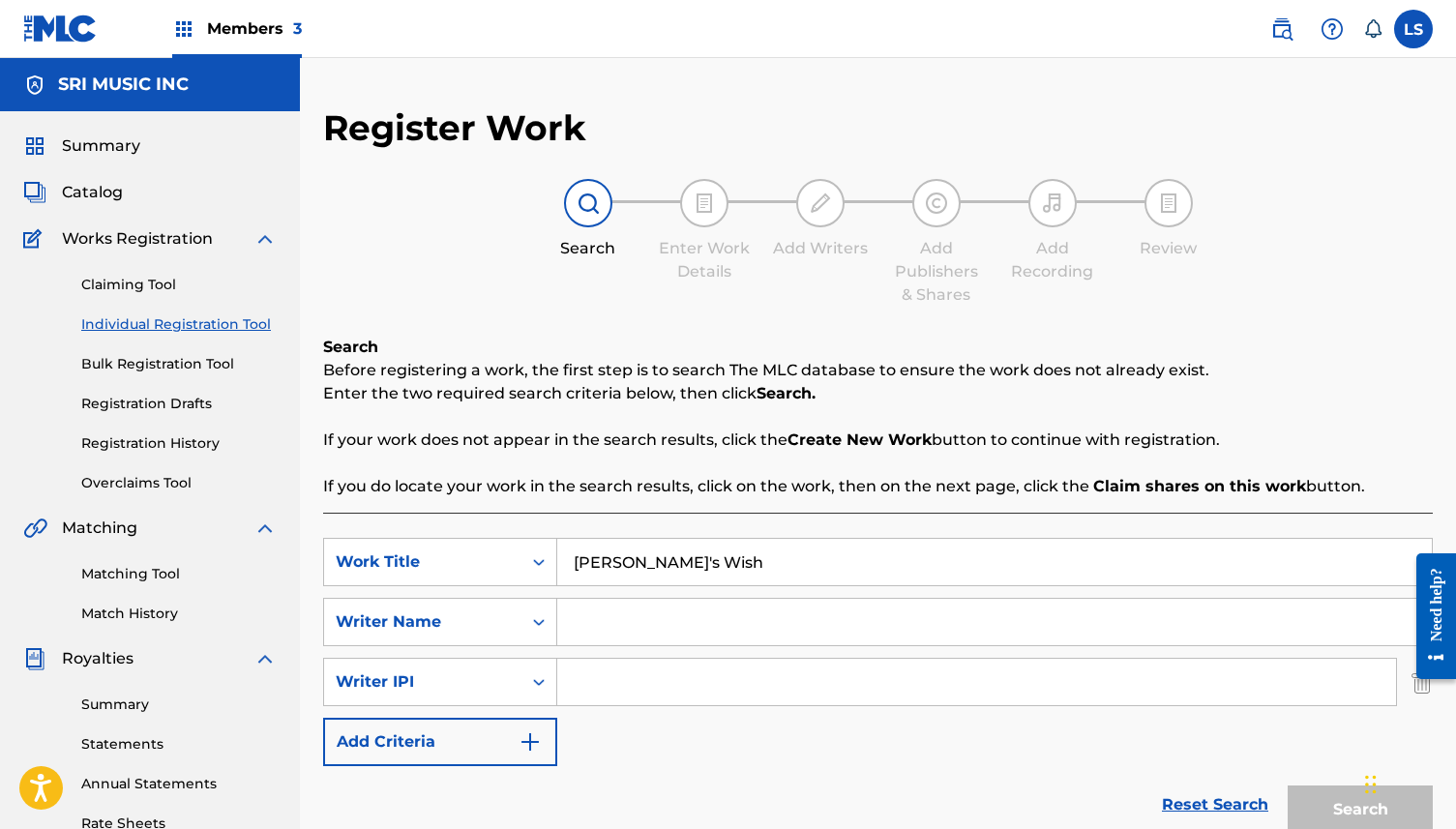
click at [586, 683] on input "Search Form" at bounding box center [977, 681] width 839 height 46
click at [515, 738] on button "Add Criteria" at bounding box center [440, 741] width 234 height 48
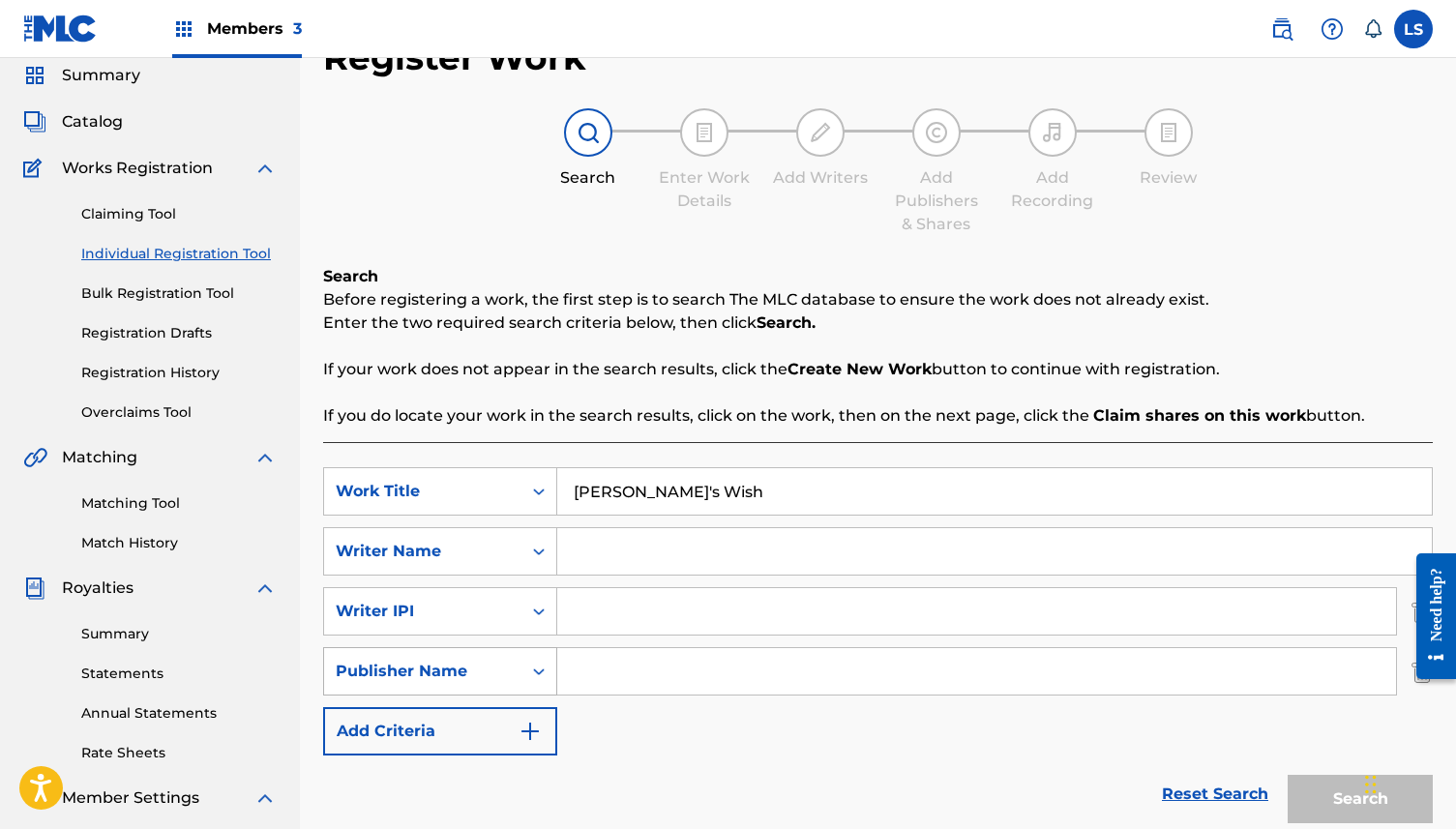
scroll to position [78, 0]
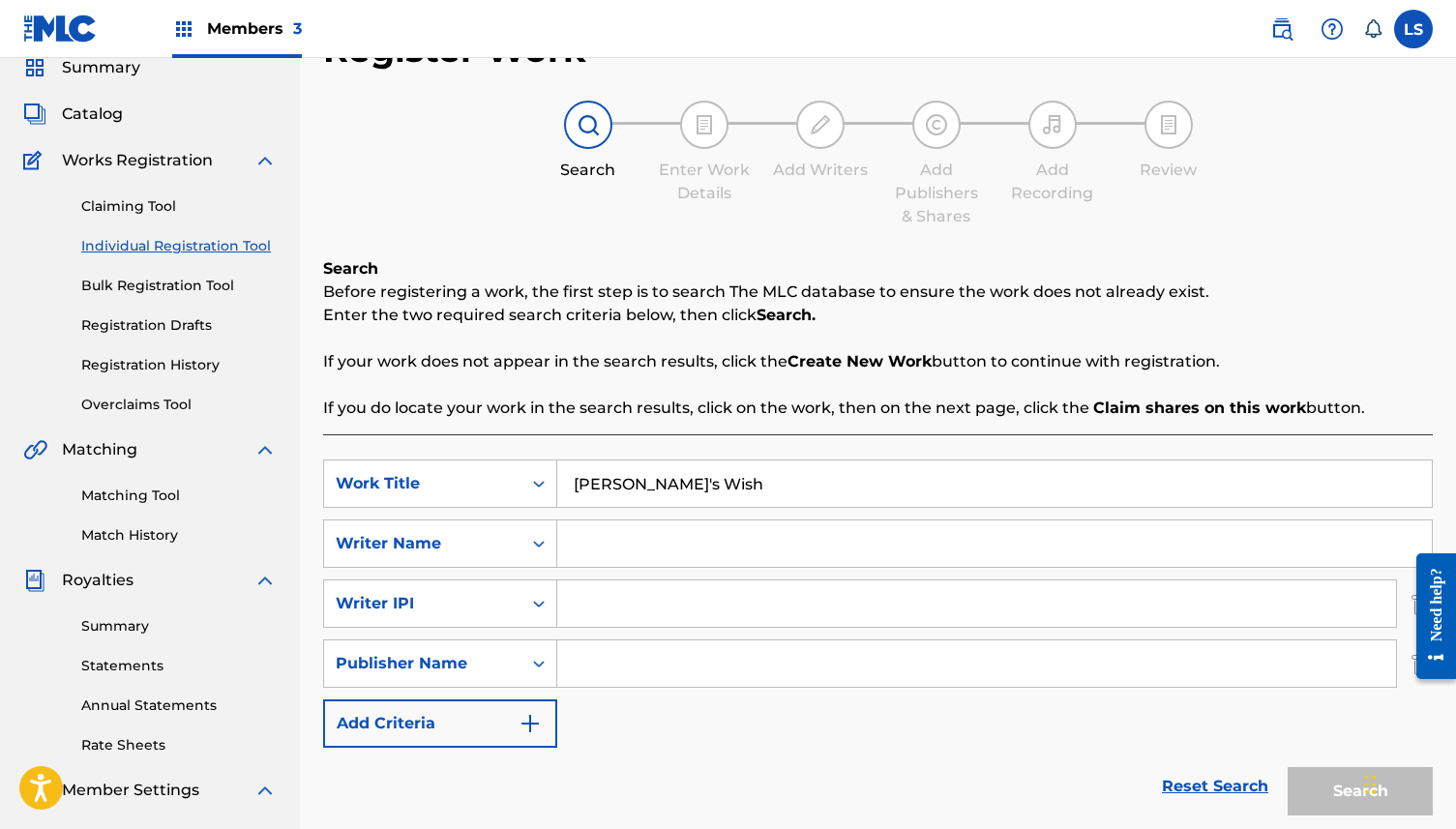
click at [544, 718] on button "Add Criteria" at bounding box center [440, 722] width 234 height 48
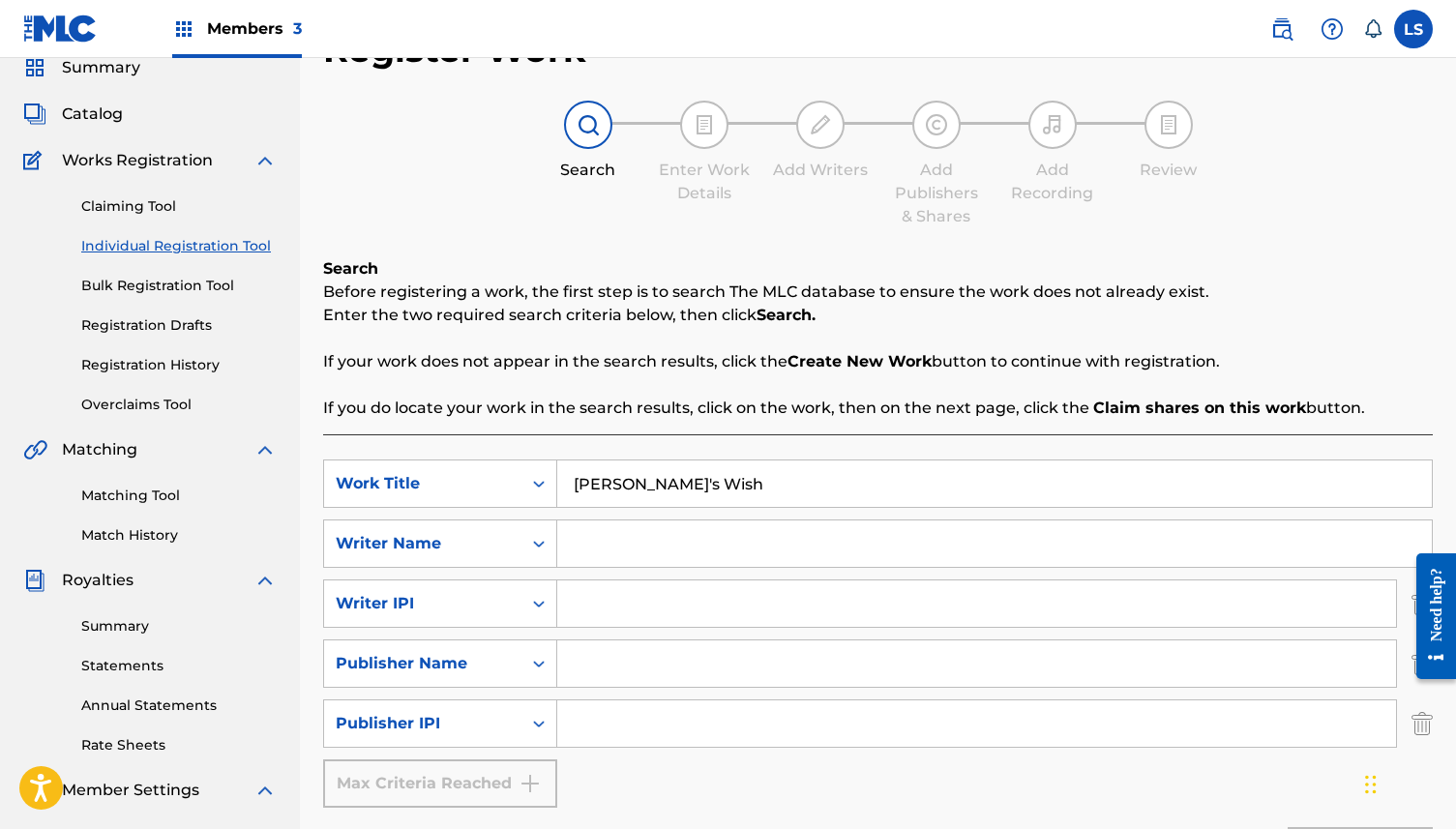
click at [581, 723] on input "Search Form" at bounding box center [977, 722] width 839 height 46
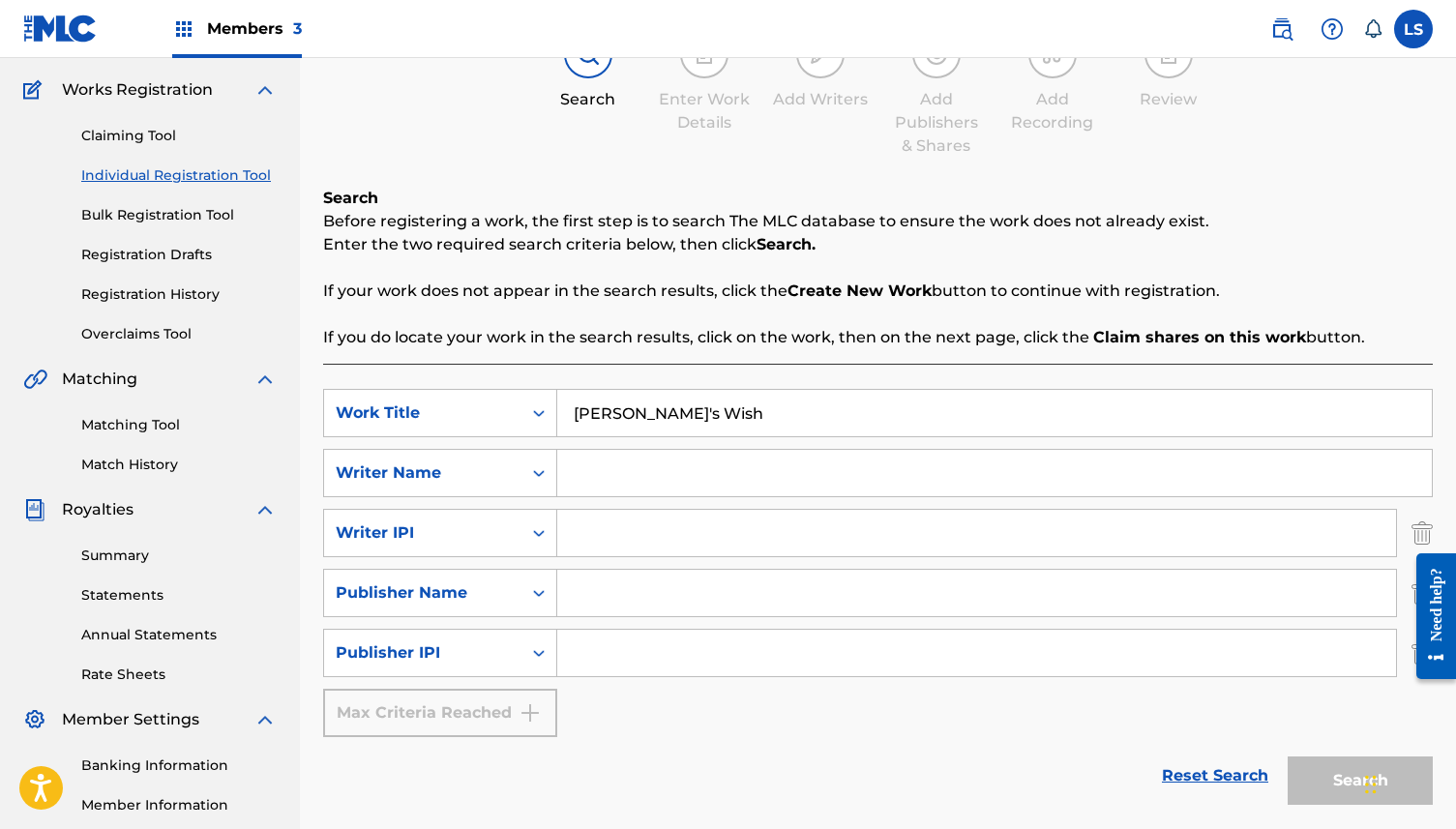
scroll to position [183, 0]
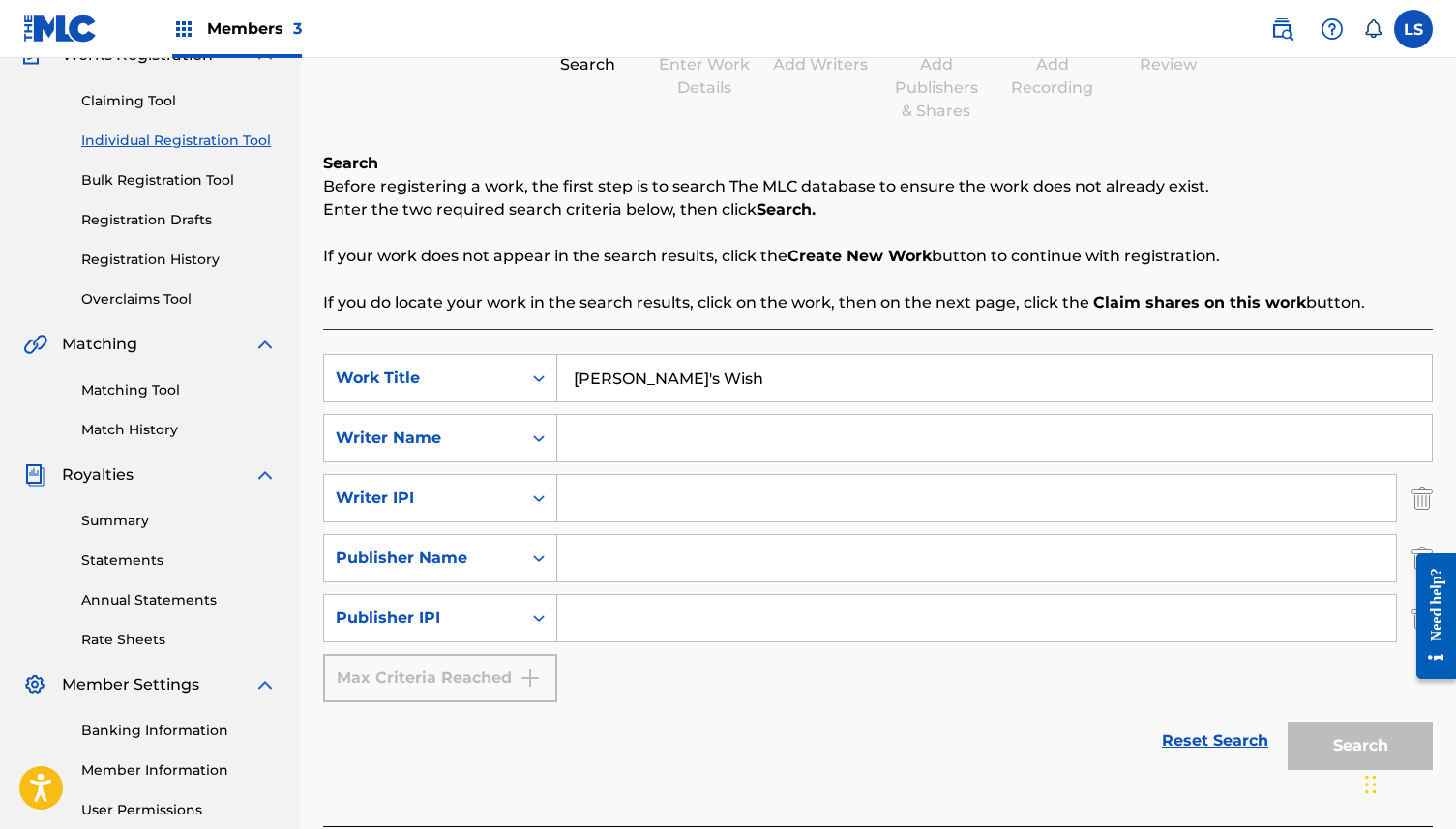
click at [611, 446] on input "Search Form" at bounding box center [994, 437] width 875 height 46
type input "L.Shankar"
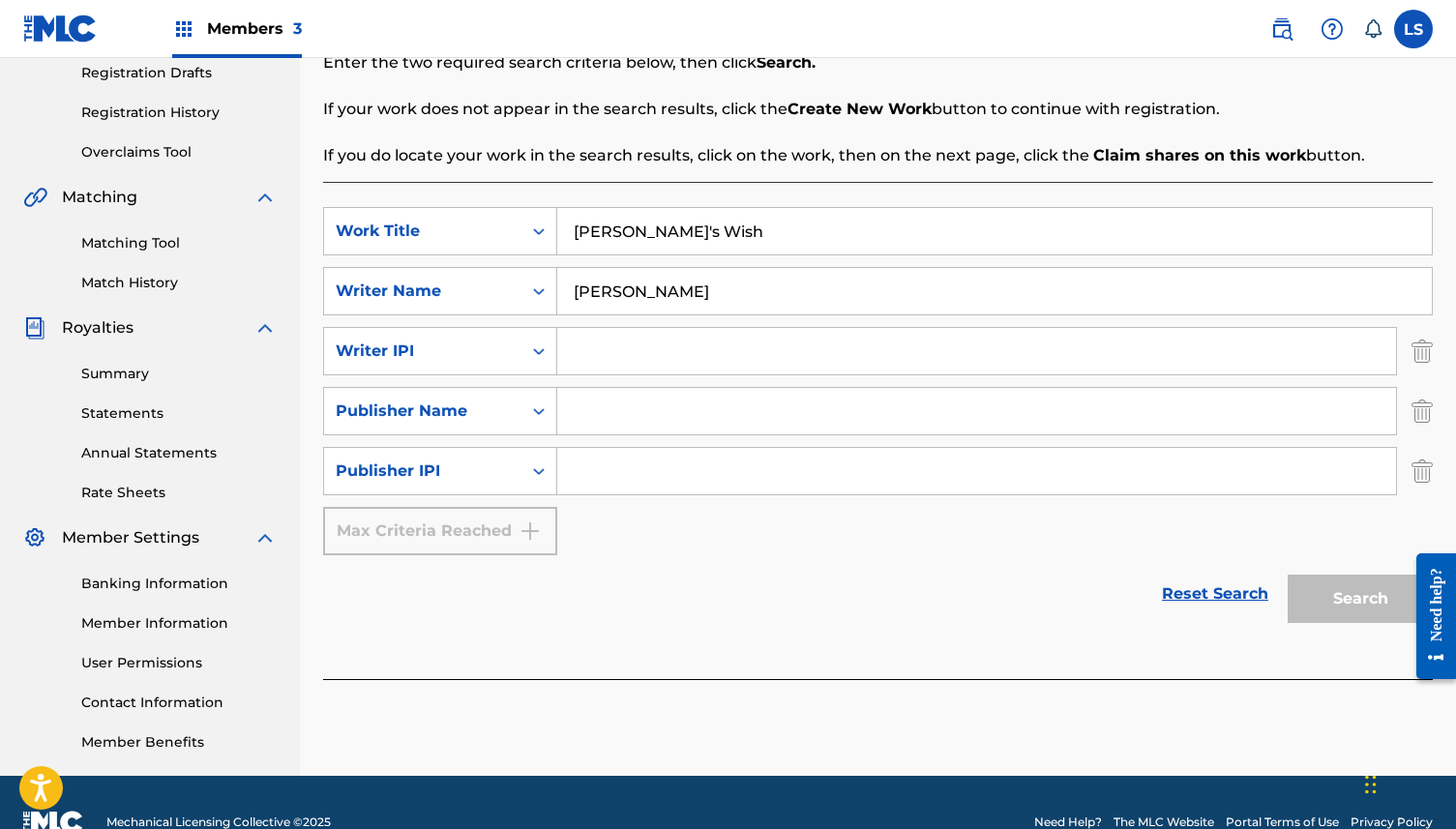
scroll to position [370, 0]
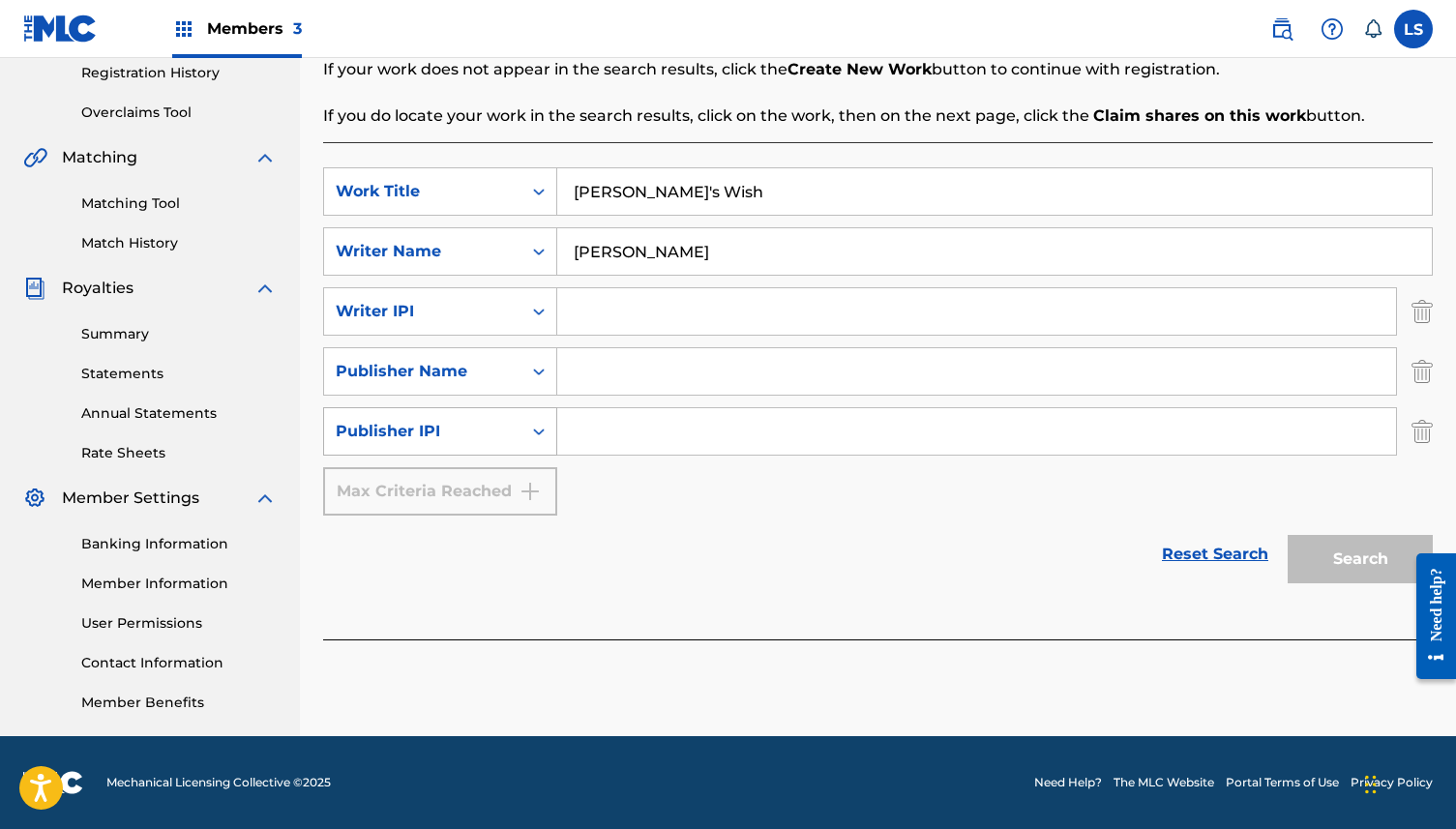
click at [538, 442] on div "Search Form" at bounding box center [539, 431] width 35 height 35
click at [1246, 553] on link "Reset Search" at bounding box center [1215, 554] width 126 height 42
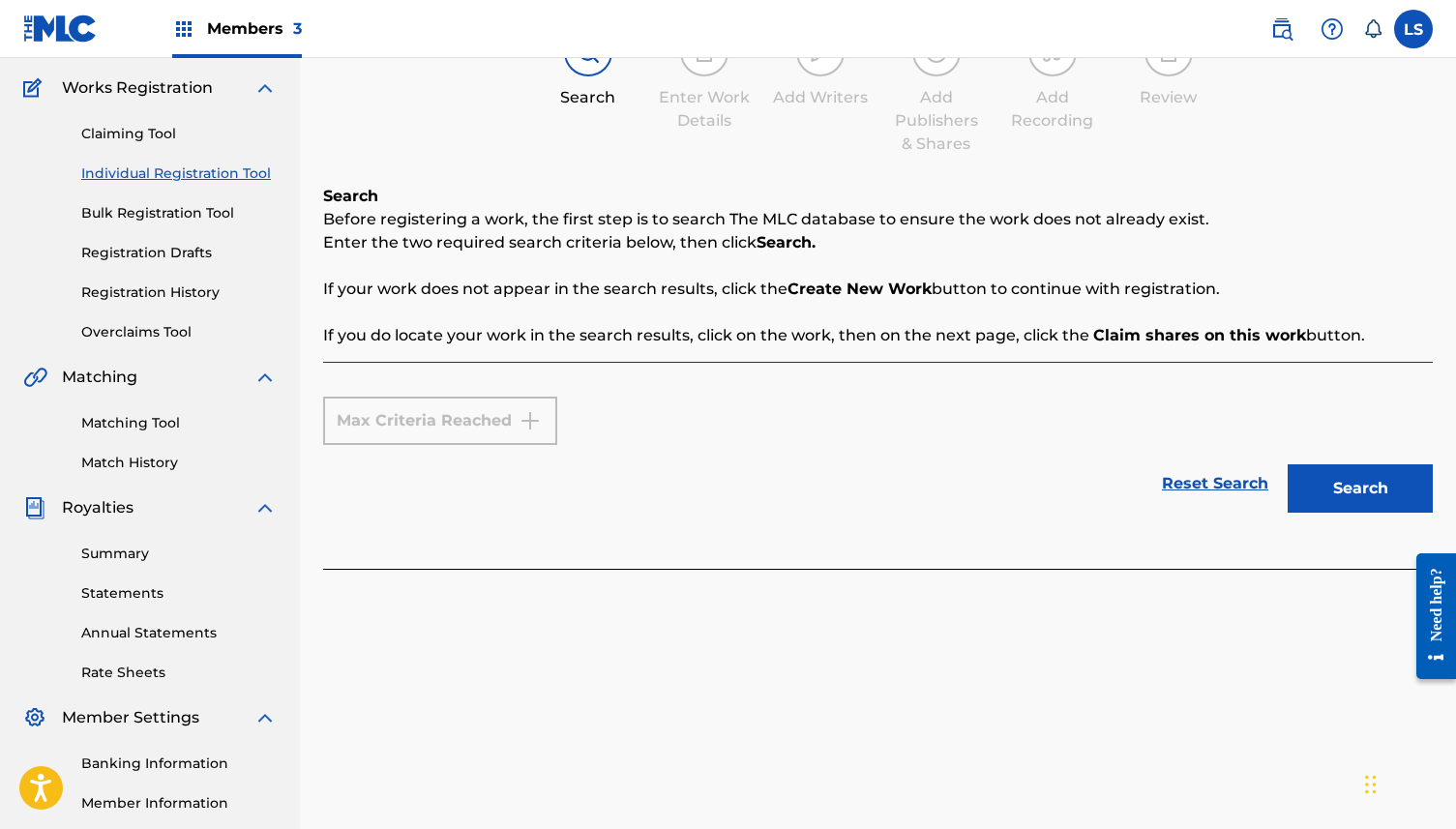
scroll to position [0, 0]
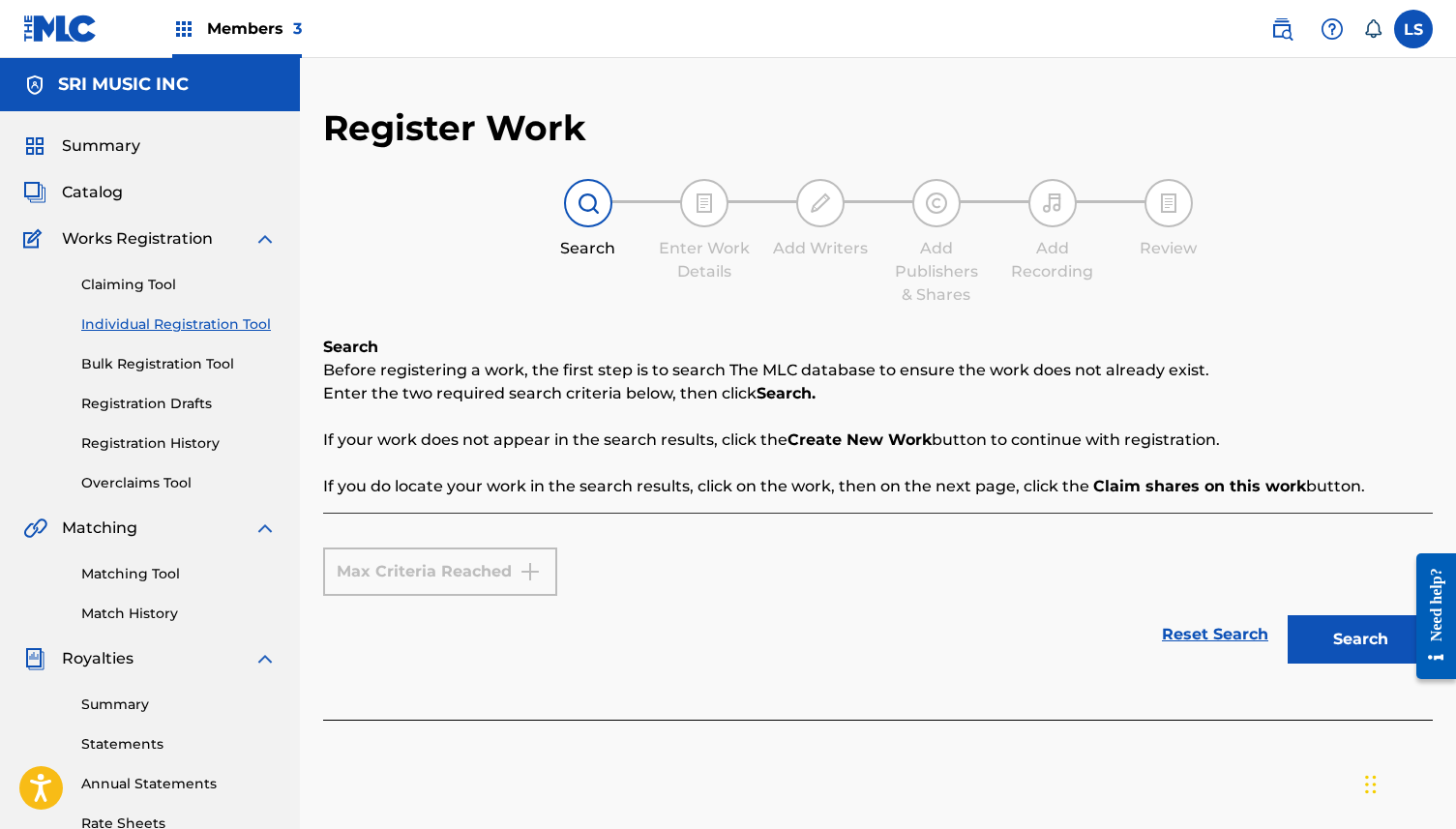
click at [263, 236] on img at bounding box center [266, 239] width 24 height 24
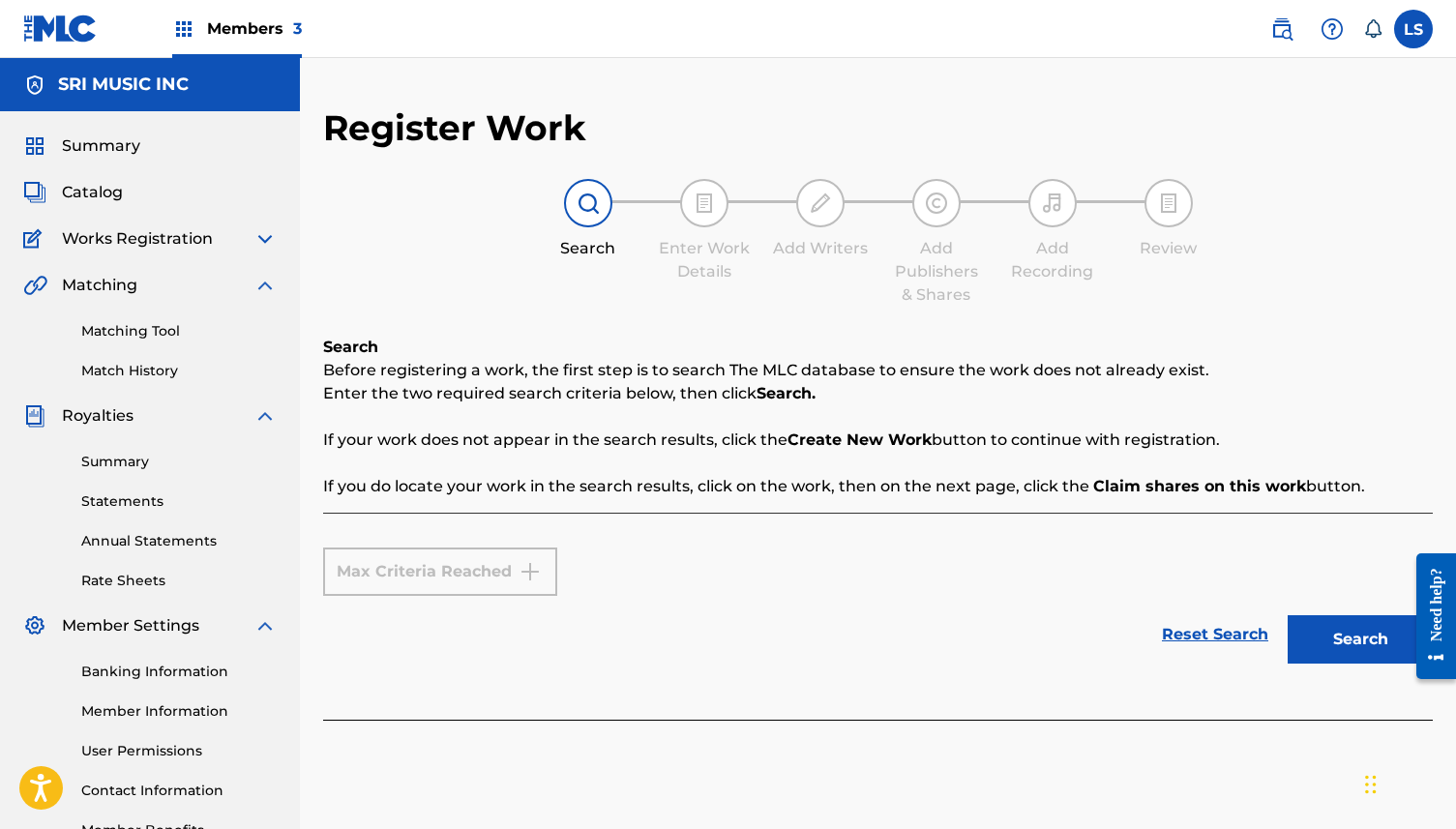
click at [260, 236] on img at bounding box center [266, 239] width 24 height 24
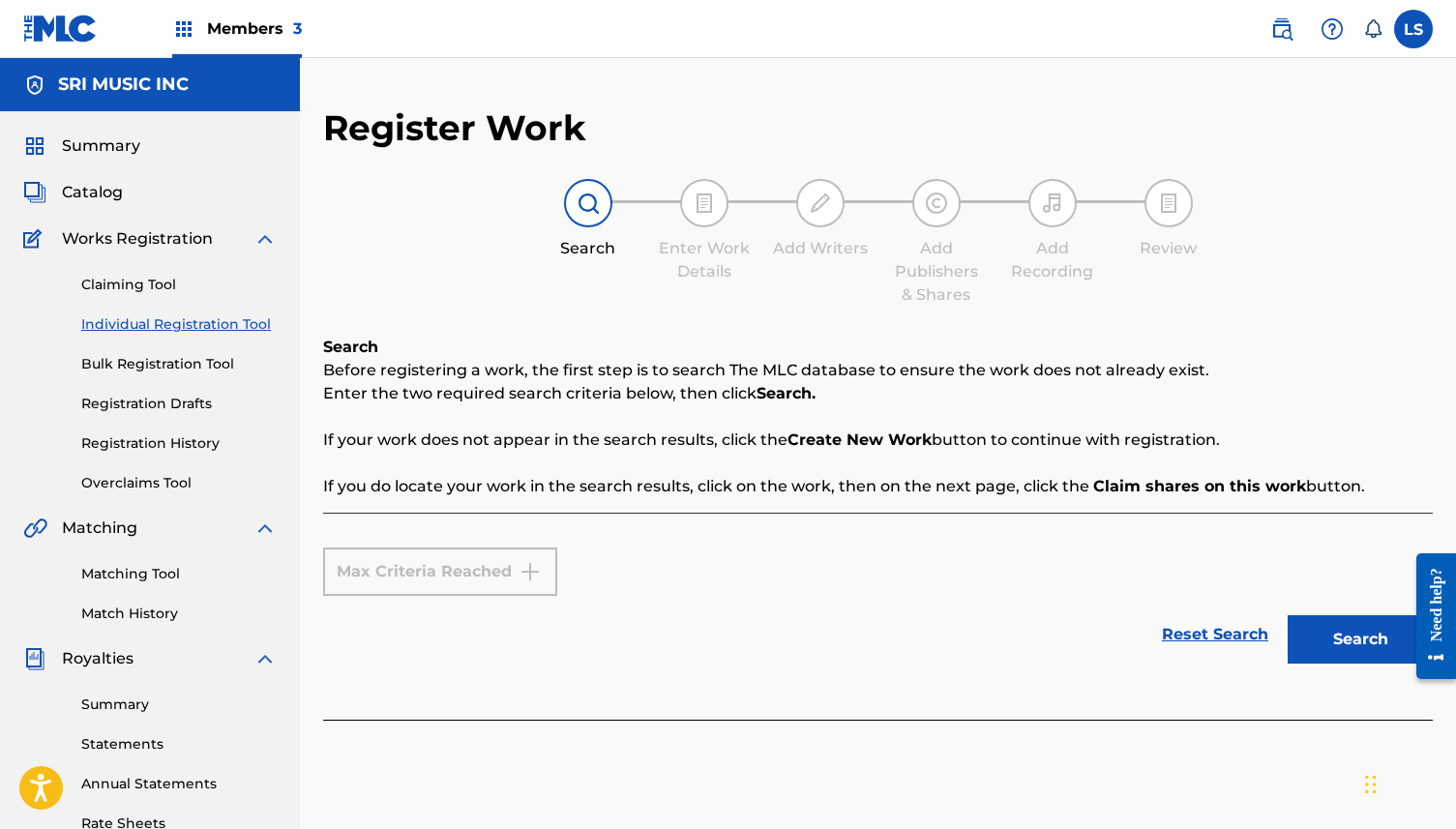
click at [189, 366] on link "Bulk Registration Tool" at bounding box center [178, 364] width 195 height 21
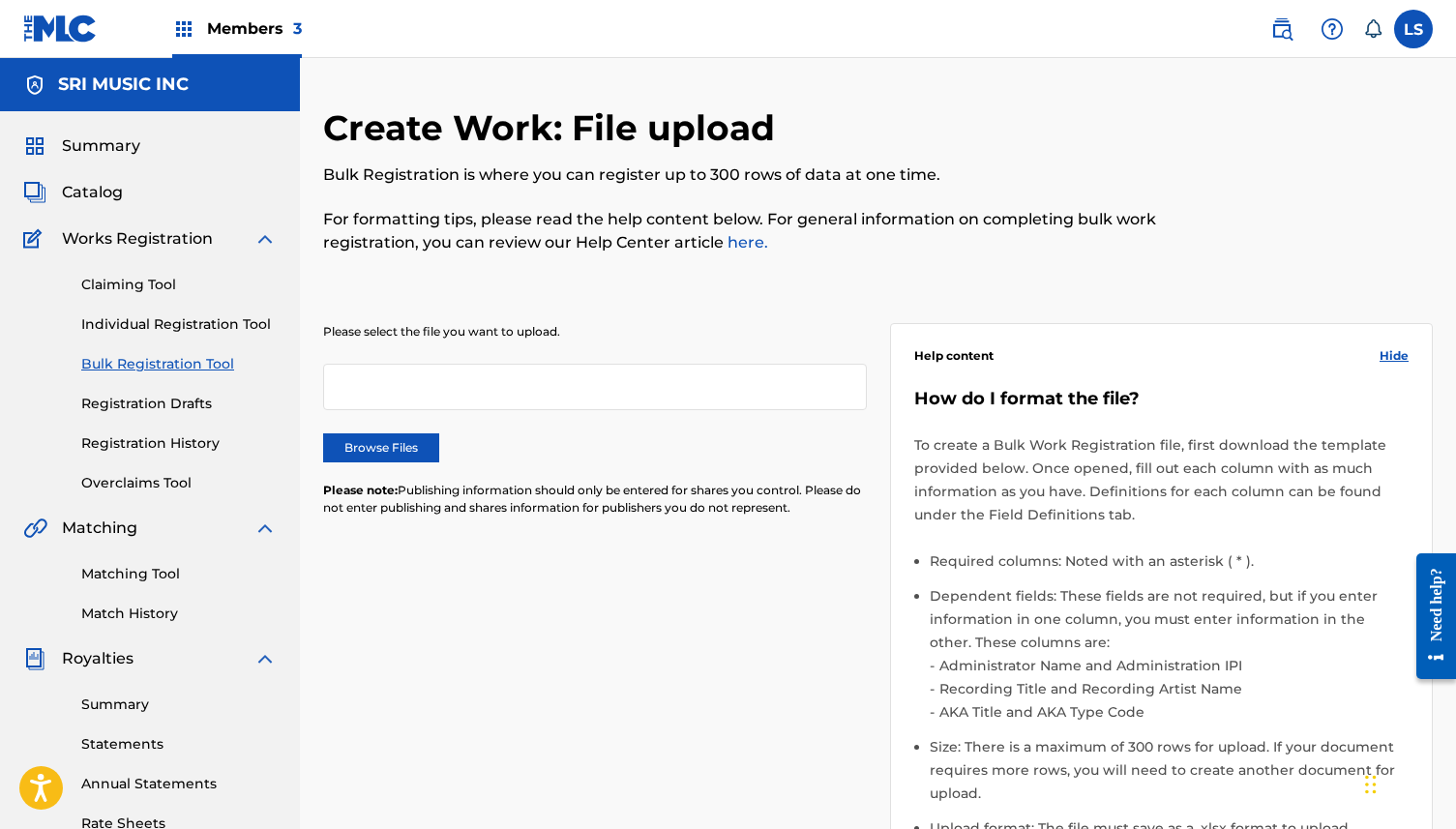
click at [150, 322] on link "Individual Registration Tool" at bounding box center [178, 324] width 195 height 21
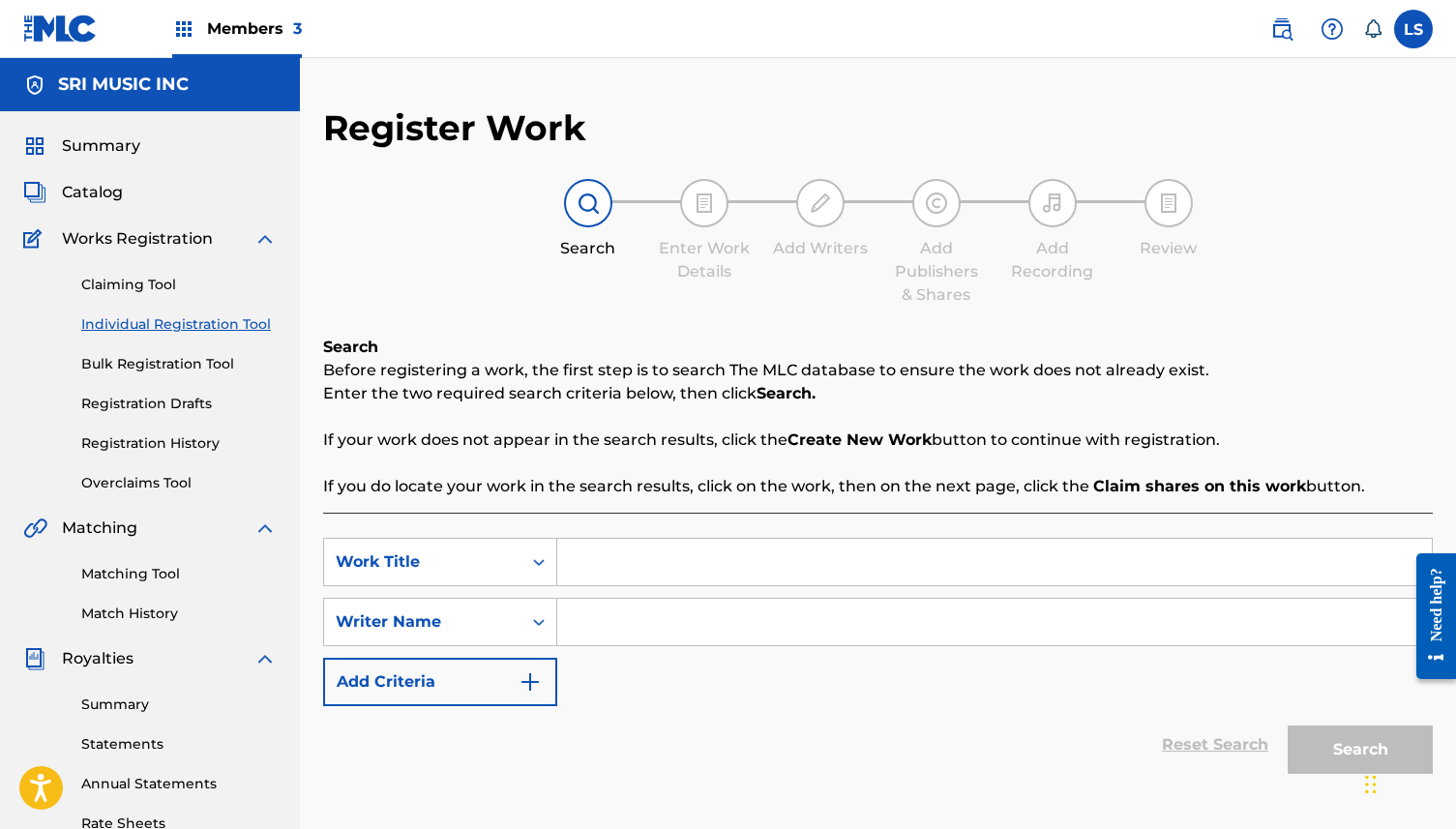
click at [597, 561] on input "Search Form" at bounding box center [994, 561] width 875 height 46
type input "Darlene's Wish"
click at [592, 628] on input "Search Form" at bounding box center [994, 621] width 875 height 46
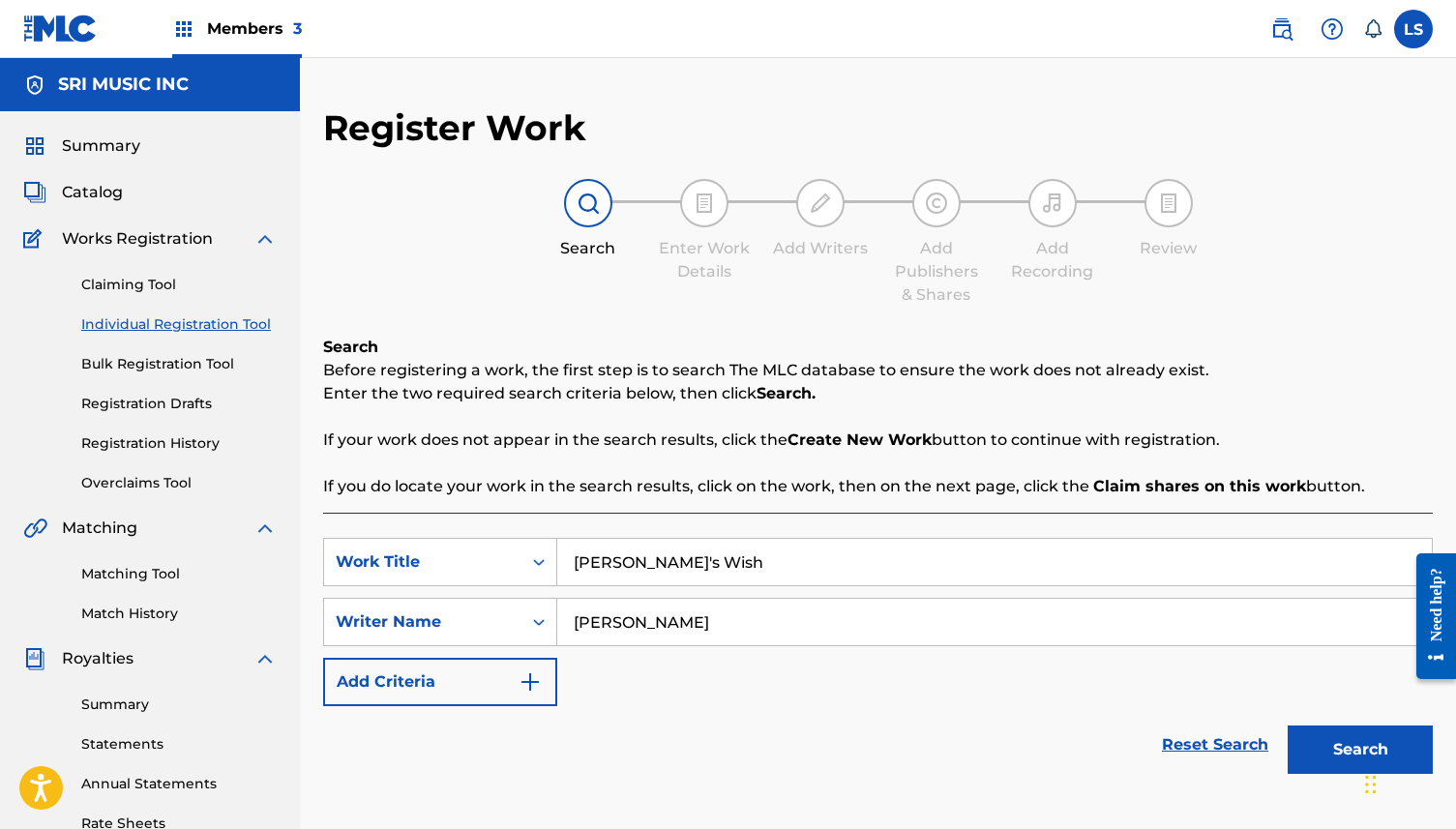
type input "L. Shankar"
click at [1300, 752] on button "Search" at bounding box center [1360, 749] width 145 height 48
drag, startPoint x: 665, startPoint y: 628, endPoint x: 574, endPoint y: 625, distance: 91.0
click at [577, 626] on input "L. Shankar" at bounding box center [994, 621] width 875 height 46
drag, startPoint x: 722, startPoint y: 565, endPoint x: 410, endPoint y: 541, distance: 312.9
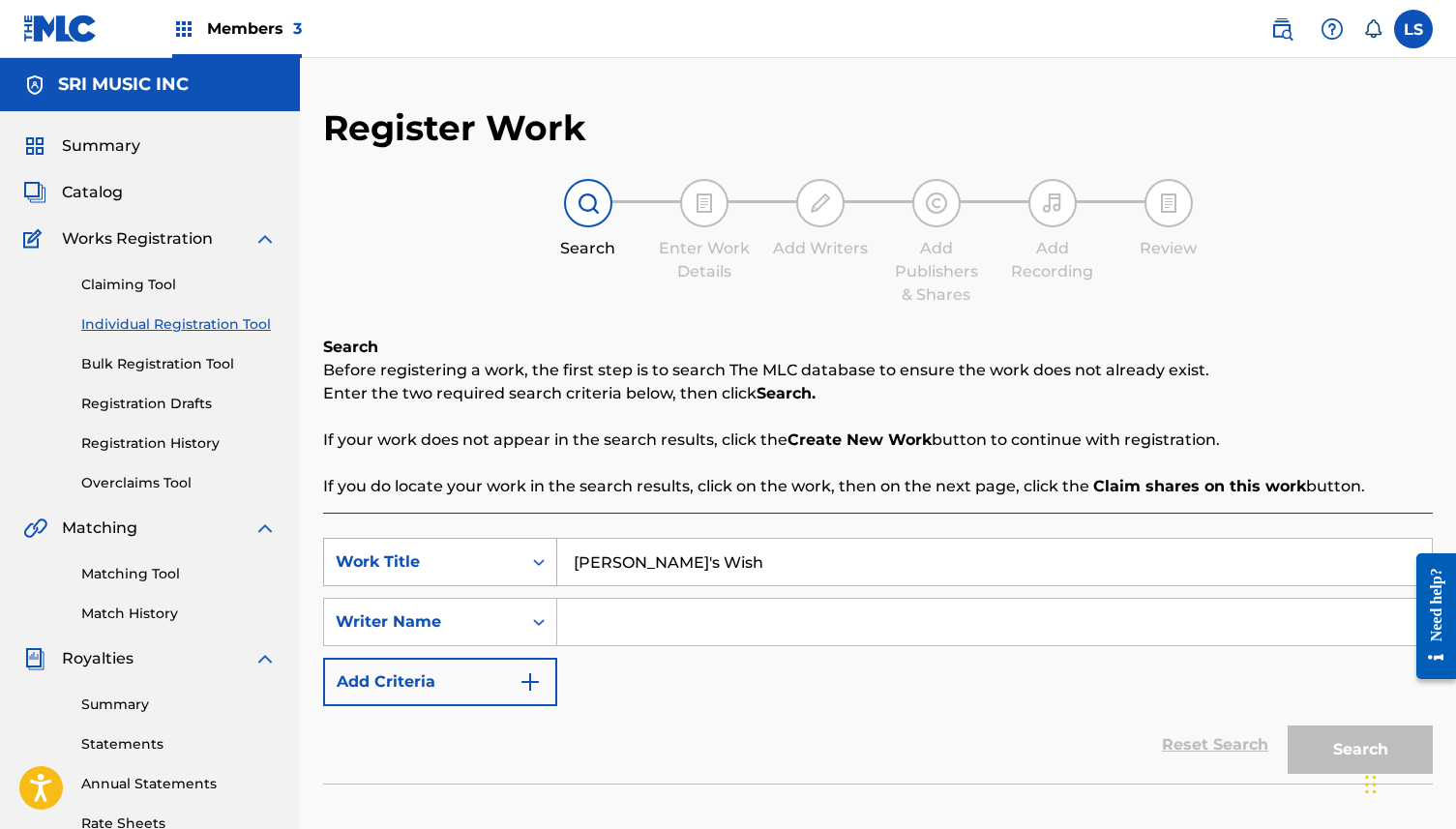
click at [425, 545] on div "SearchWithCriteria0017d1c0-2c44-422b-9c05-6c0b267a4db3 Work Title Darlene's Wish" at bounding box center [879, 561] width 1110 height 48
click at [144, 286] on link "Claiming Tool" at bounding box center [178, 284] width 195 height 21
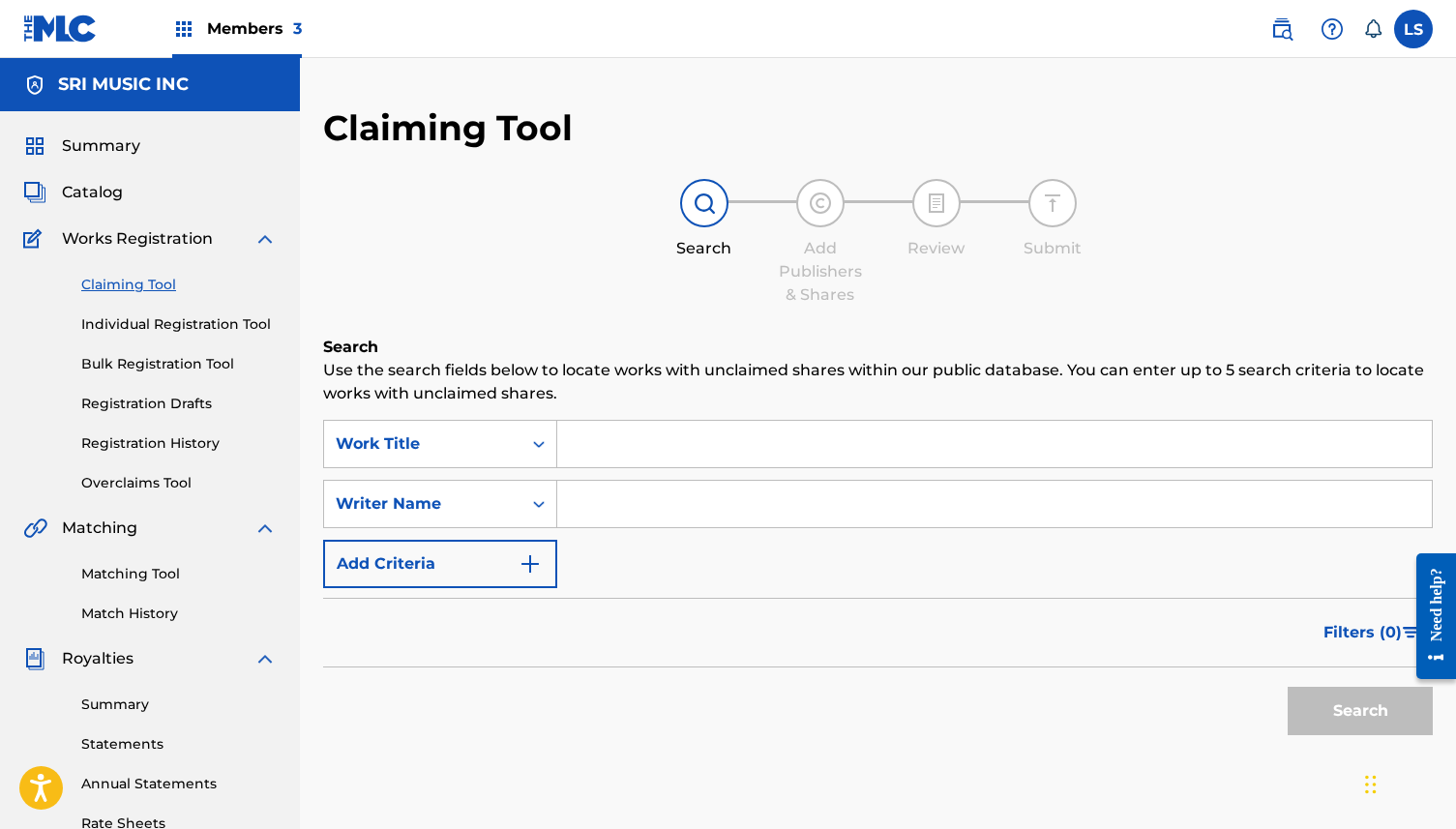
click at [592, 438] on input "Search Form" at bounding box center [994, 443] width 875 height 46
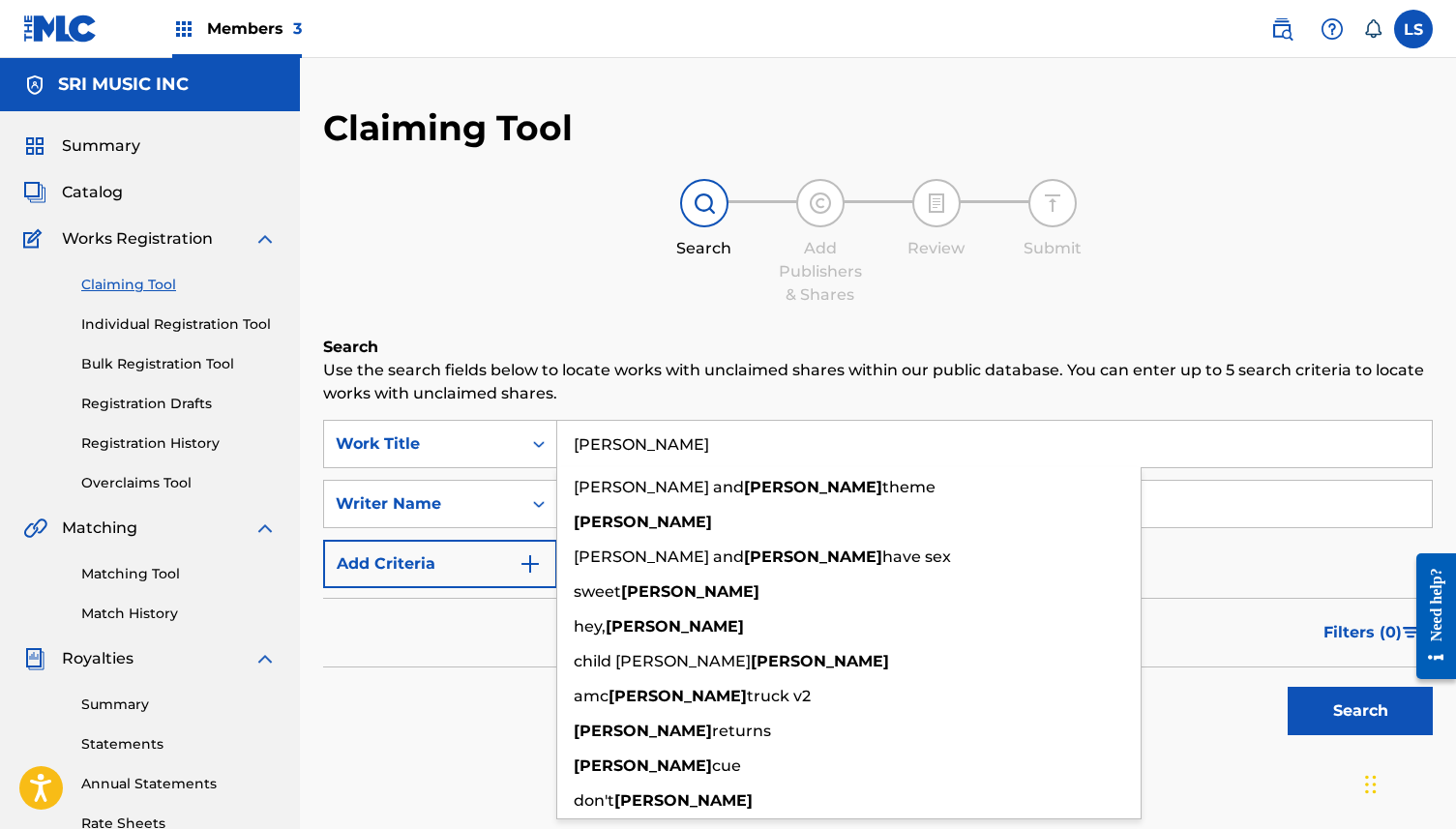
type input "Darlene"
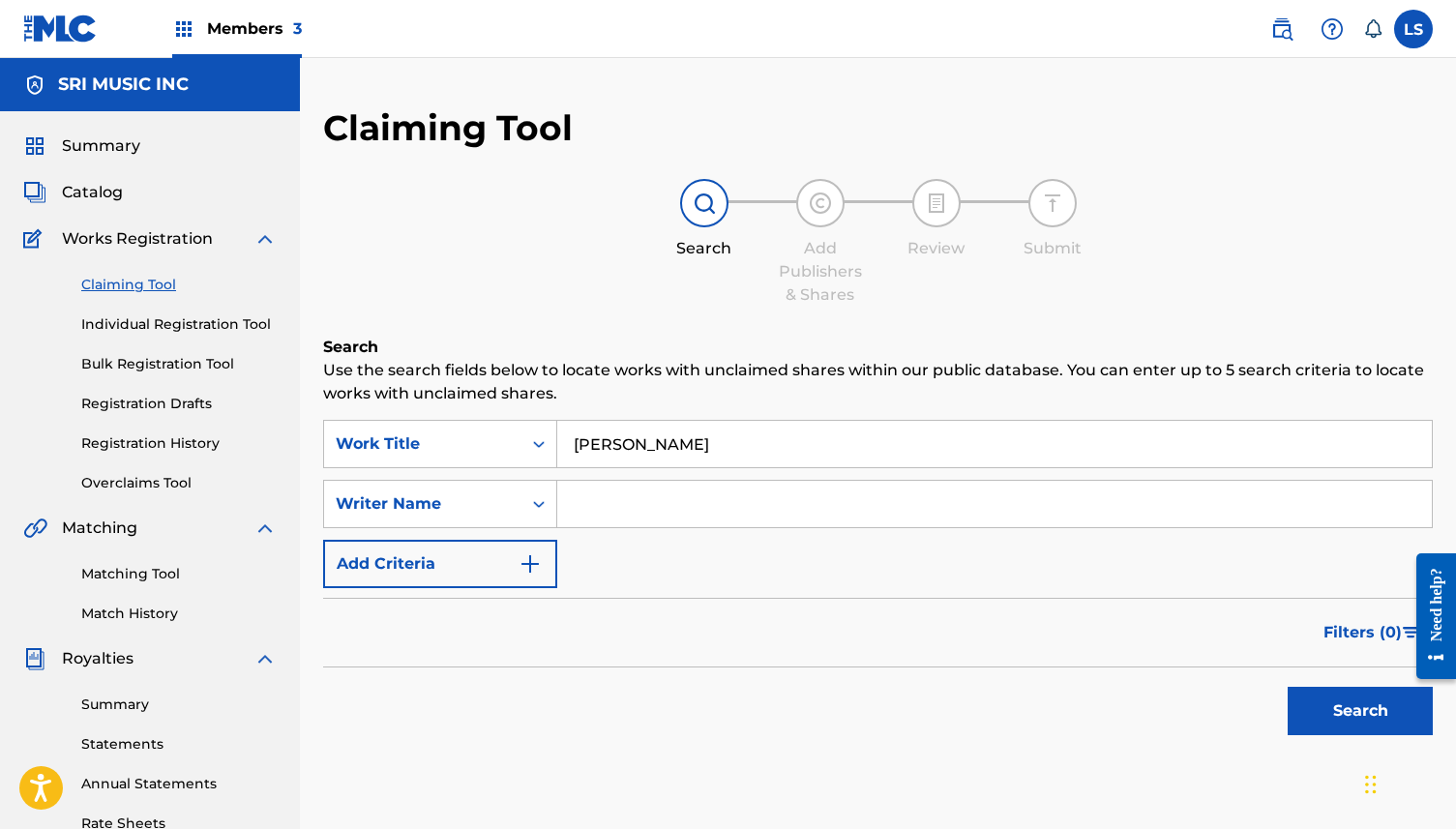
click at [480, 677] on div "Search" at bounding box center [879, 706] width 1110 height 77
click at [1353, 703] on button "Search" at bounding box center [1360, 710] width 145 height 48
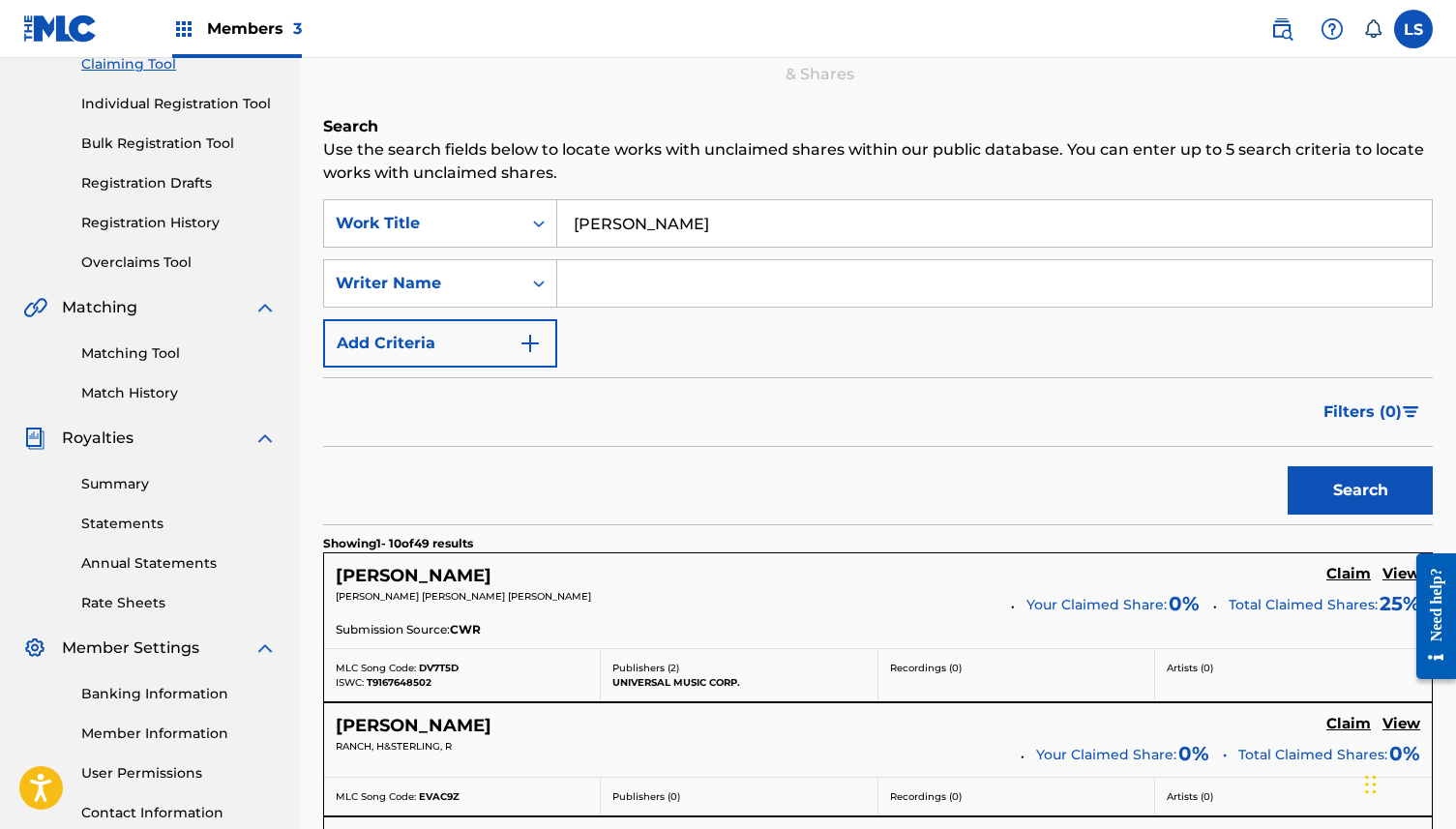
scroll to position [209, 0]
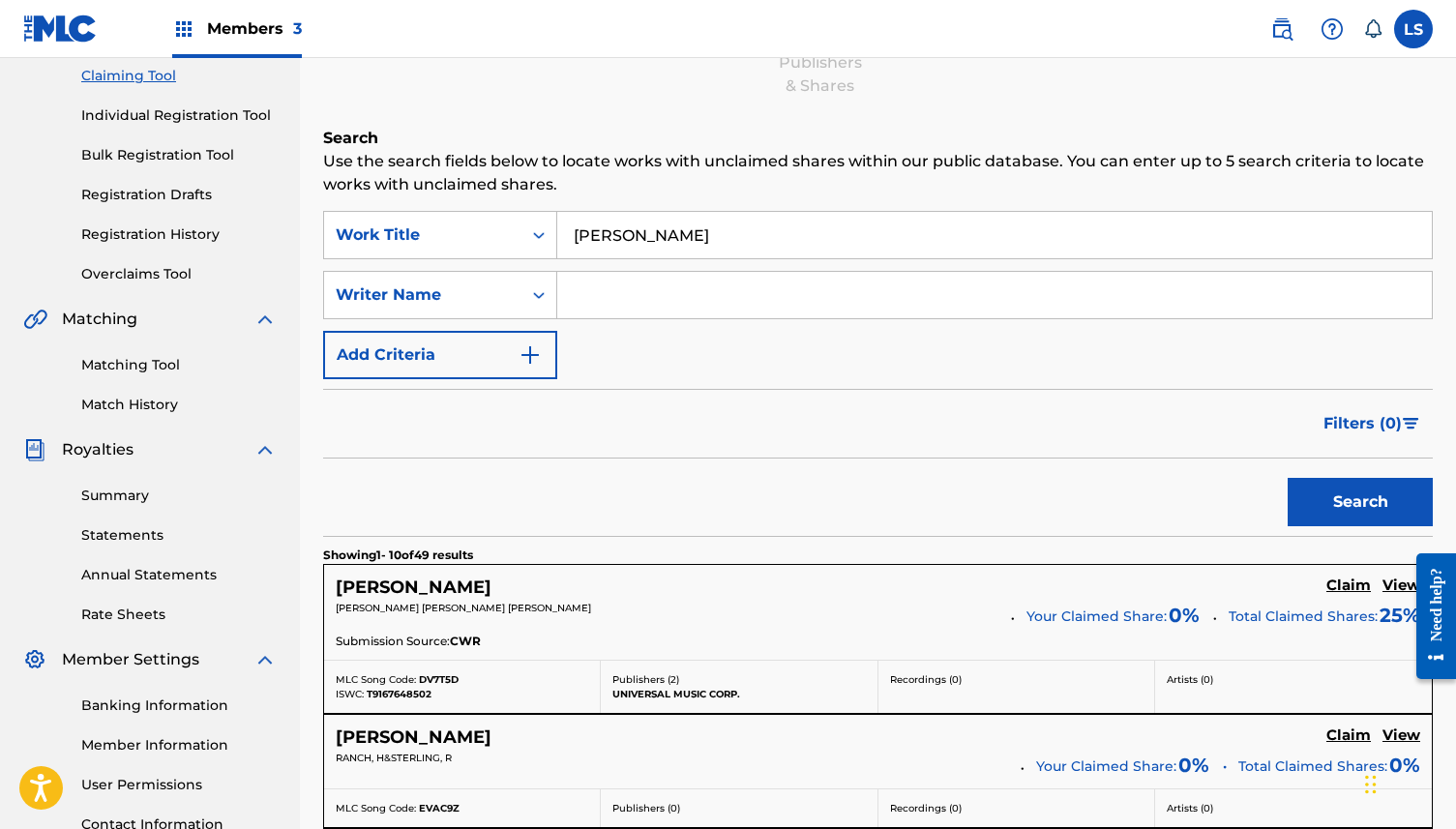
click at [669, 291] on input "Search Form" at bounding box center [994, 294] width 875 height 46
type input "Shankar L"
click at [1314, 486] on button "Search" at bounding box center [1360, 501] width 145 height 48
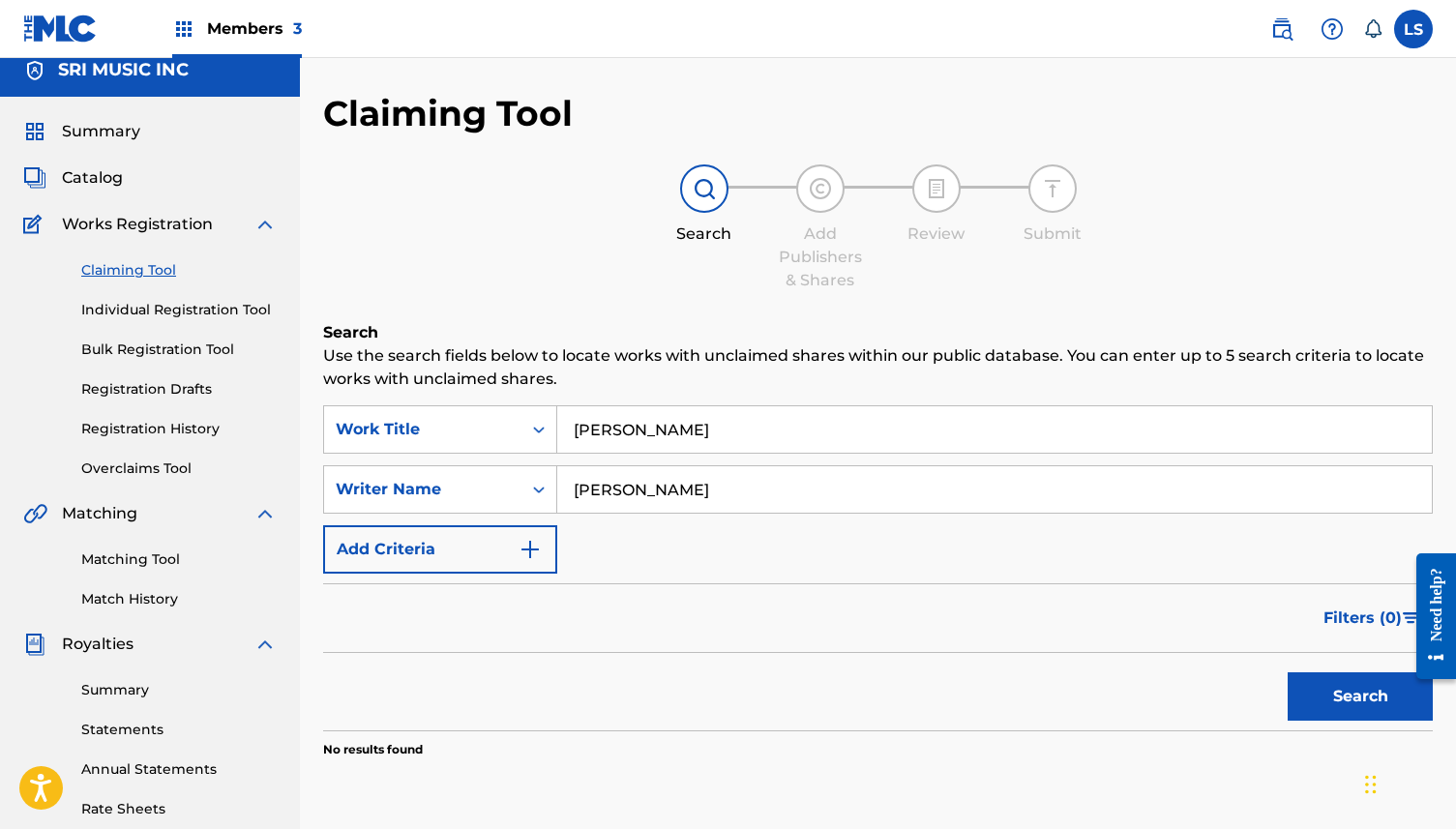
scroll to position [0, 0]
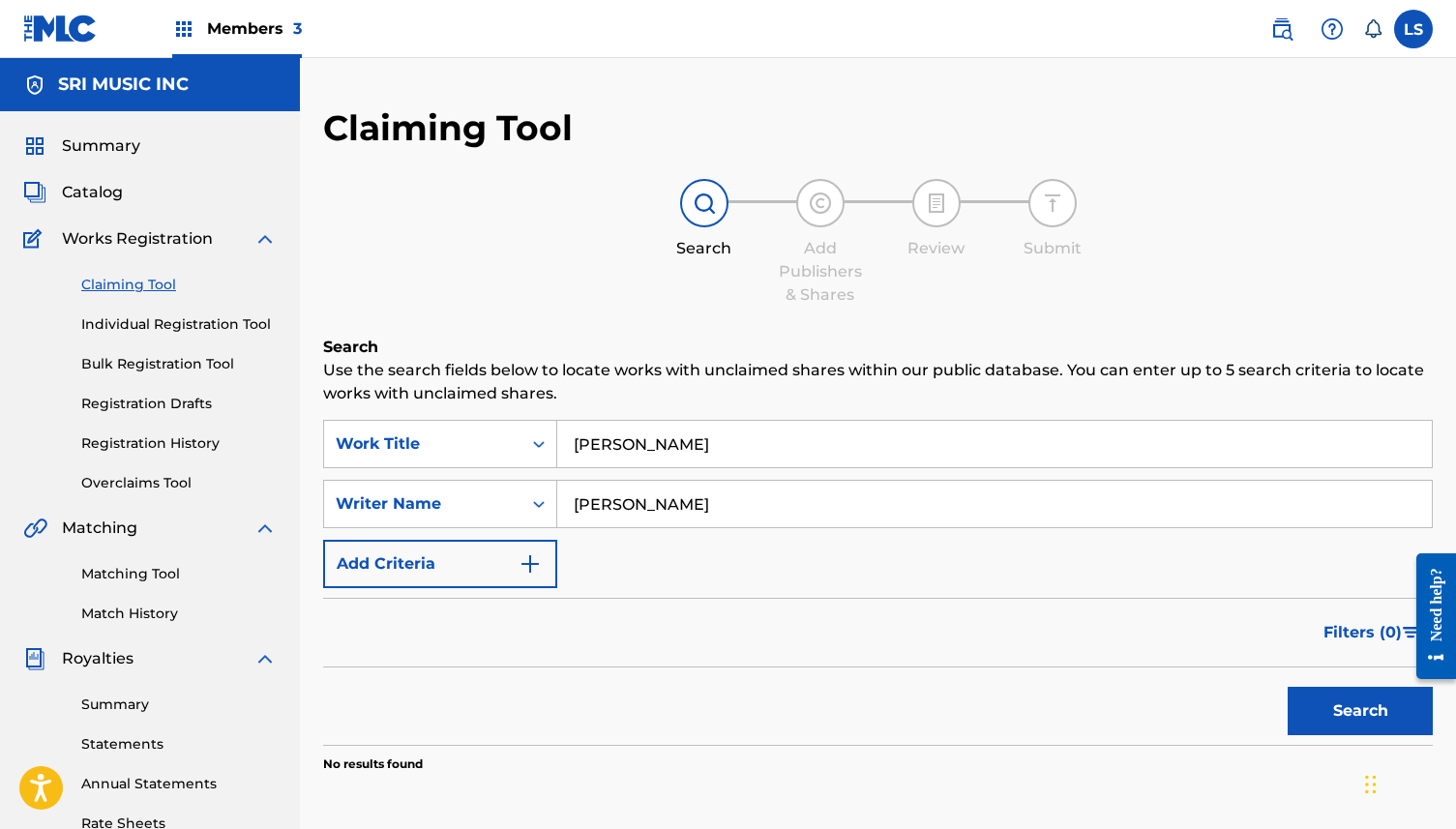
click at [213, 327] on link "Individual Registration Tool" at bounding box center [178, 324] width 195 height 21
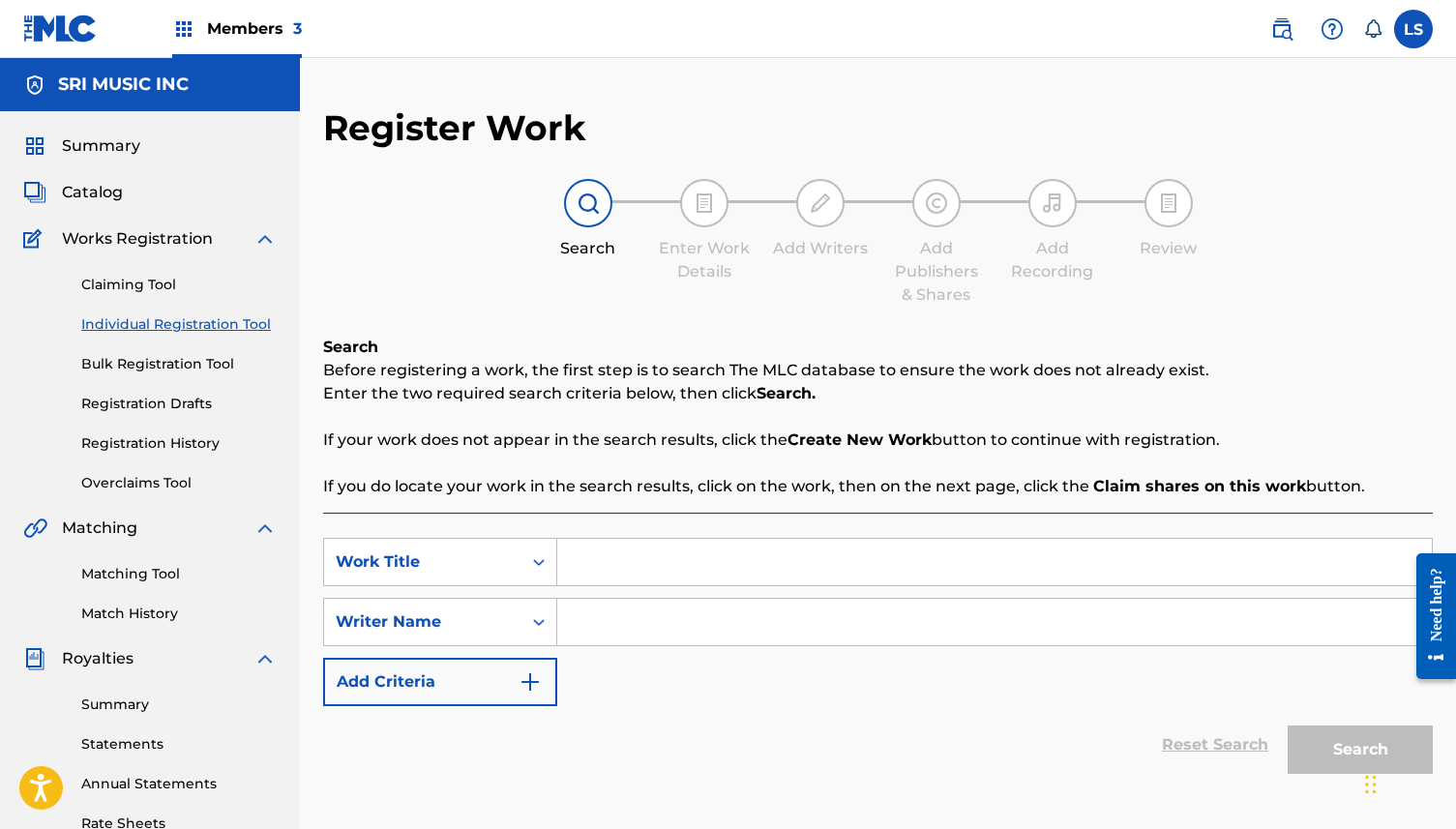
click at [641, 569] on input "Search Form" at bounding box center [994, 561] width 875 height 46
type input "Darlene"
click at [889, 720] on div "Reset Search Search" at bounding box center [879, 744] width 1110 height 77
click at [761, 619] on input "Search Form" at bounding box center [994, 621] width 875 height 46
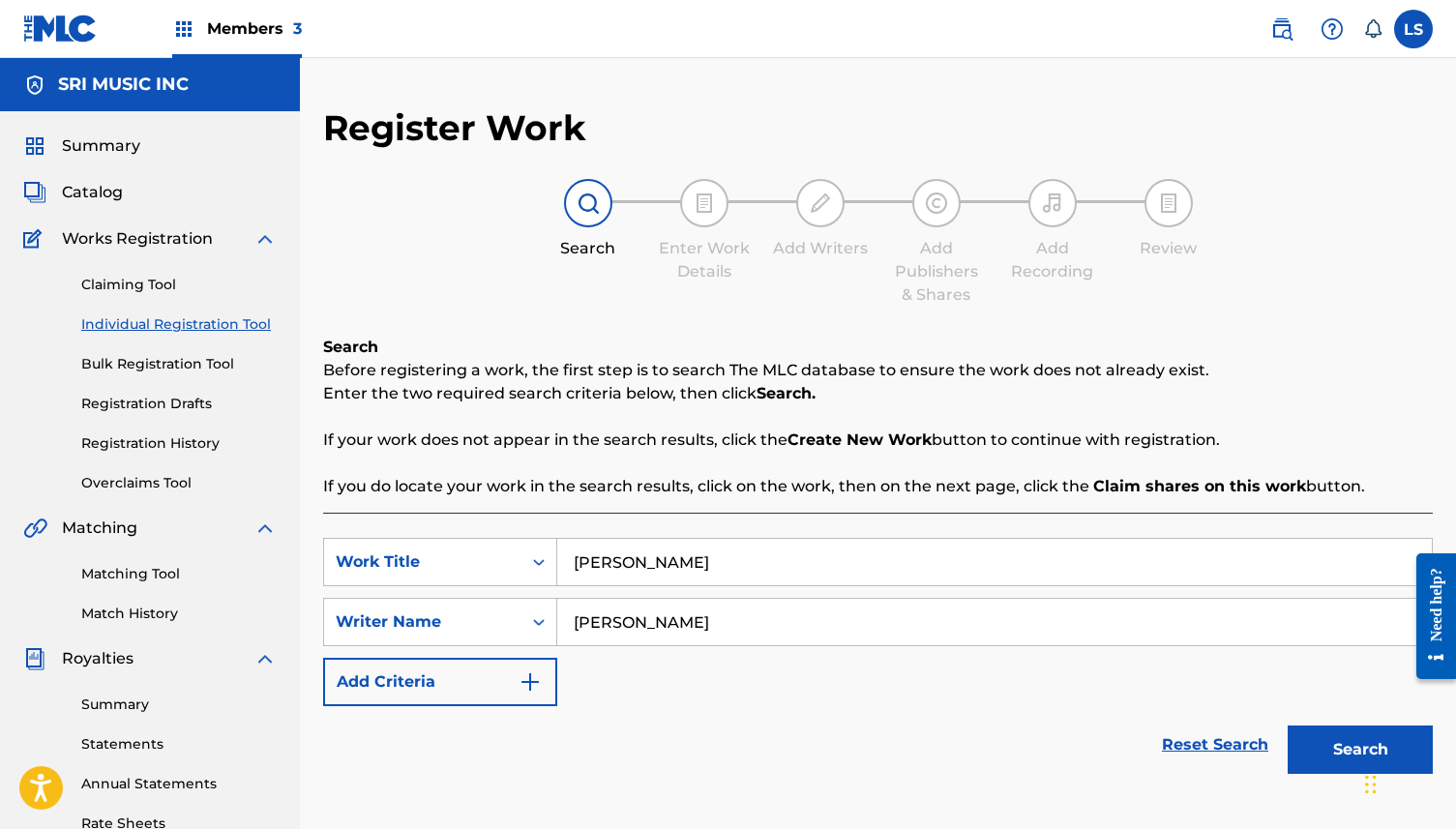
type input "L Shankar"
click at [1306, 750] on button "Search" at bounding box center [1360, 749] width 145 height 48
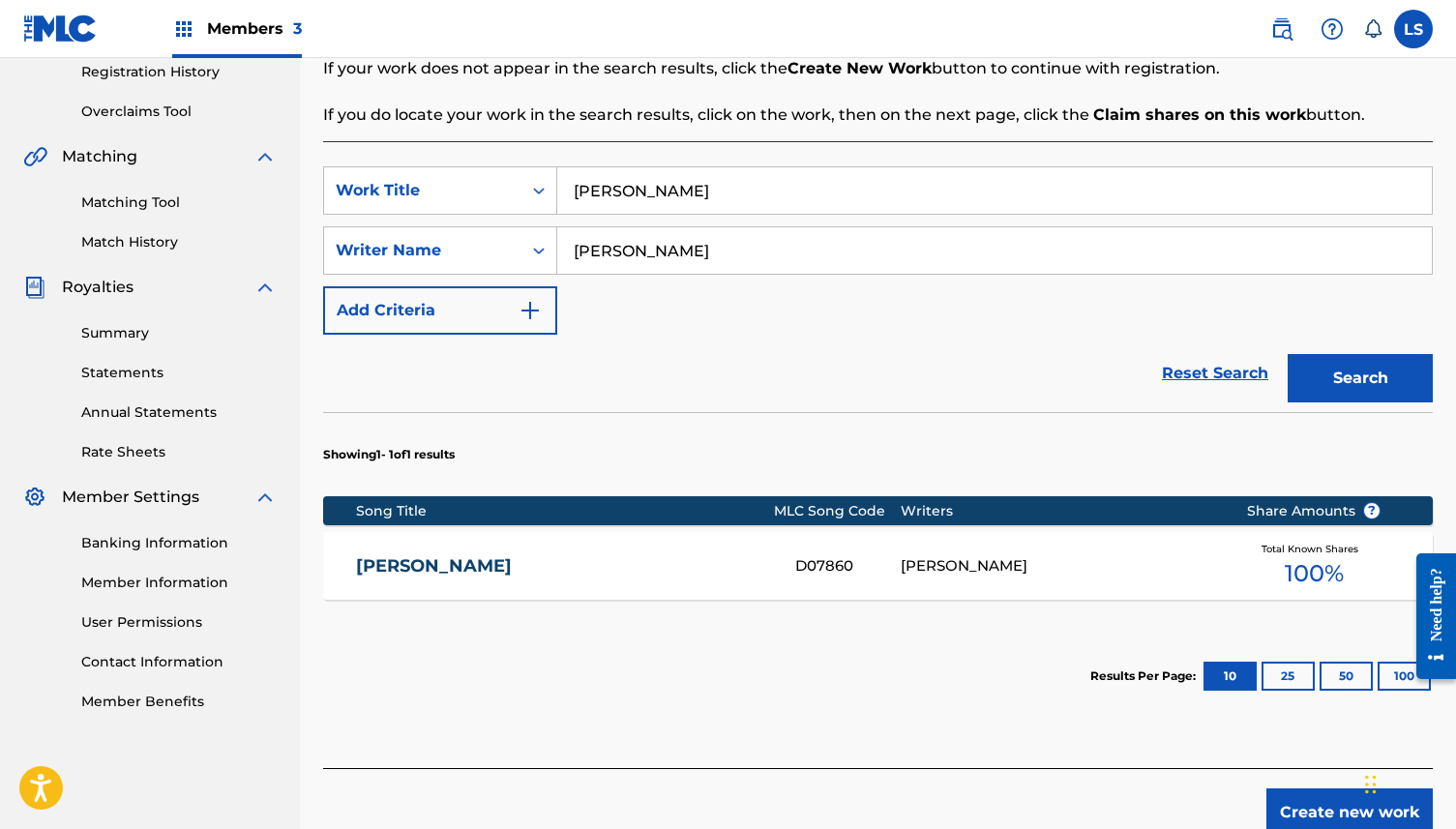
scroll to position [390, 0]
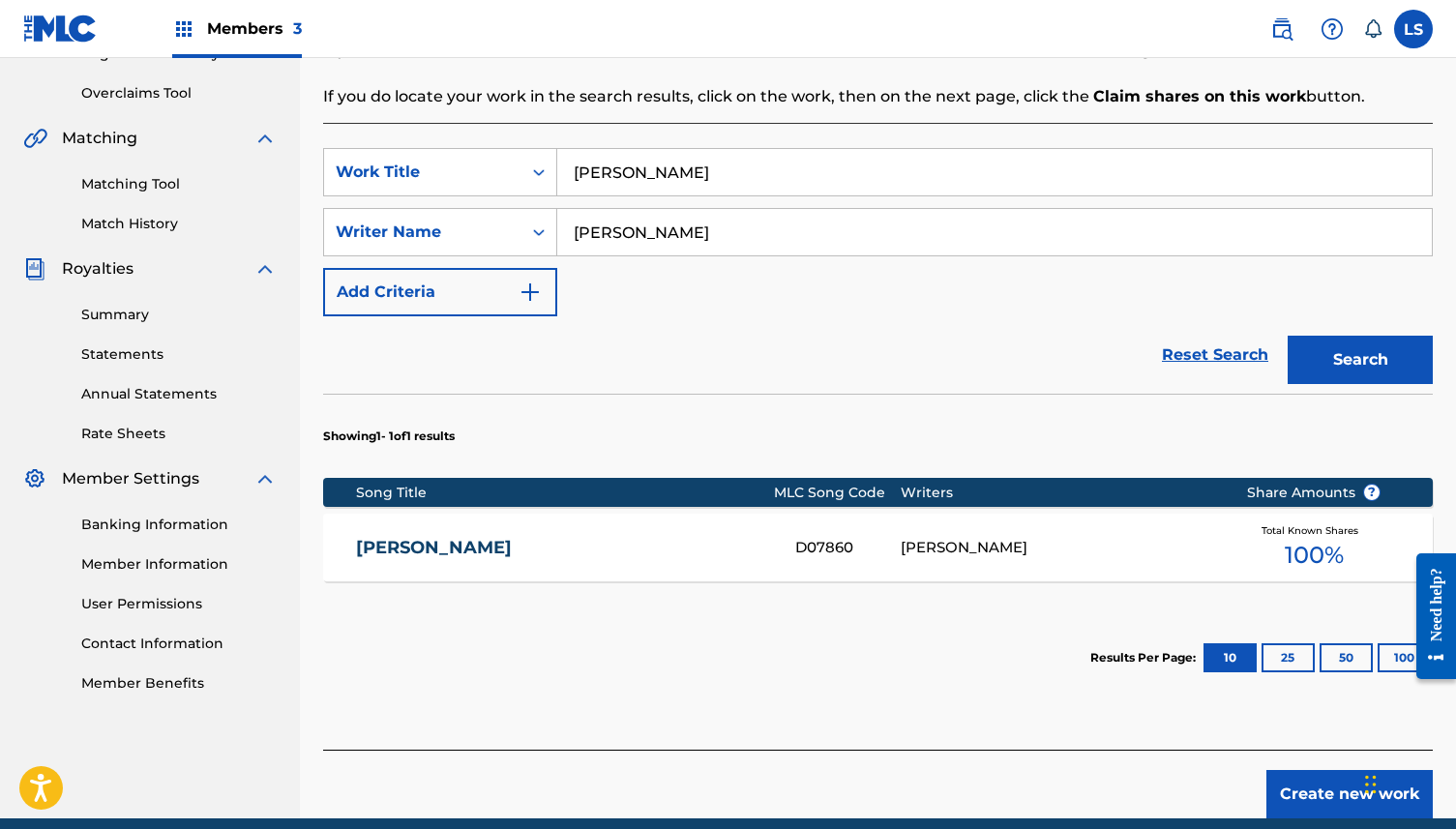
click at [938, 544] on div "L. SHANKAR" at bounding box center [1059, 548] width 317 height 23
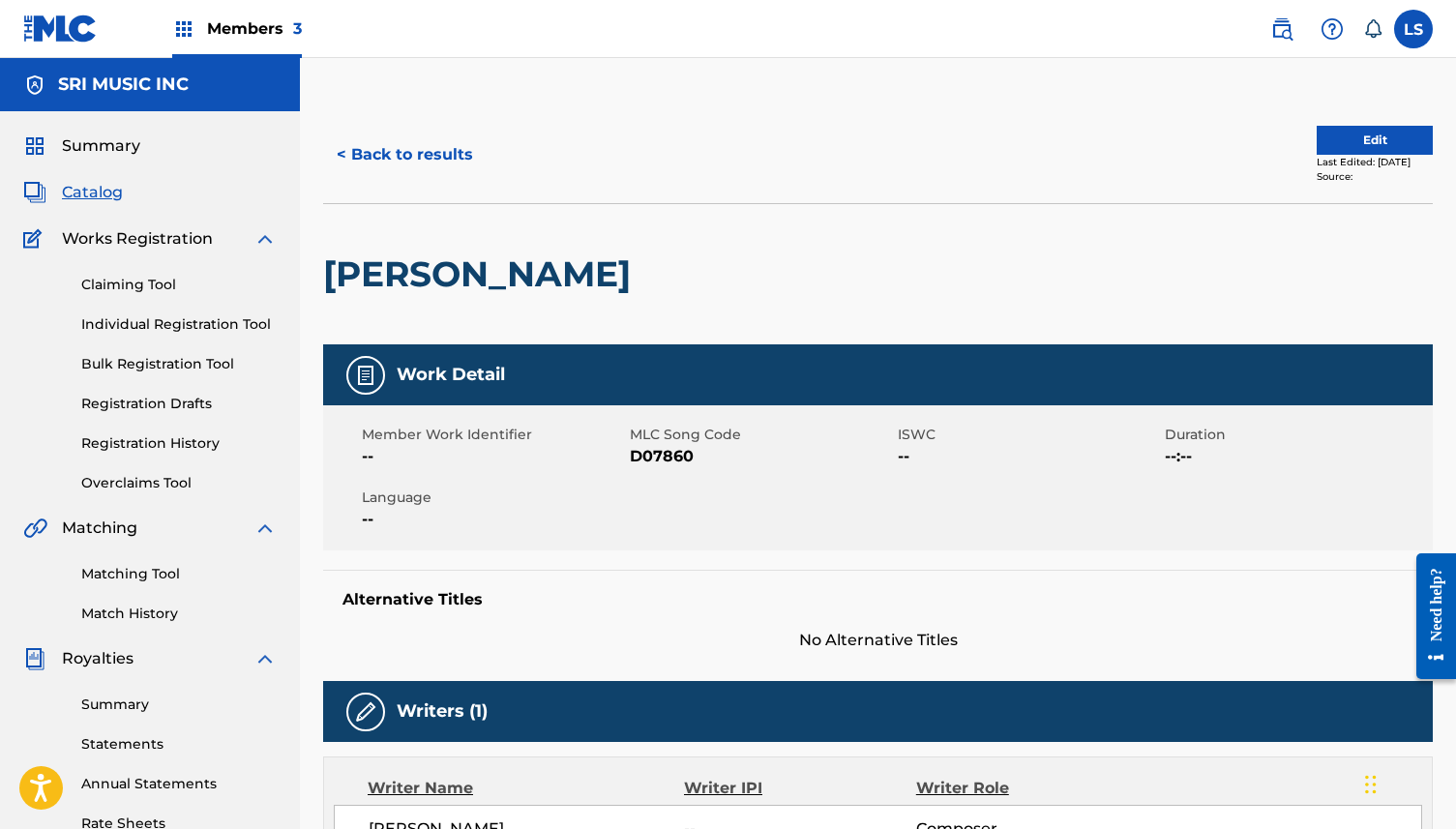
click at [361, 160] on button "< Back to results" at bounding box center [405, 154] width 164 height 48
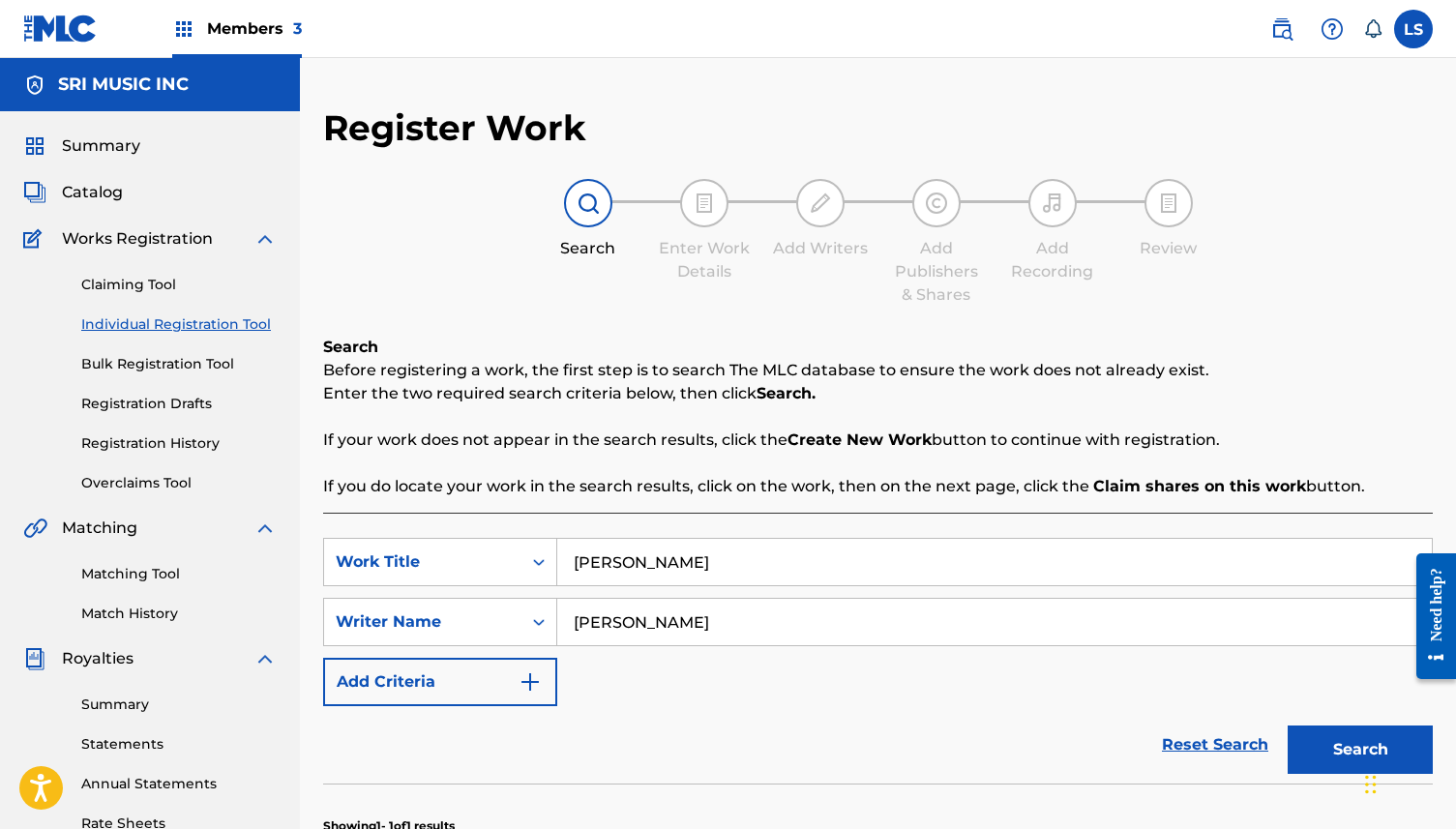
scroll to position [370, 0]
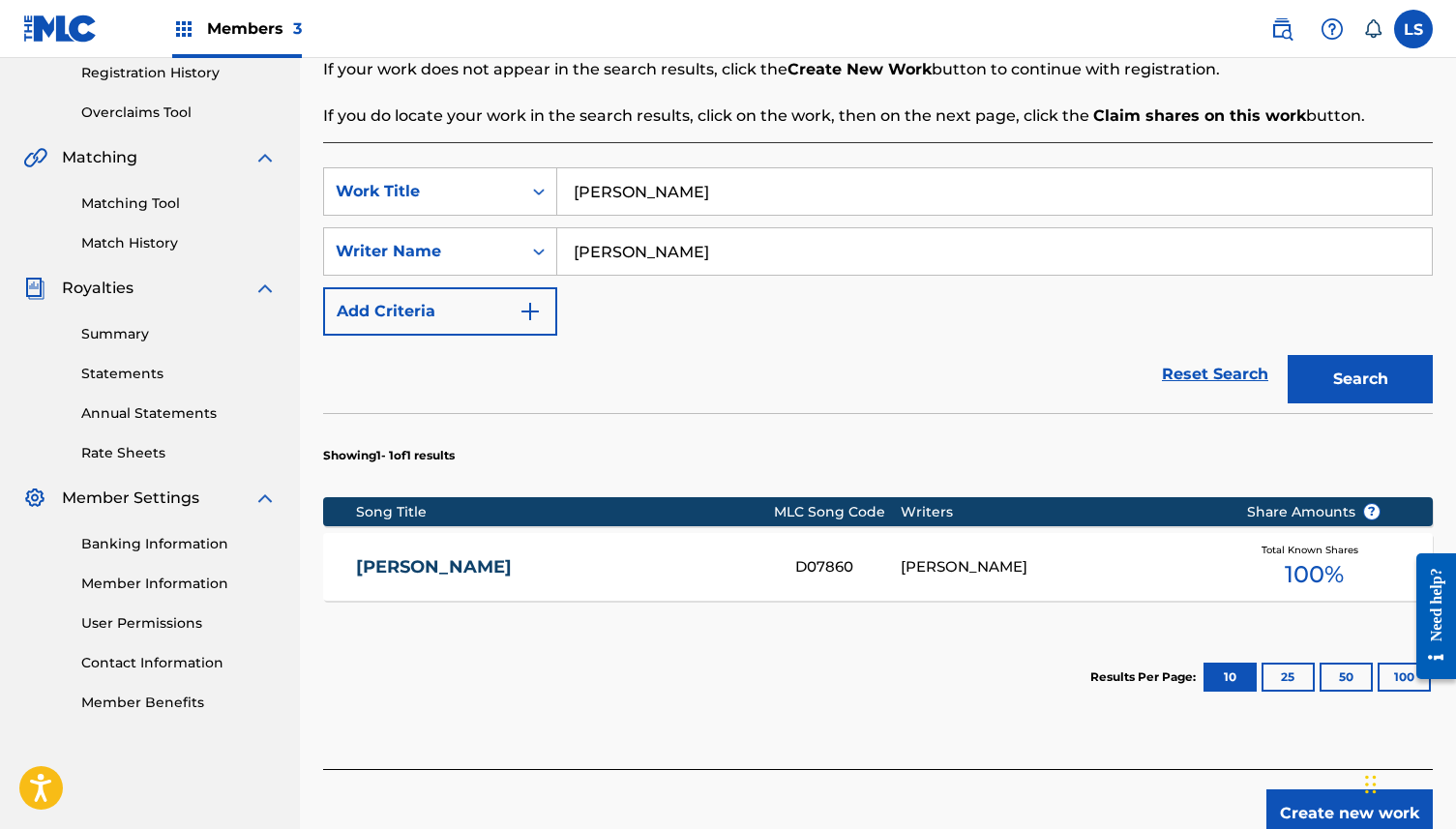
drag, startPoint x: 637, startPoint y: 193, endPoint x: 558, endPoint y: 193, distance: 79.0
click at [592, 193] on input "Darlene" at bounding box center [994, 191] width 875 height 46
type input "D"
type input "Aberi"
click at [1317, 377] on button "Search" at bounding box center [1360, 378] width 145 height 48
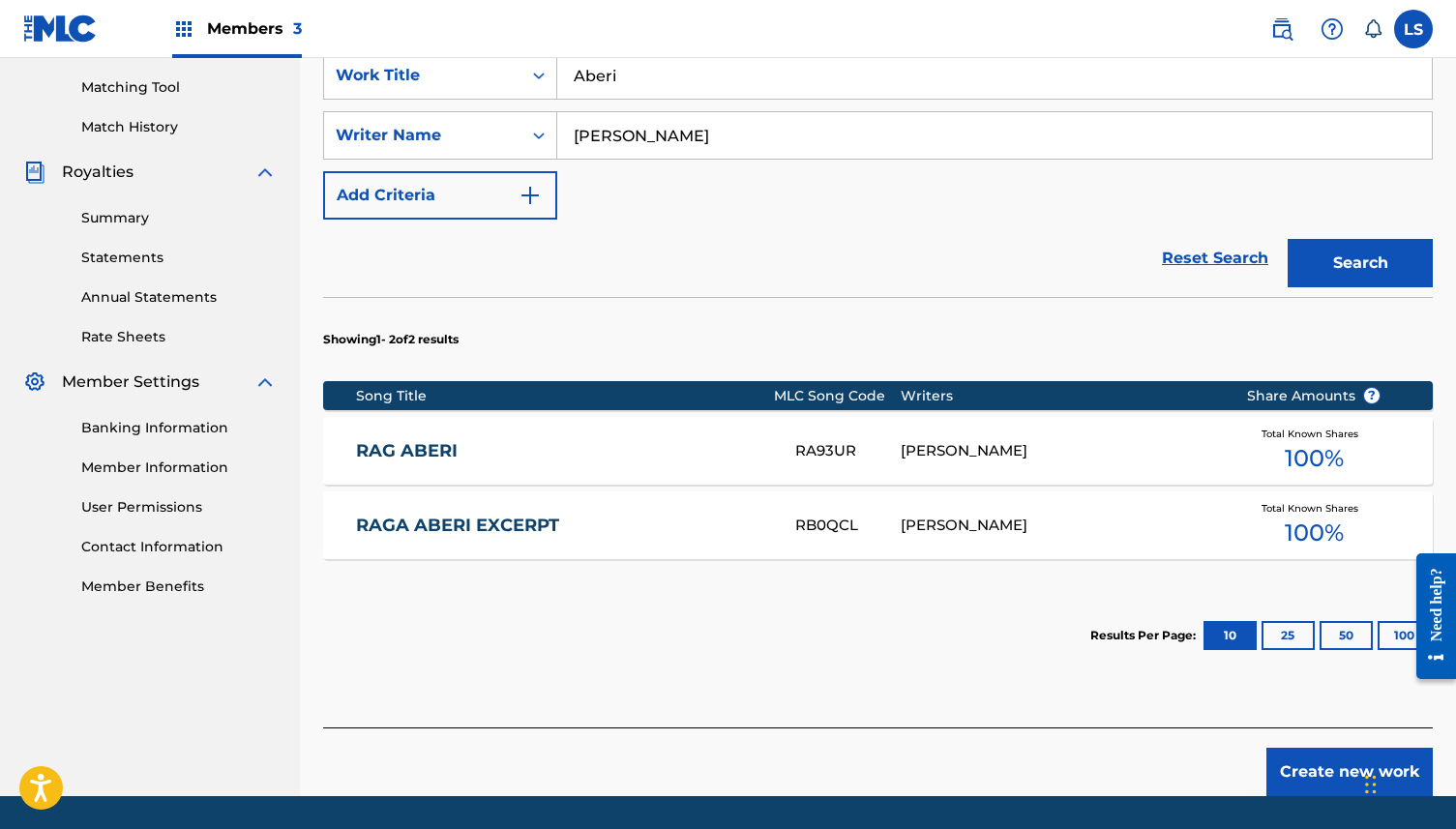
scroll to position [487, 0]
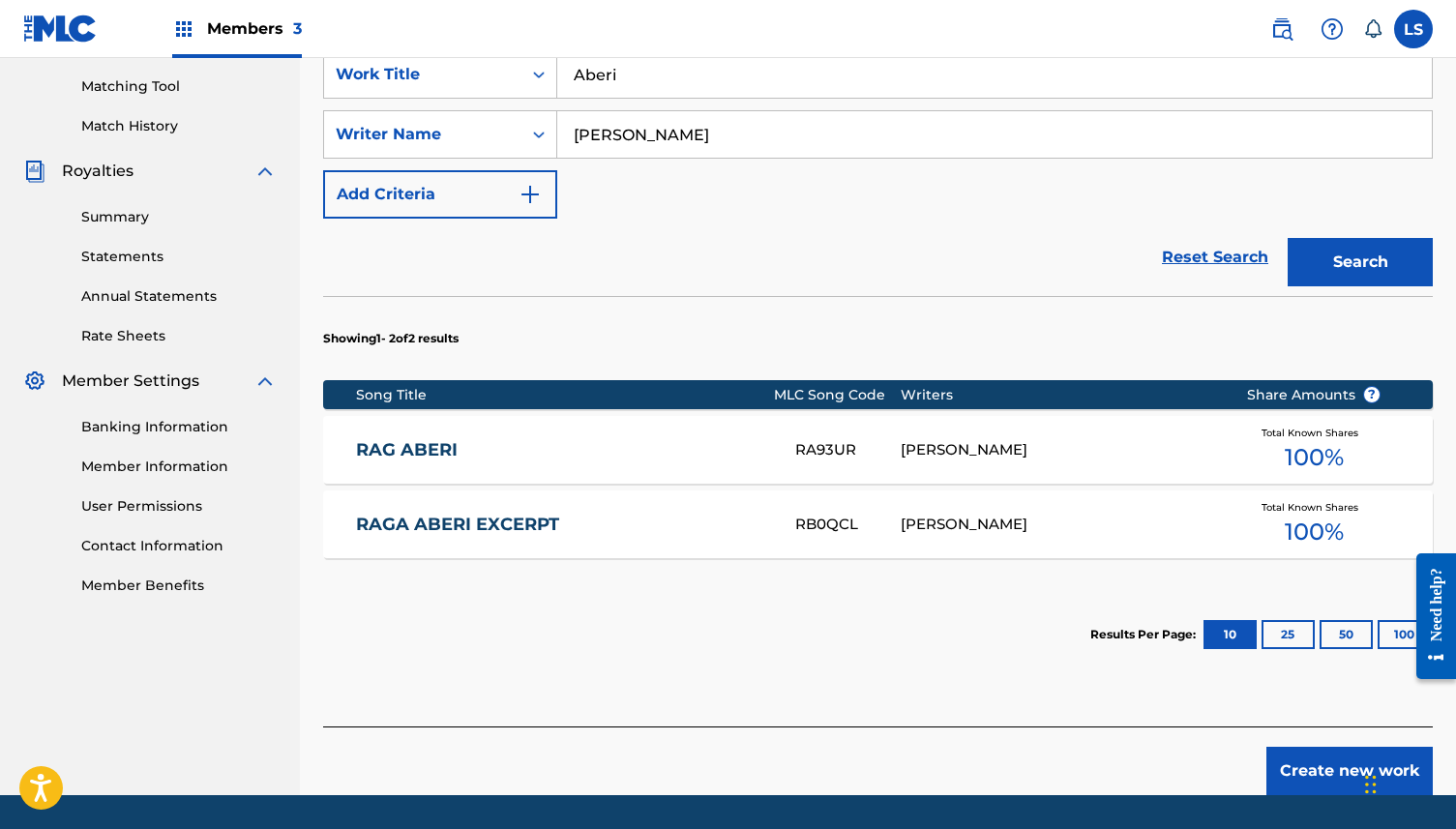
click at [961, 447] on div "L SHANKAR" at bounding box center [1059, 450] width 317 height 23
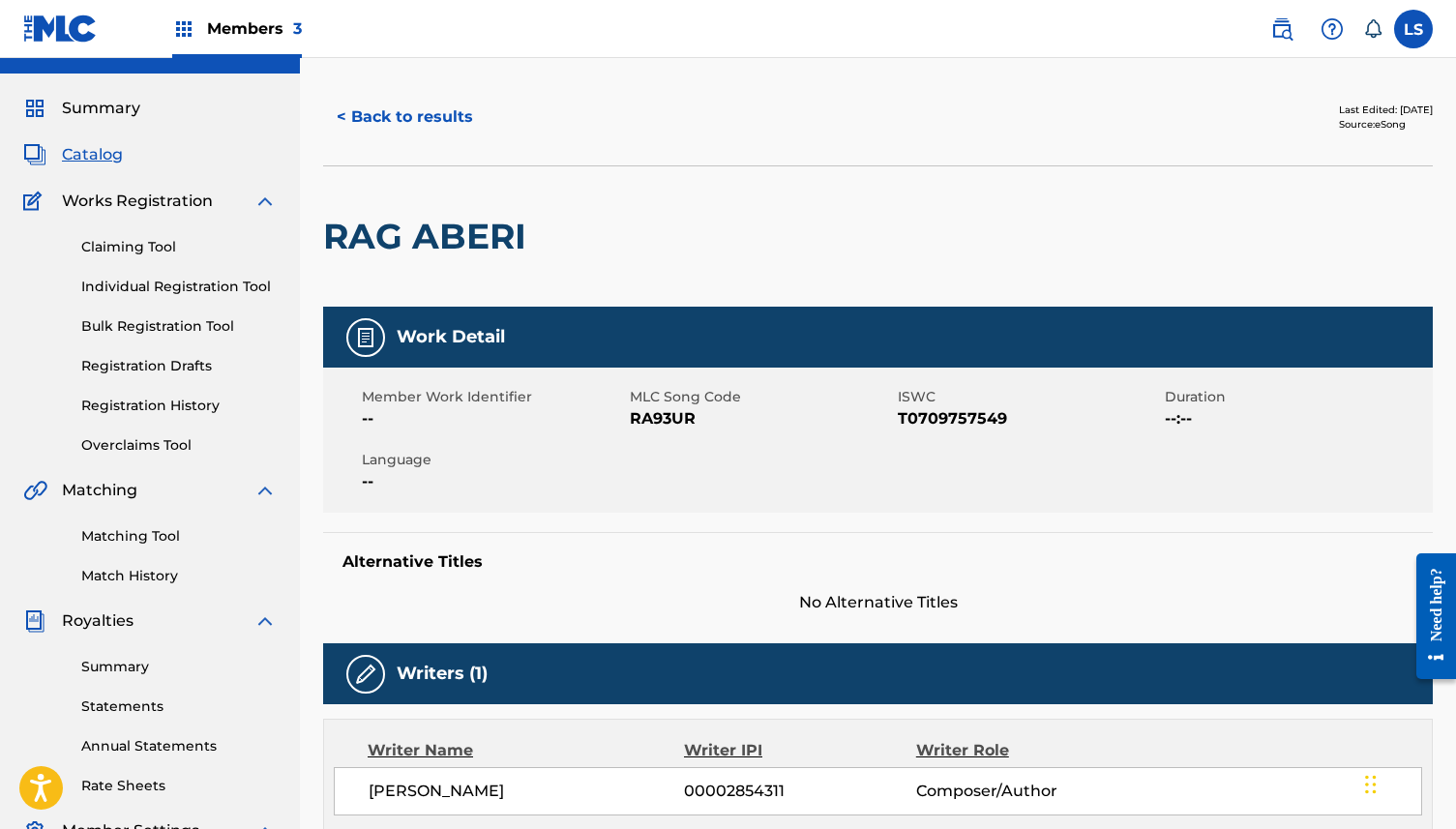
scroll to position [30, 0]
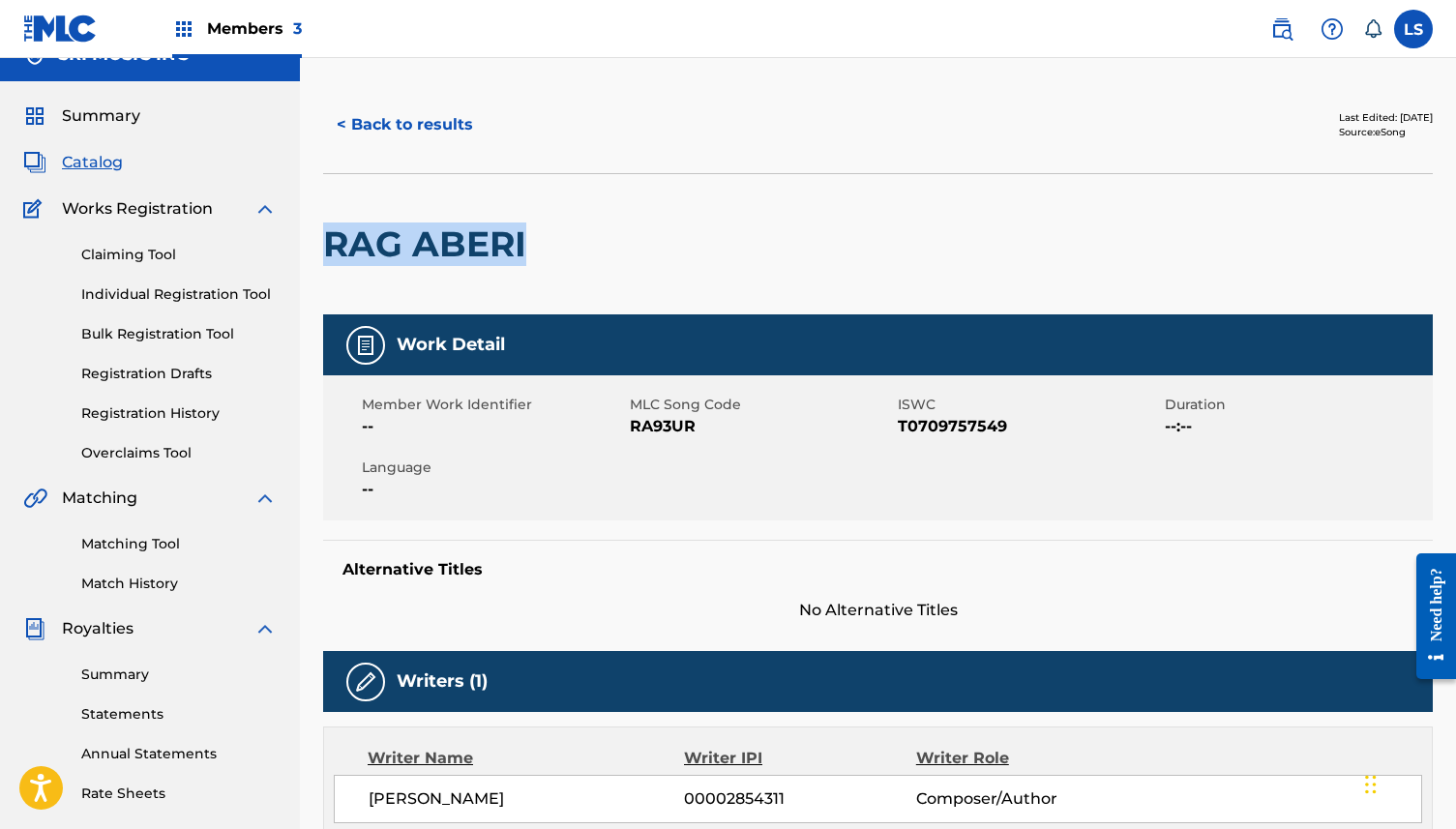
drag, startPoint x: 533, startPoint y: 238, endPoint x: 326, endPoint y: 239, distance: 207.0
click at [326, 239] on h2 "RAG ABERI" at bounding box center [429, 244] width 213 height 43
copy h2 "RAG ABERI"
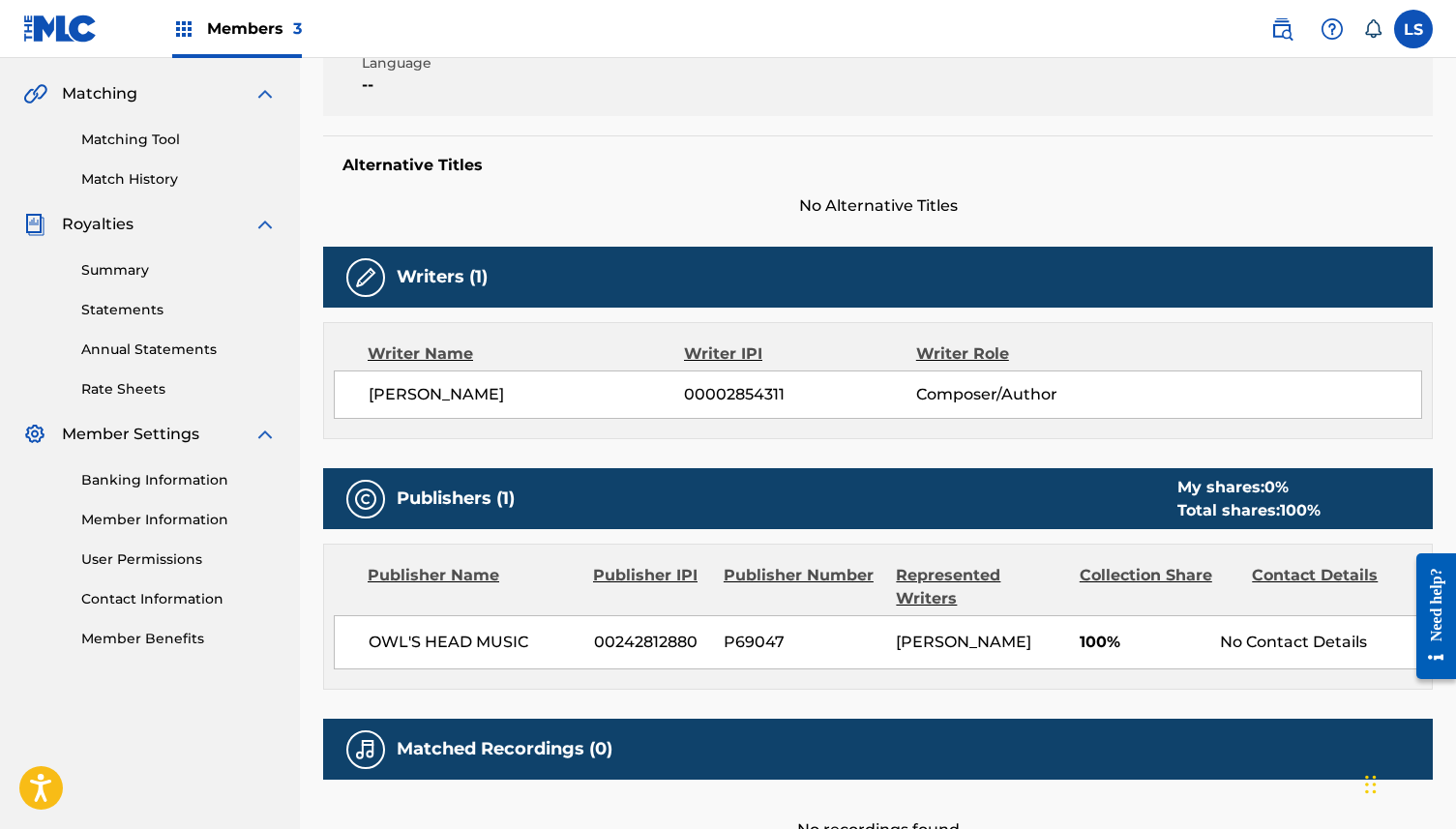
scroll to position [435, 0]
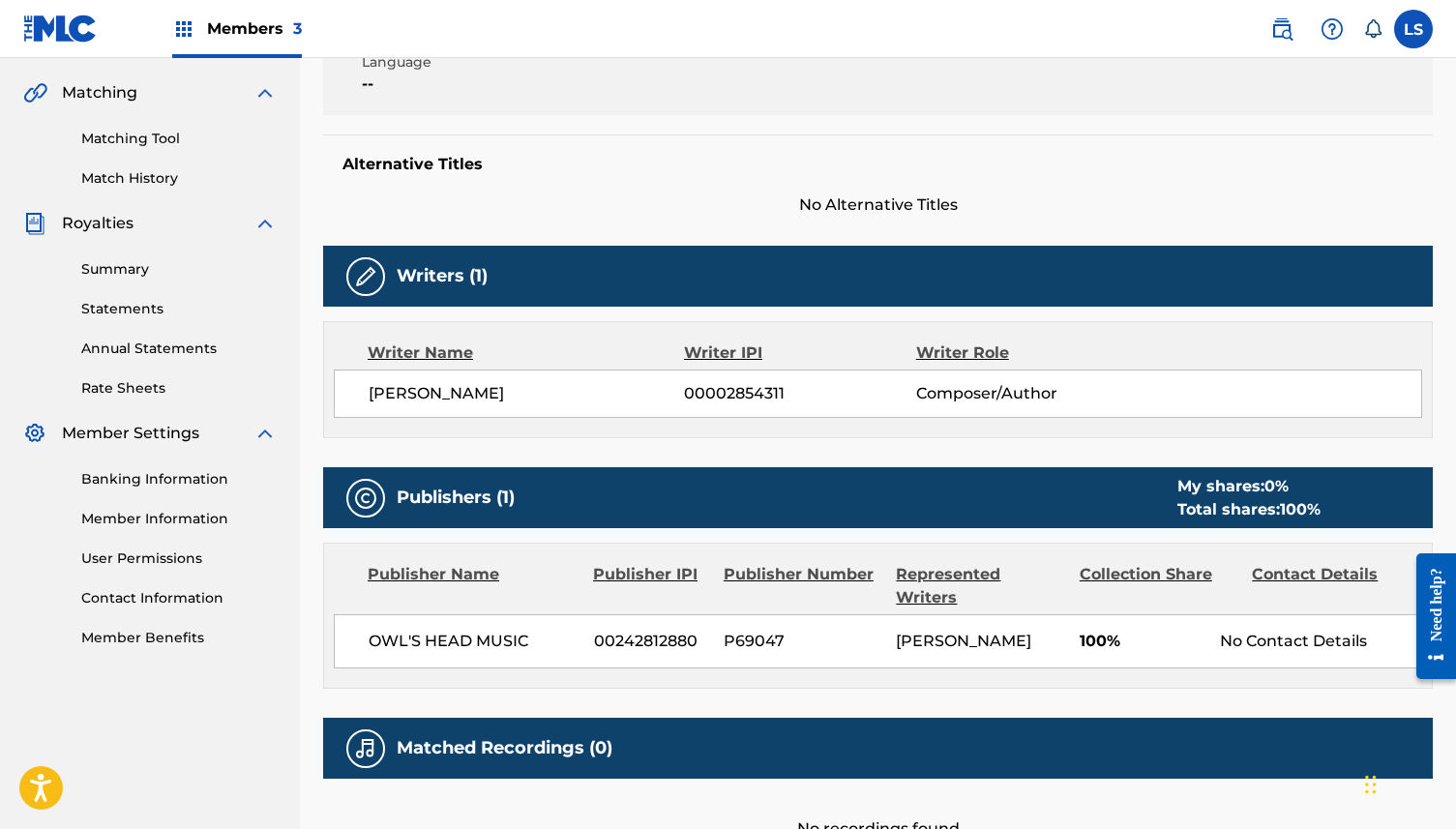
click at [454, 629] on span "OWL'S HEAD MUSIC" at bounding box center [474, 641] width 211 height 24
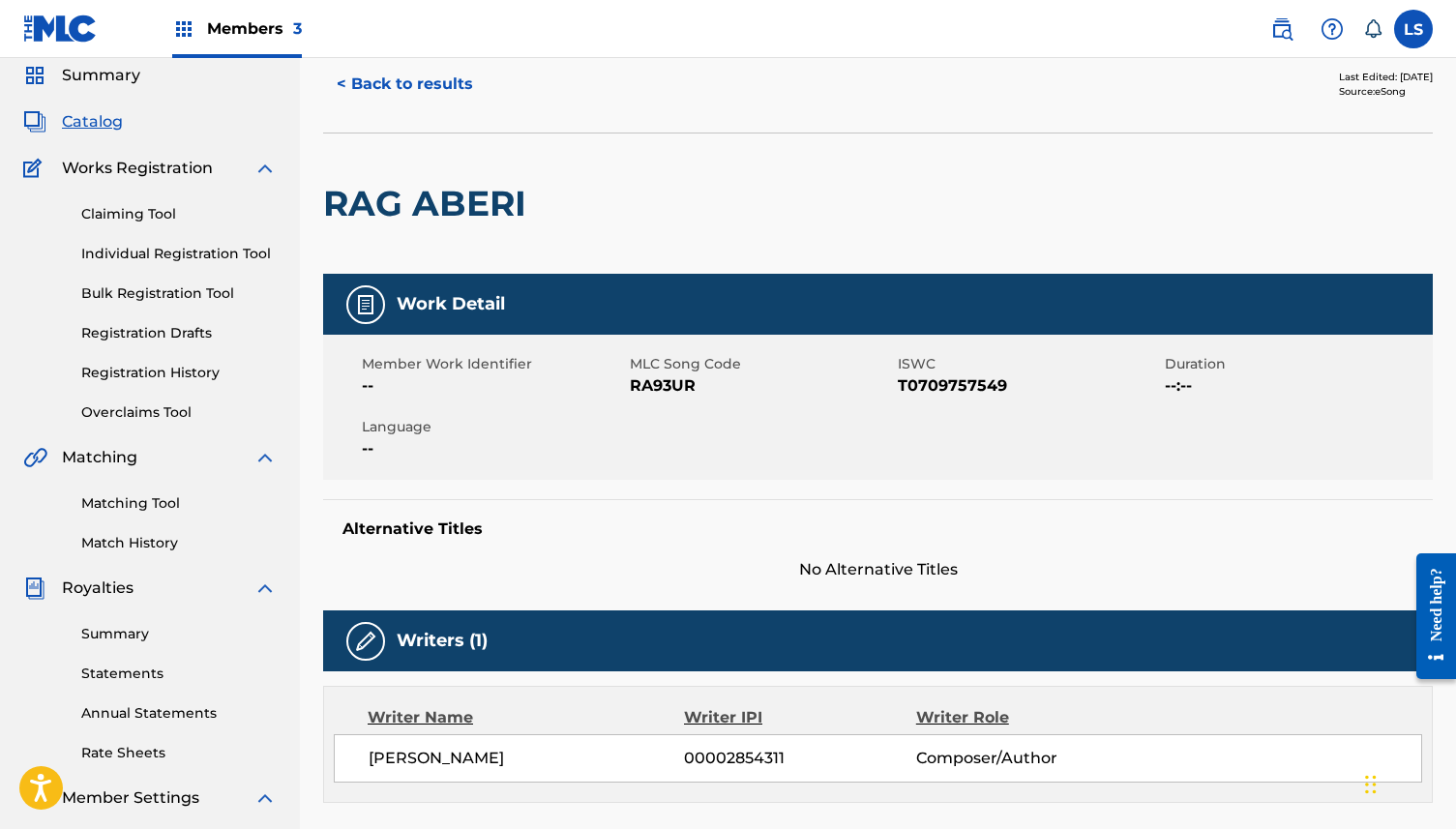
scroll to position [39, 0]
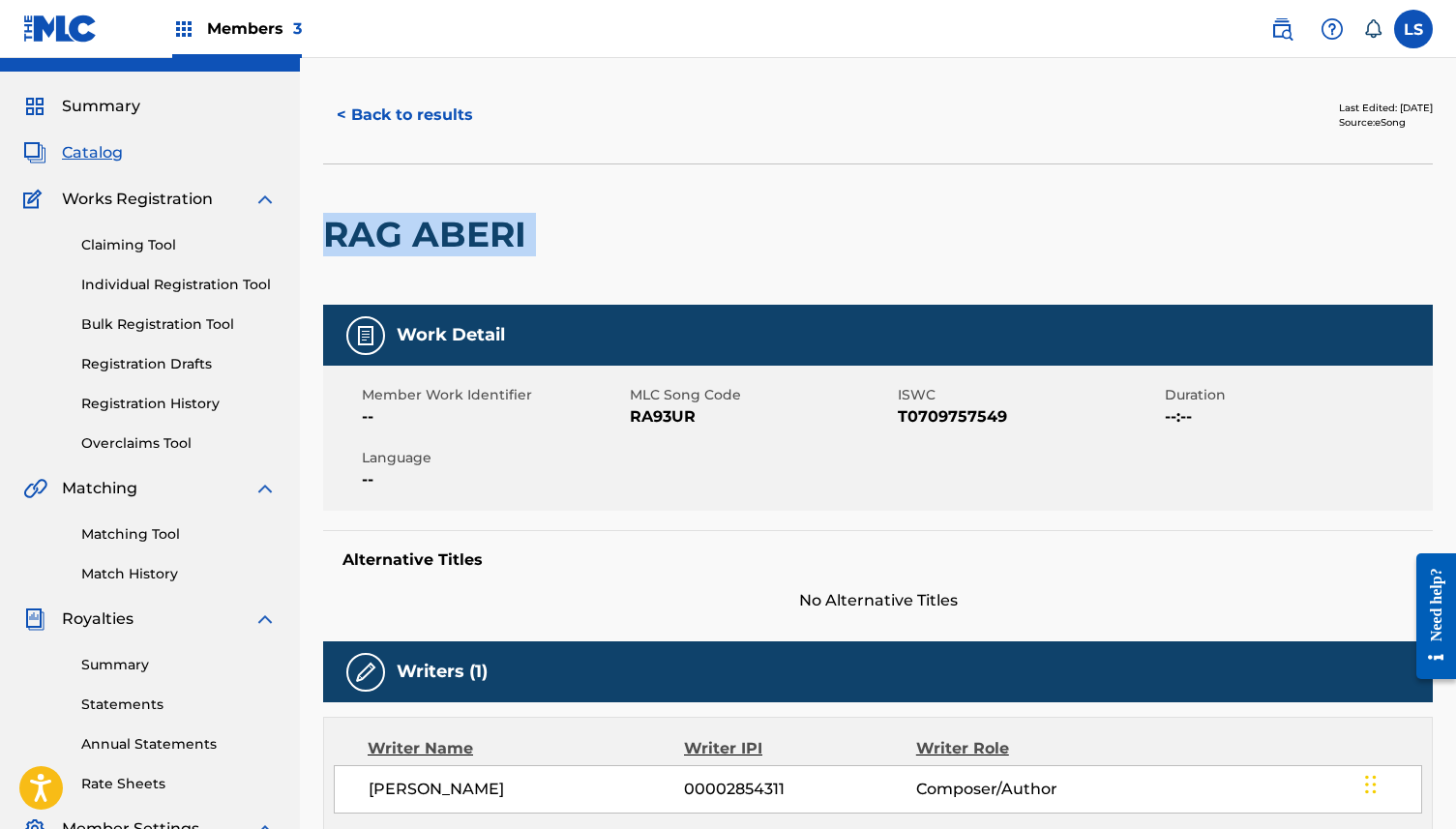
drag, startPoint x: 330, startPoint y: 231, endPoint x: 543, endPoint y: 230, distance: 213.0
click at [543, 230] on div "RAG ABERI" at bounding box center [879, 234] width 1110 height 141
copy div "RAG ABERI"
click at [169, 247] on link "Claiming Tool" at bounding box center [178, 245] width 195 height 21
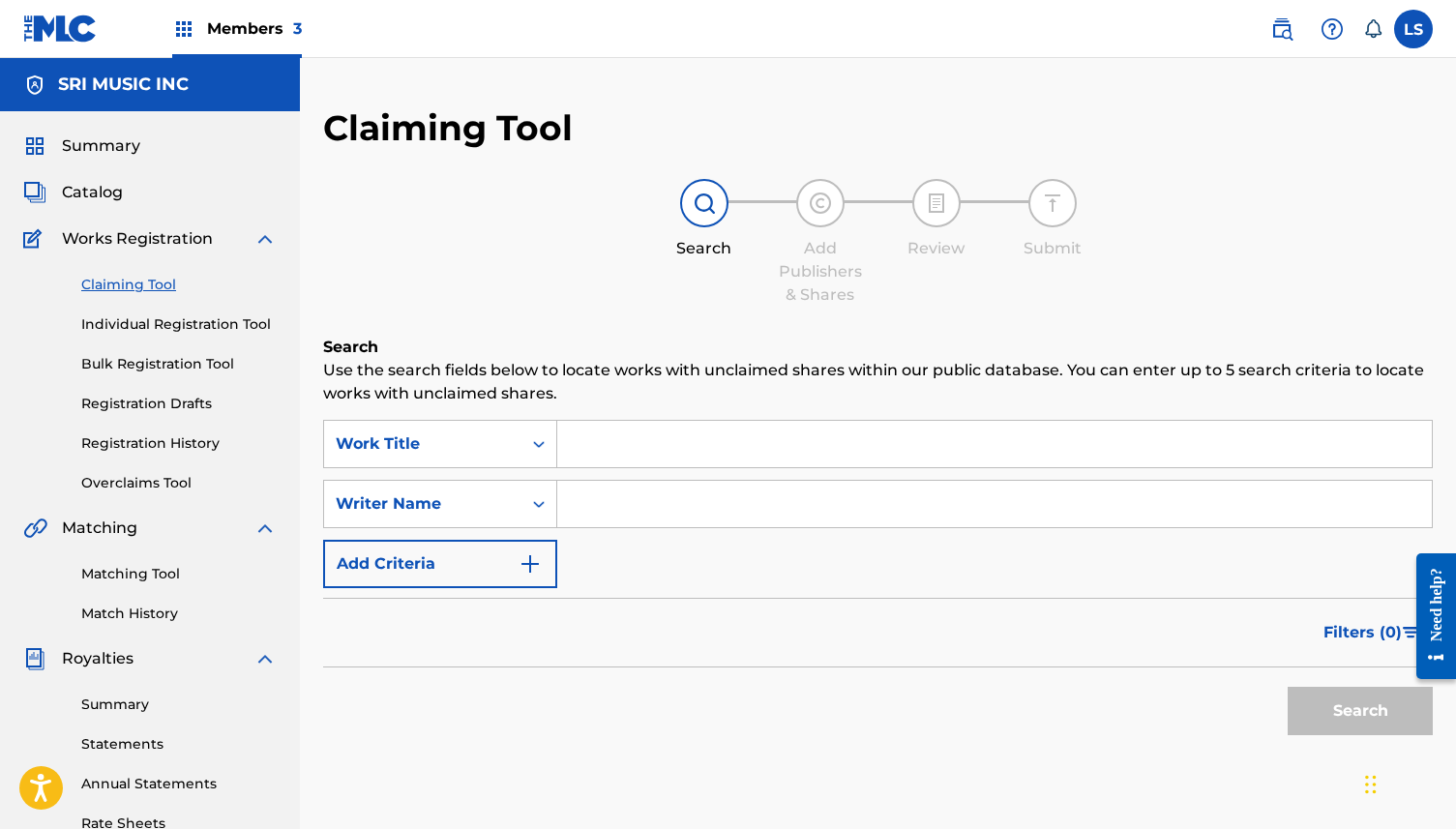
click at [604, 465] on input "Search Form" at bounding box center [994, 443] width 875 height 46
paste input "RAG ABERI"
type input "RAG ABERI"
click at [1371, 713] on button "Search" at bounding box center [1360, 710] width 145 height 48
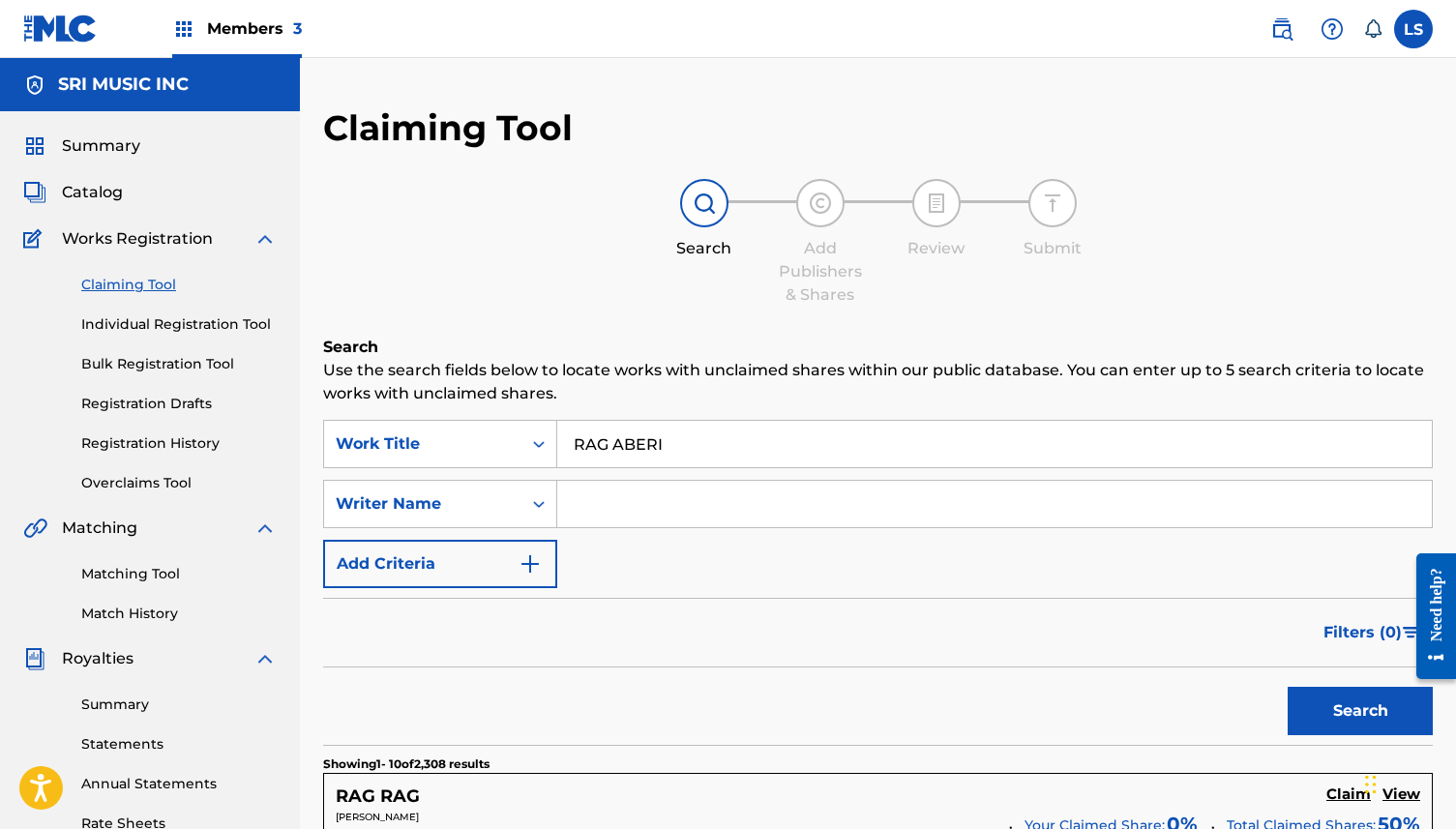
click at [648, 510] on input "Search Form" at bounding box center [994, 503] width 875 height 46
type input "Shankar L"
click at [1315, 703] on button "Search" at bounding box center [1360, 710] width 145 height 48
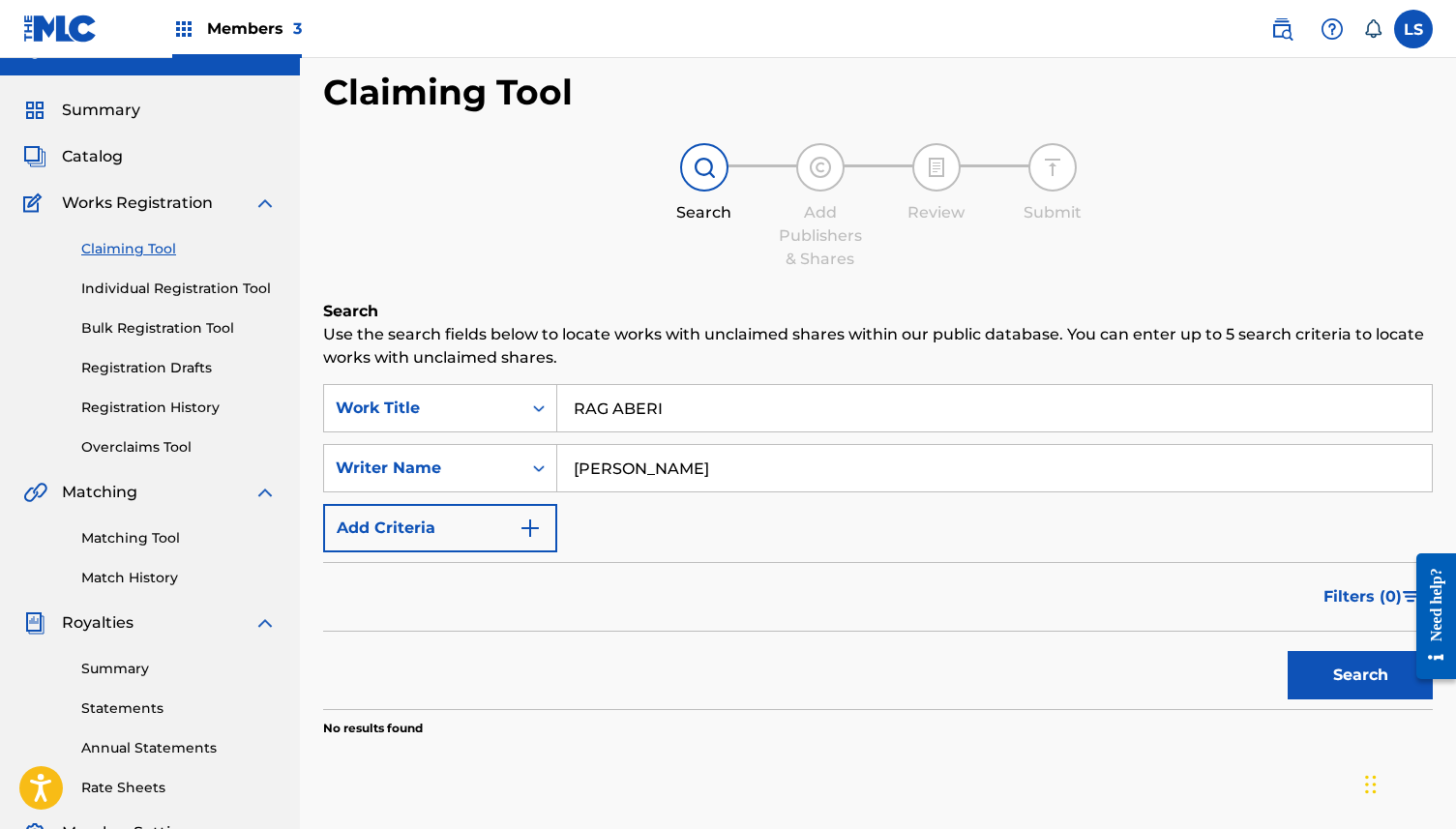
scroll to position [35, 0]
click at [142, 287] on link "Individual Registration Tool" at bounding box center [178, 289] width 195 height 21
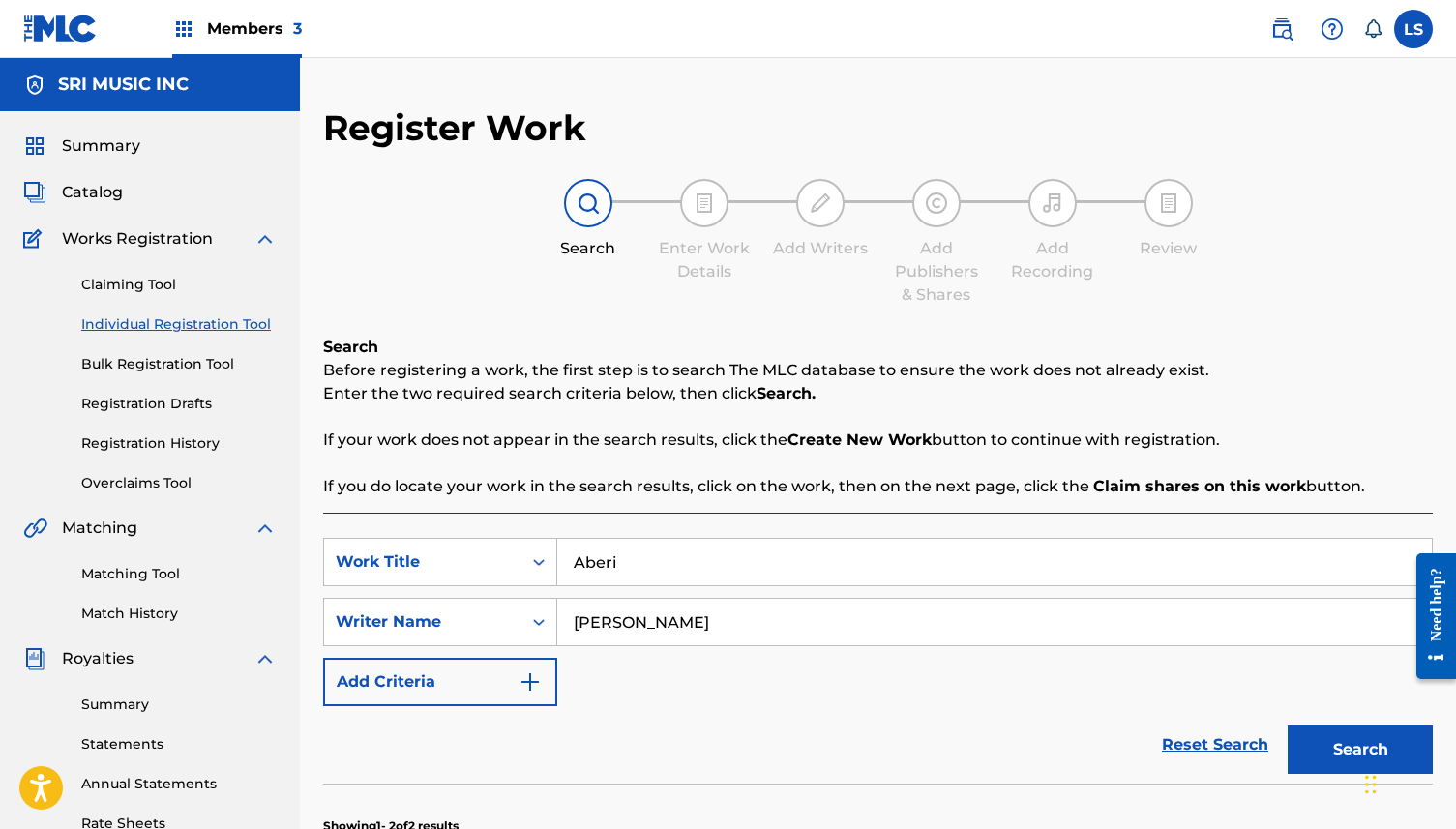
click at [1318, 764] on button "Search" at bounding box center [1360, 749] width 145 height 48
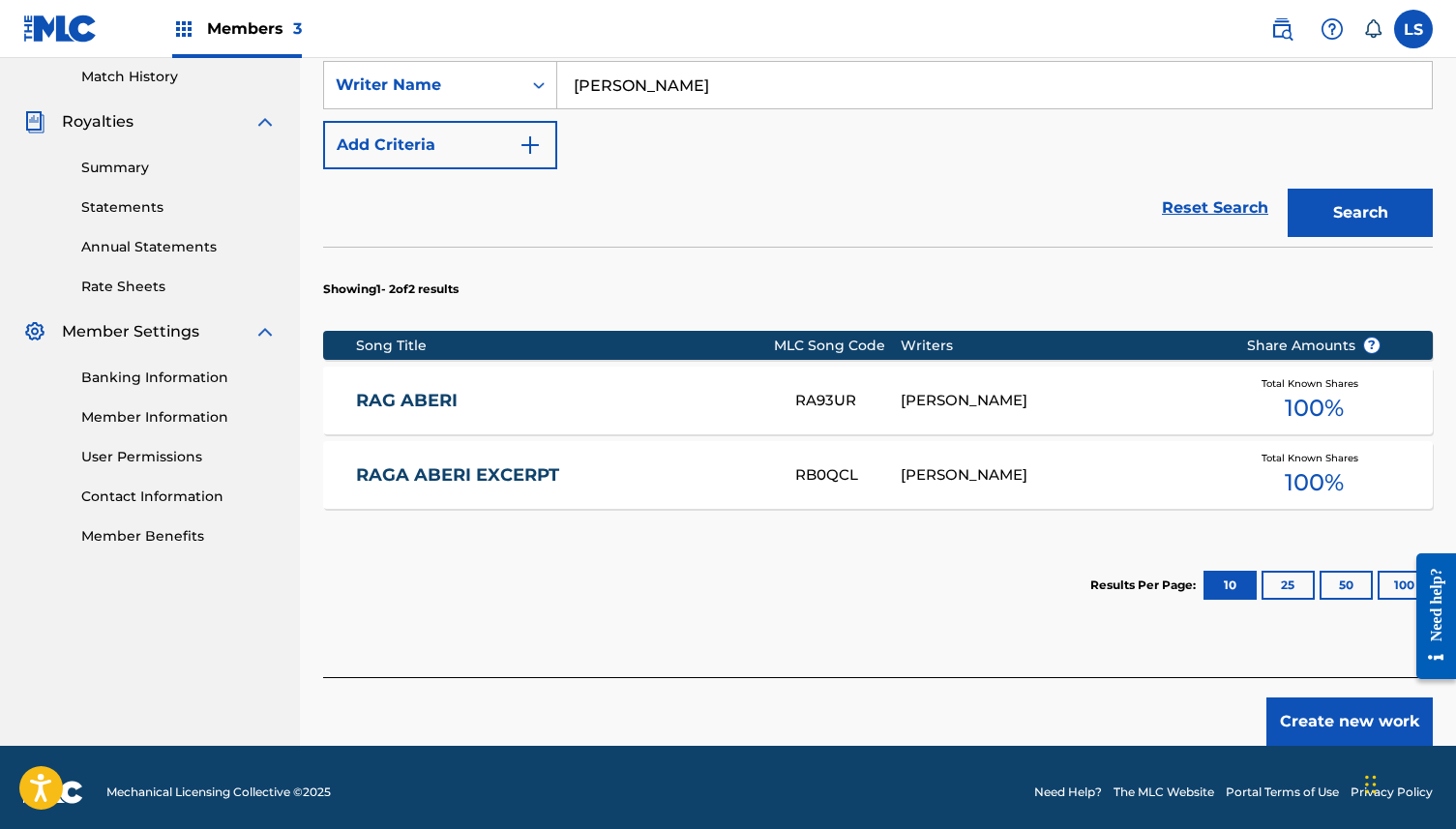
scroll to position [547, 0]
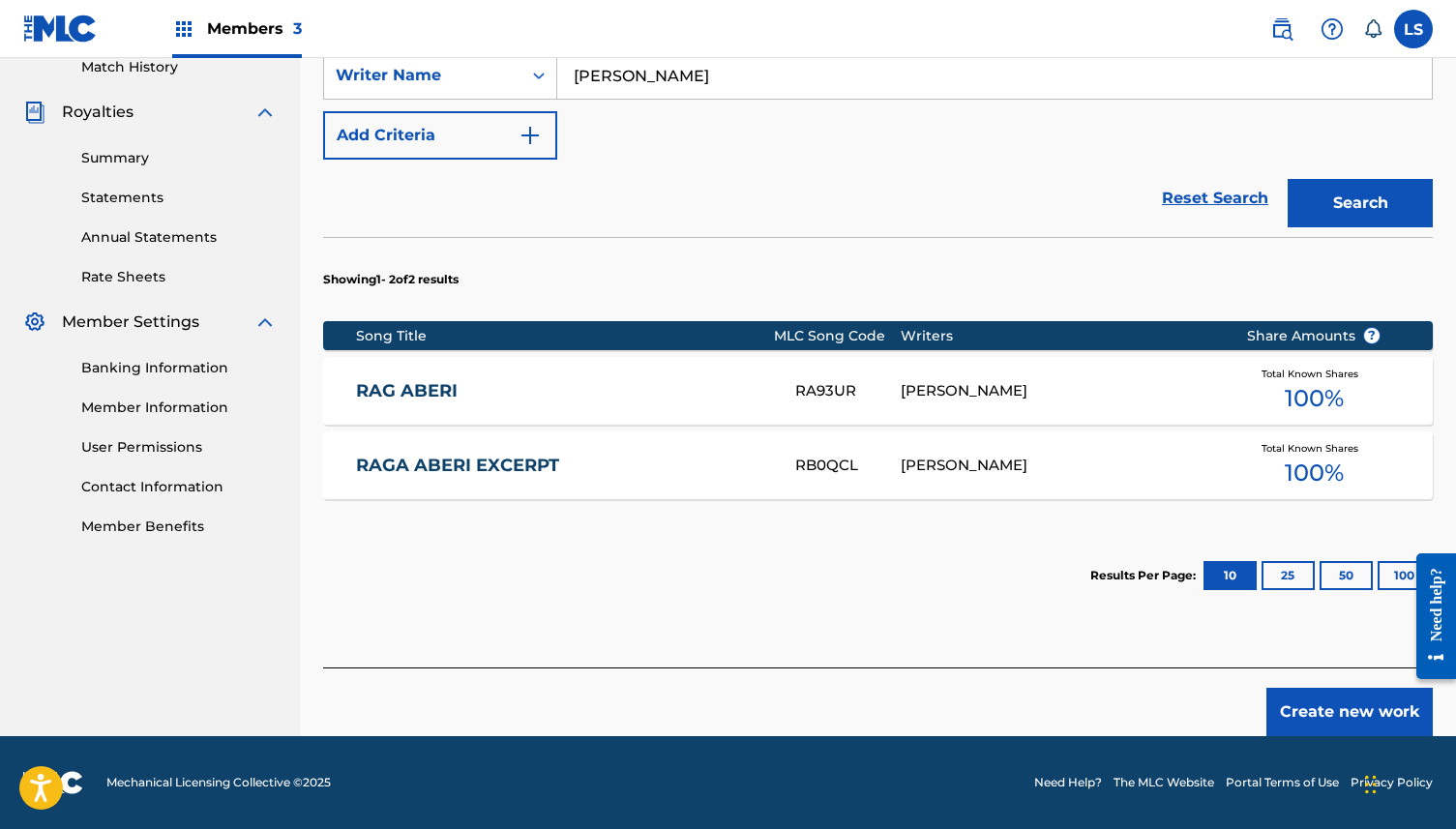
click at [778, 453] on div "RAGA ABERI EXCERPT RB0QCL L SHANKAR Total Known Shares 100 %" at bounding box center [879, 464] width 1110 height 68
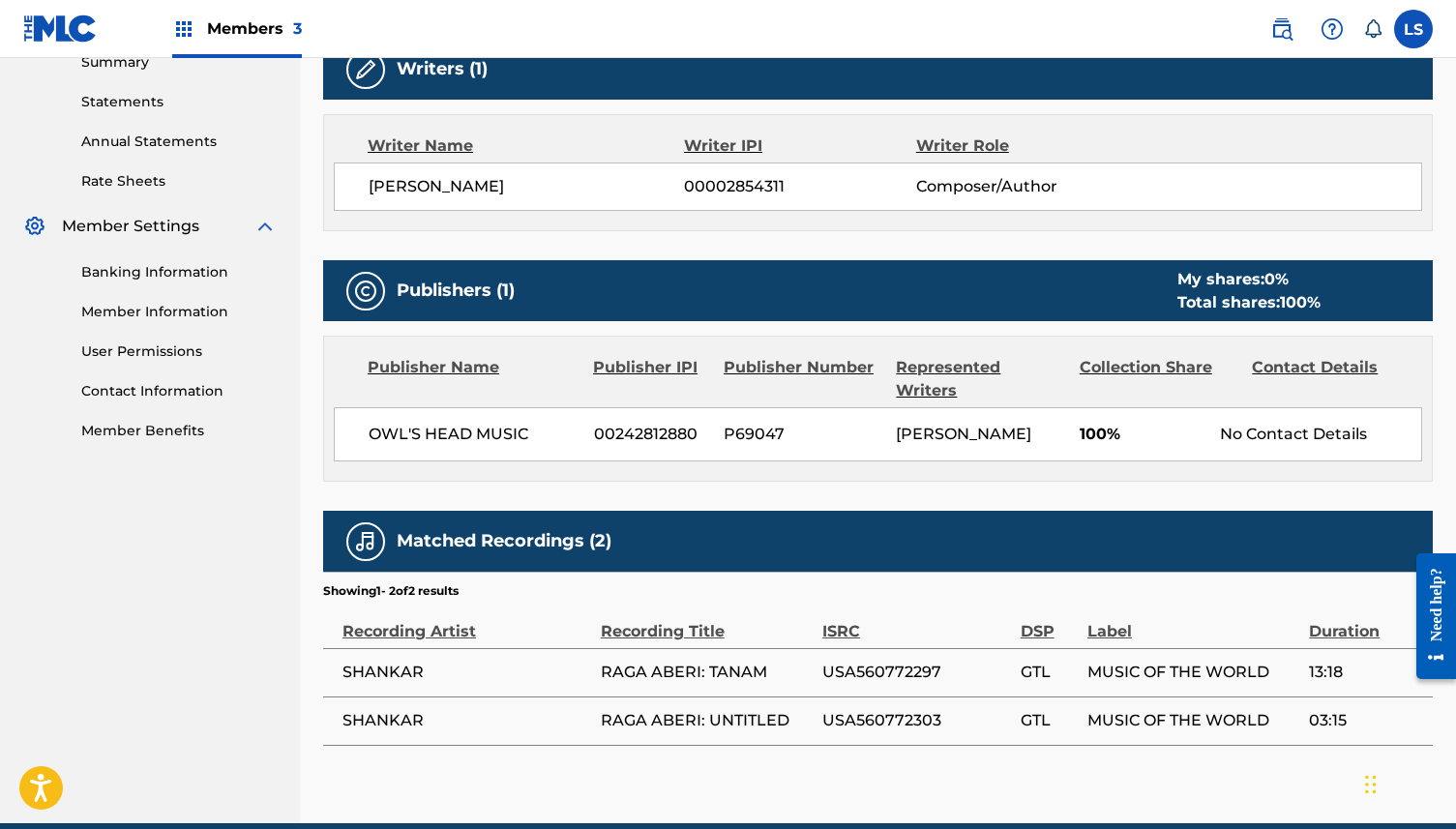
scroll to position [643, 0]
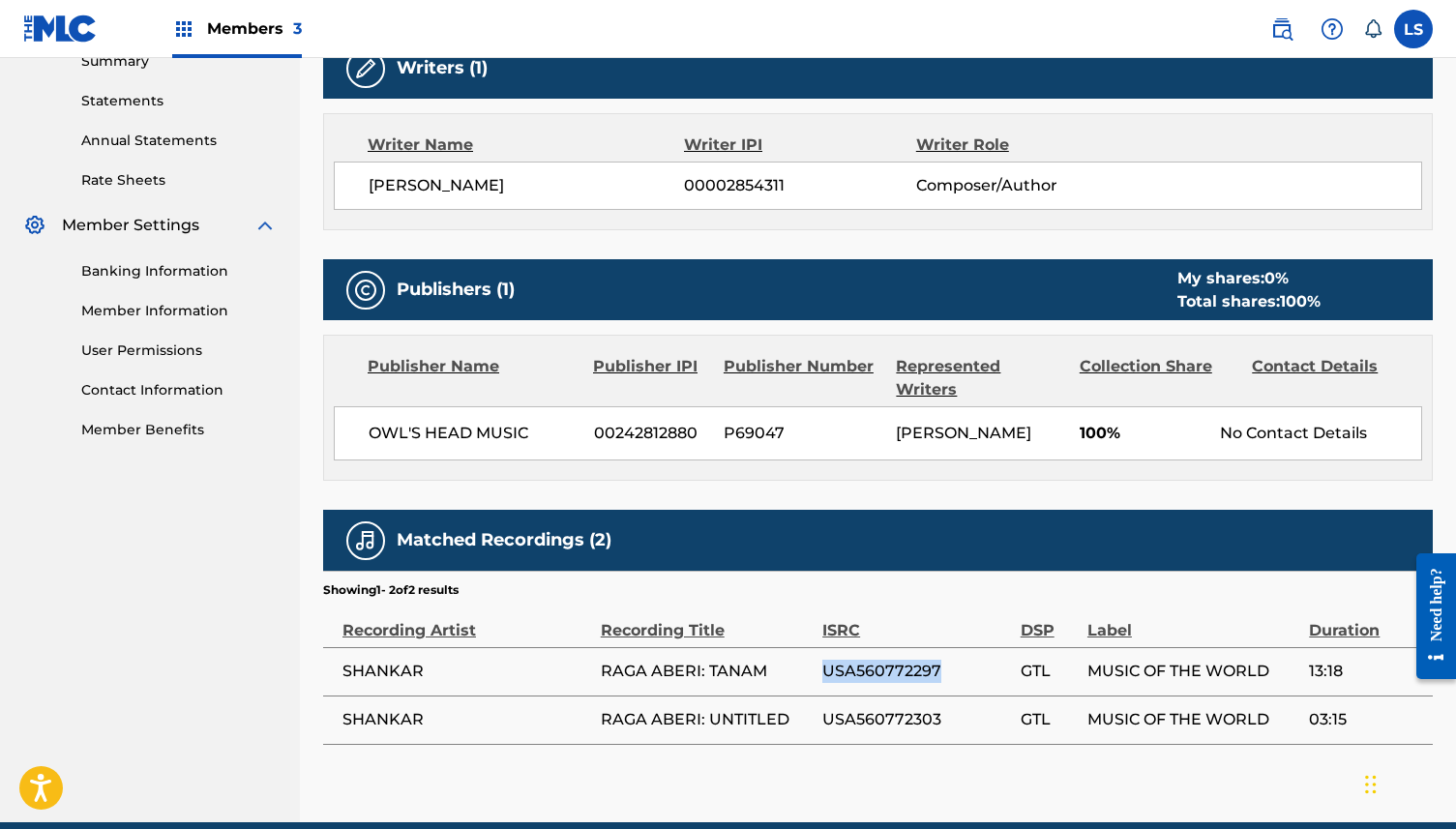
drag, startPoint x: 823, startPoint y: 647, endPoint x: 959, endPoint y: 649, distance: 136.0
click at [959, 659] on span "USA560772297" at bounding box center [917, 671] width 188 height 24
copy span "USA560772297"
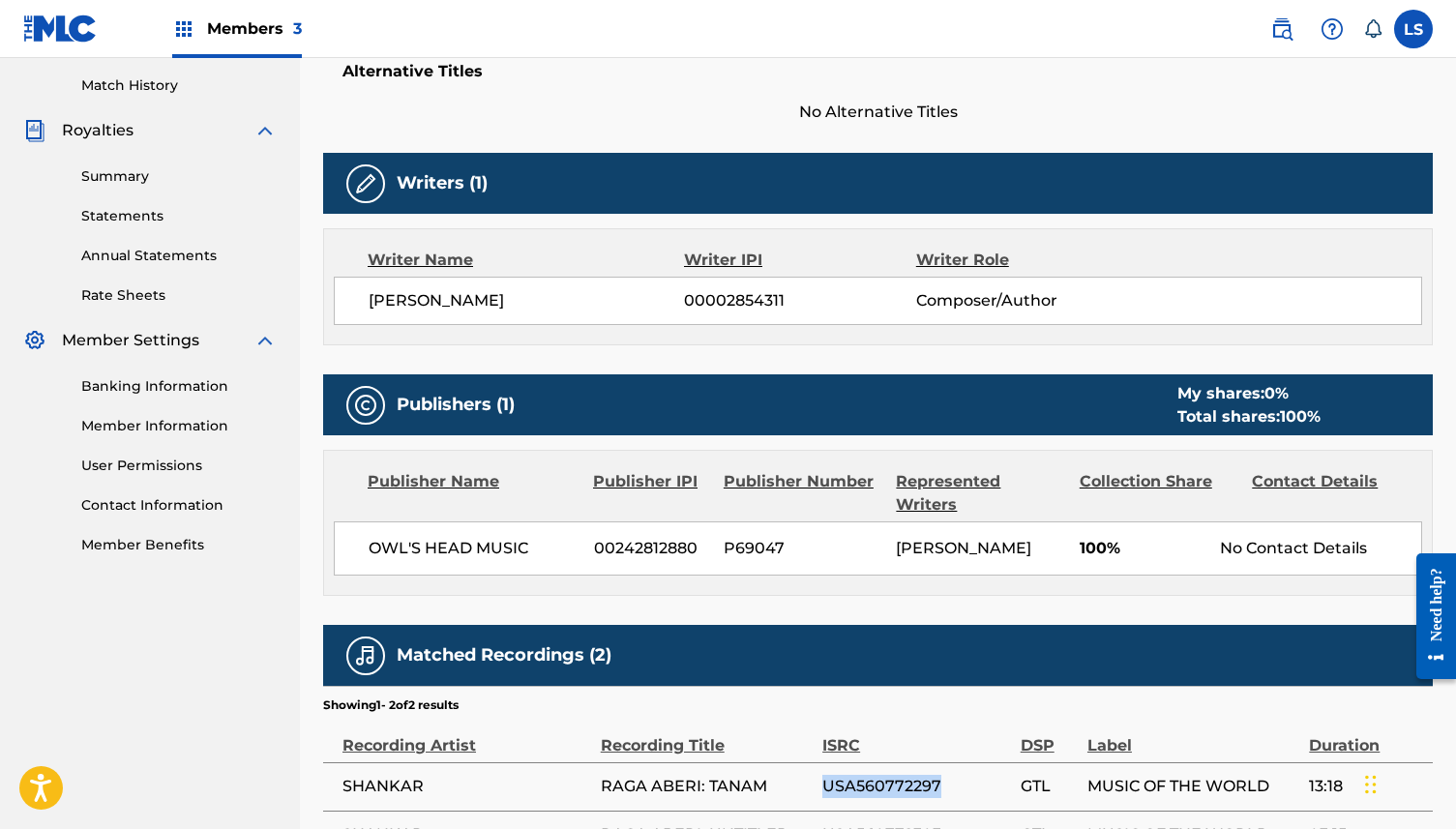
scroll to position [529, 0]
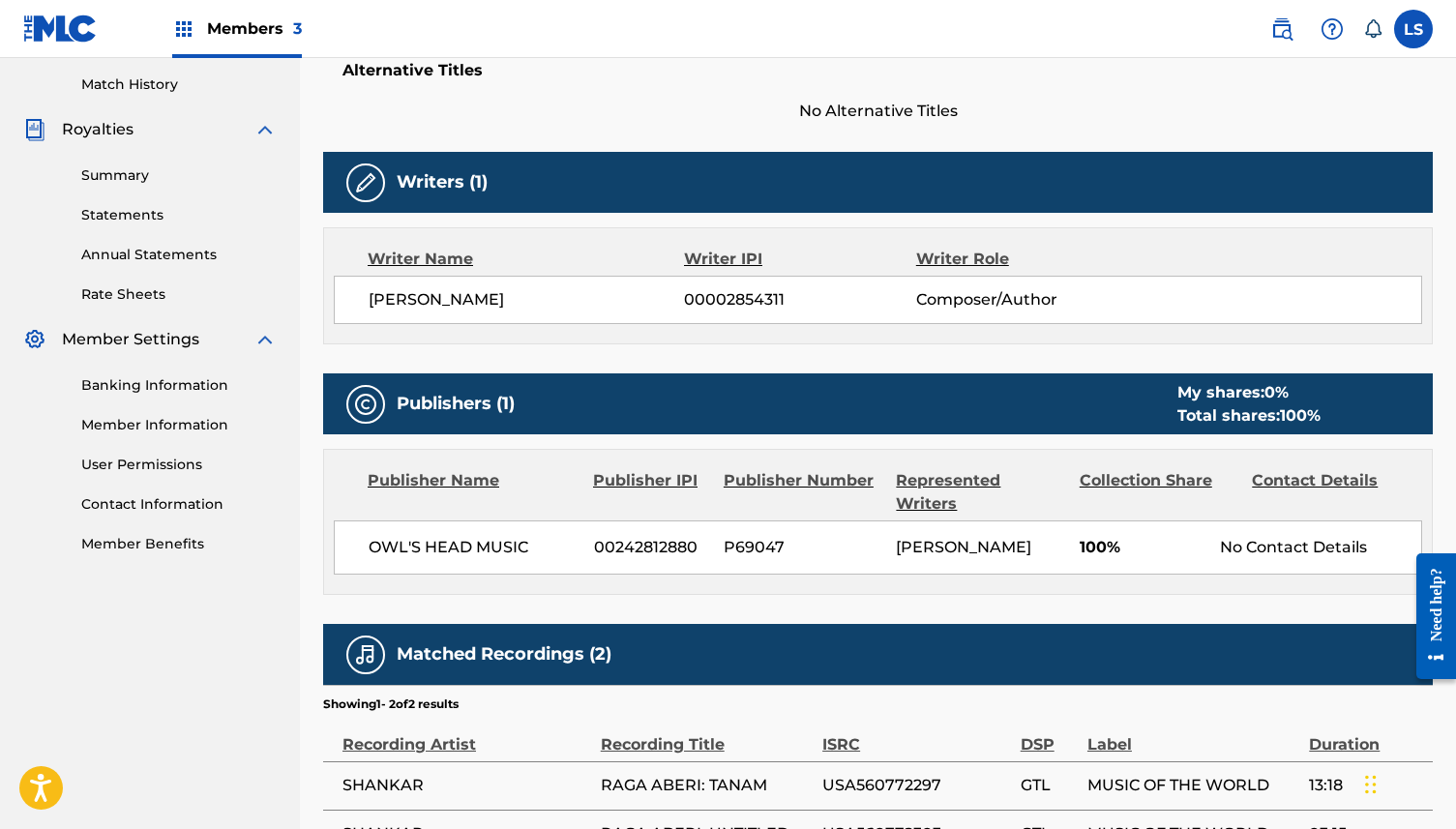
click at [435, 536] on span "OWL'S HEAD MUSIC" at bounding box center [474, 548] width 211 height 24
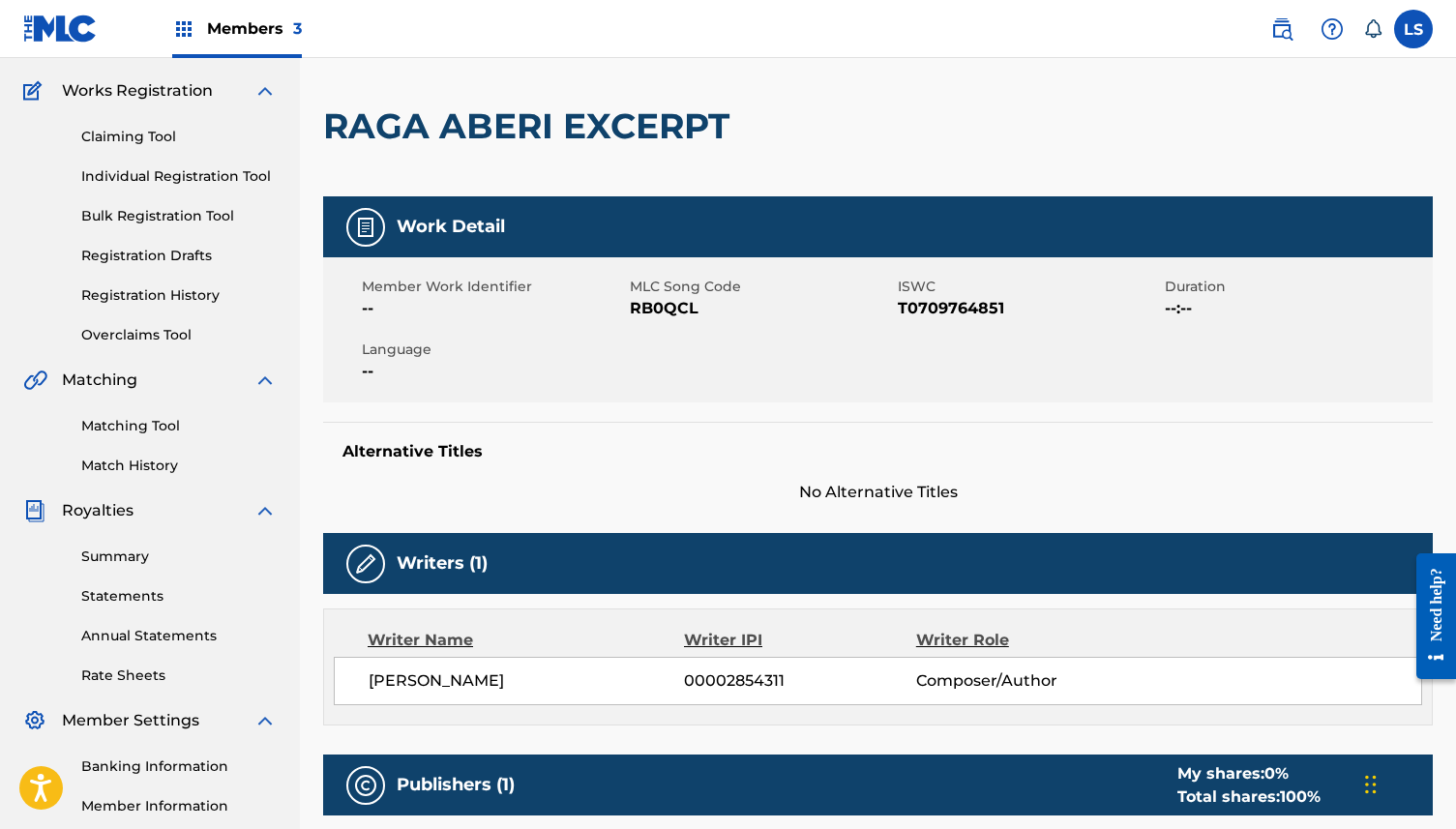
scroll to position [704, 0]
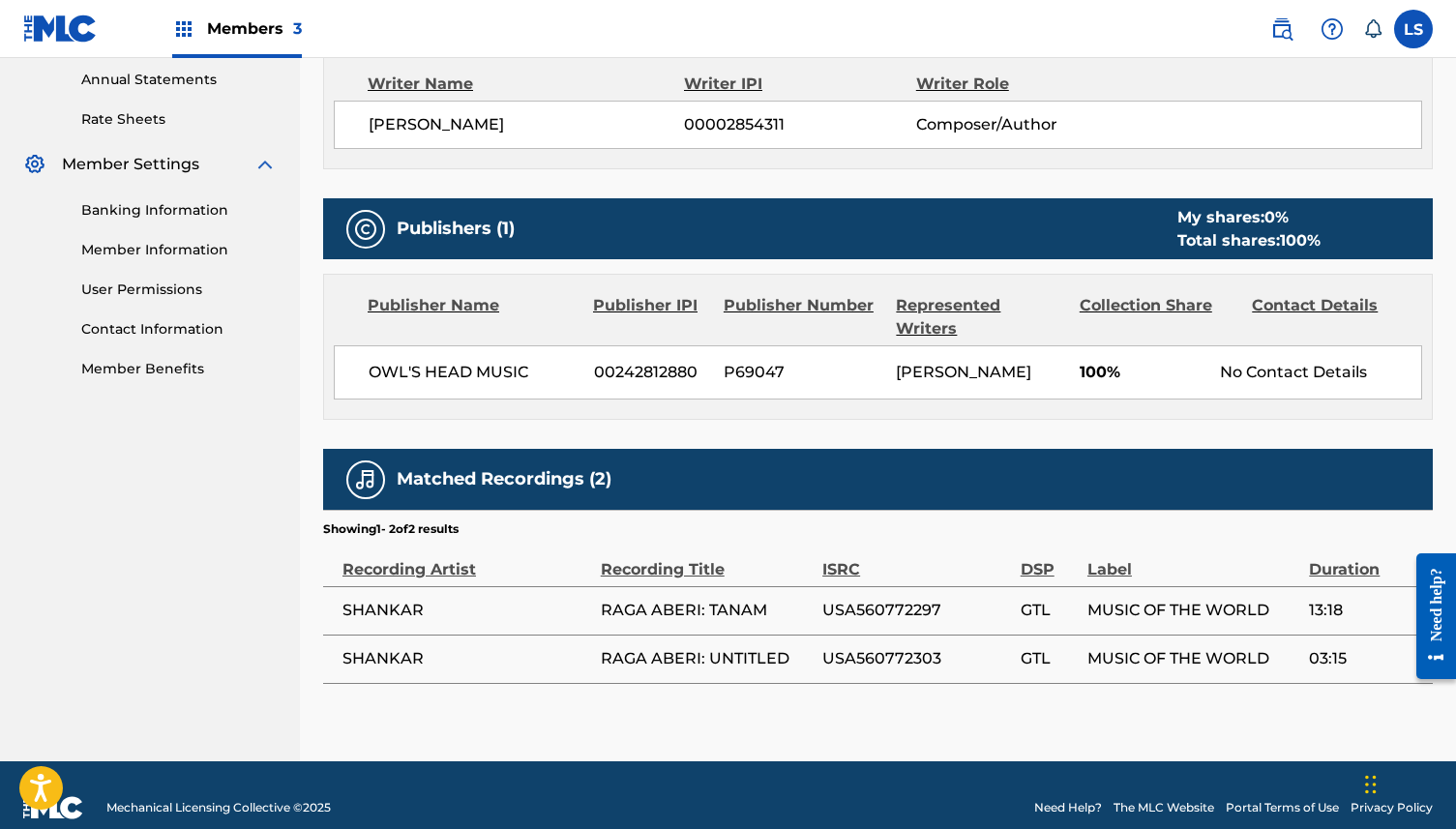
drag, startPoint x: 1083, startPoint y: 586, endPoint x: 1272, endPoint y: 587, distance: 189.0
click at [1272, 587] on tr "SHANKAR RAGA ABERI: TANAM USA560772297 GTL MUSIC OF THE WORLD 13:18" at bounding box center [879, 610] width 1110 height 48
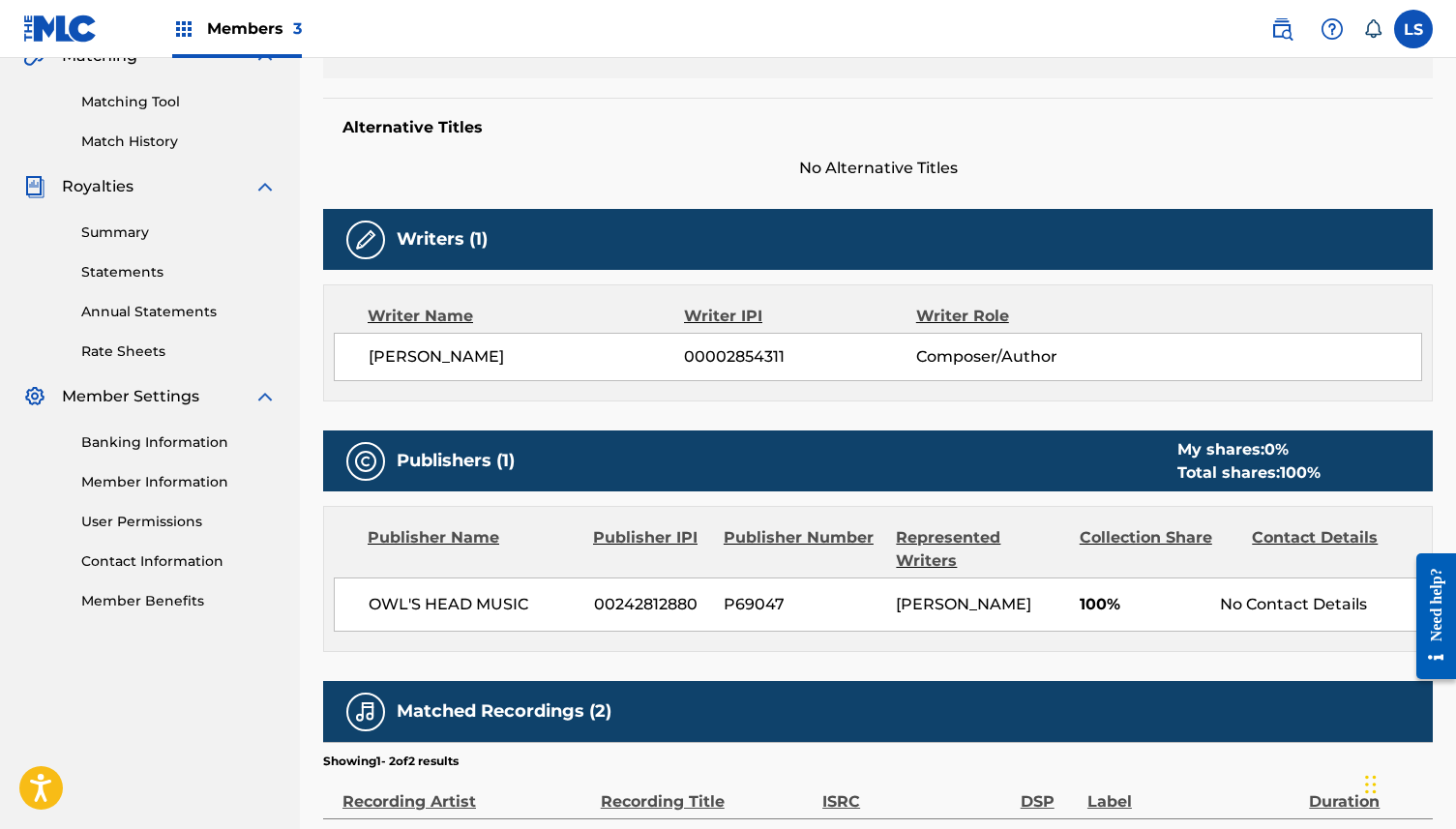
scroll to position [463, 0]
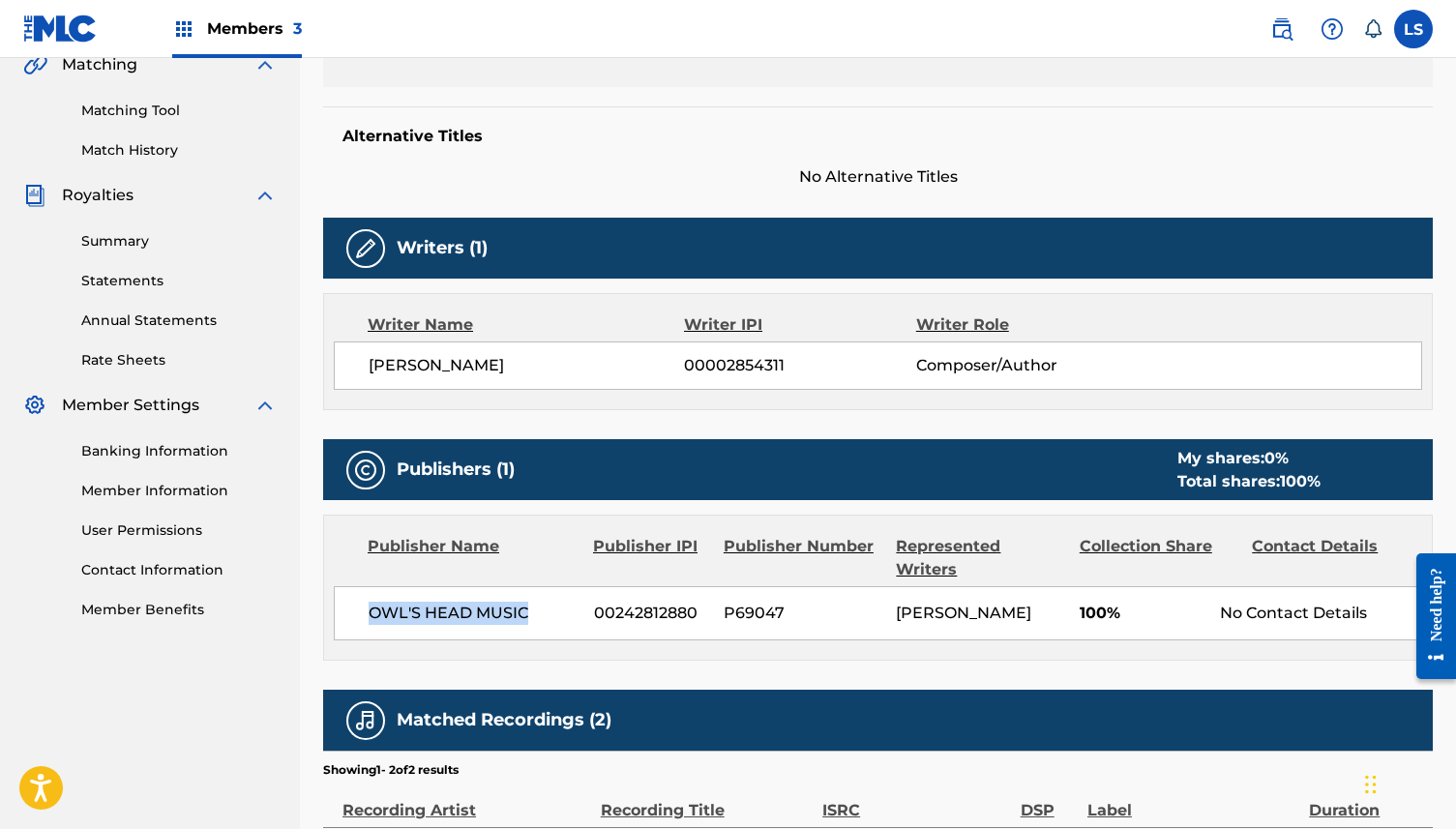
drag, startPoint x: 373, startPoint y: 584, endPoint x: 529, endPoint y: 586, distance: 156.0
click at [529, 602] on span "OWL'S HEAD MUSIC" at bounding box center [474, 613] width 211 height 24
drag, startPoint x: 896, startPoint y: 586, endPoint x: 988, endPoint y: 586, distance: 92.0
click at [989, 602] on div "L SHANKAR" at bounding box center [980, 613] width 169 height 24
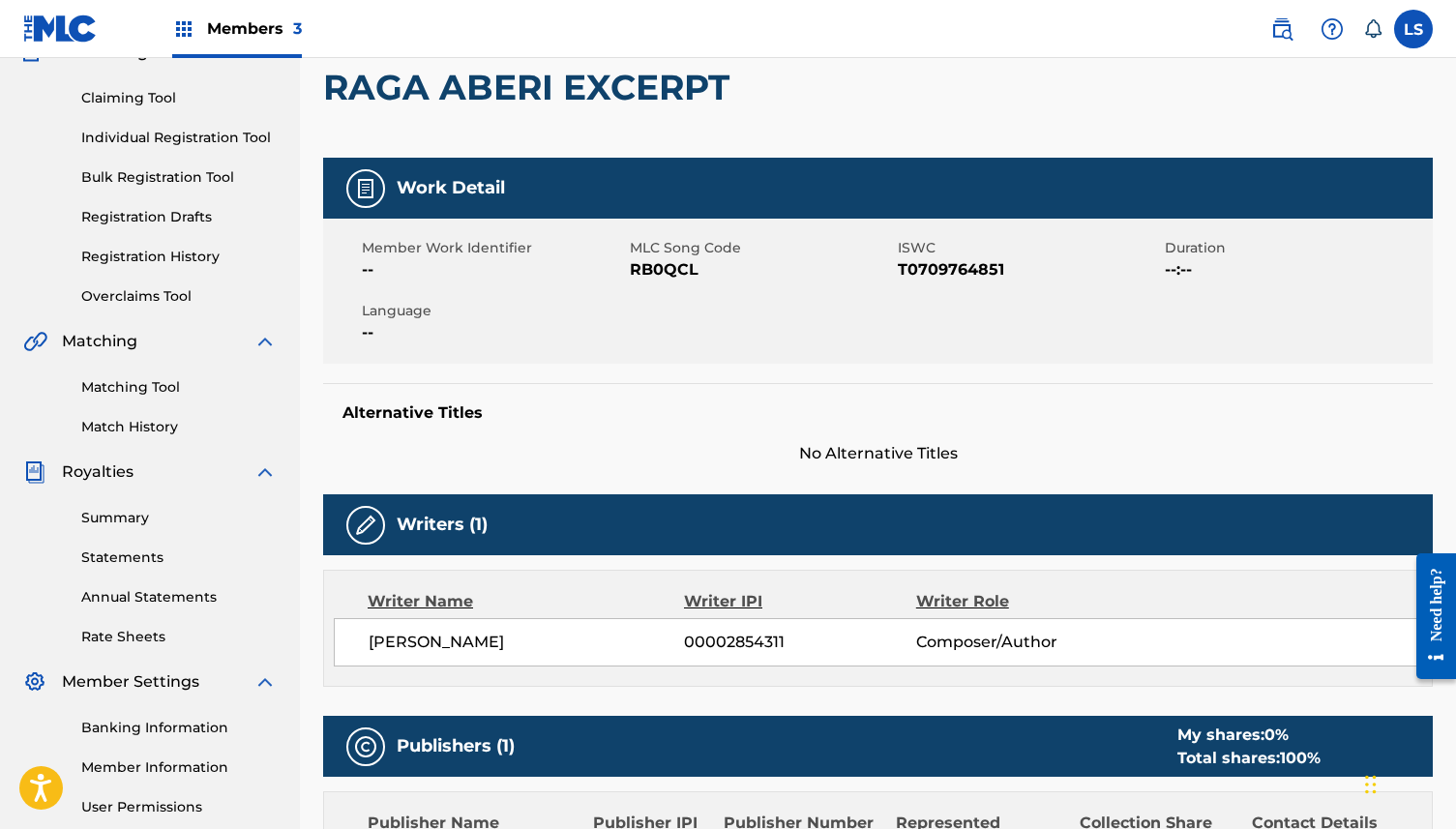
scroll to position [0, 0]
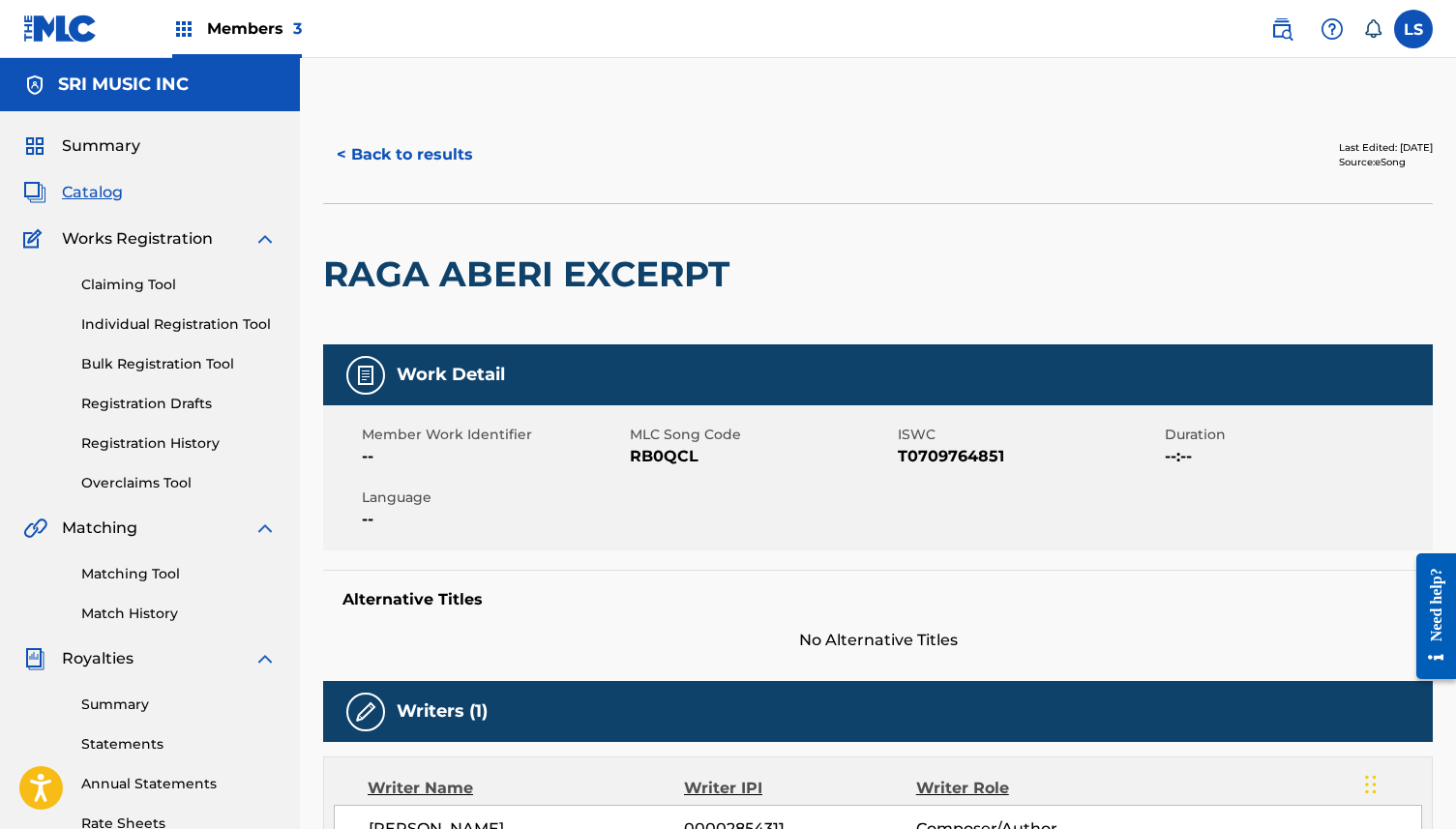
click at [344, 154] on button "< Back to results" at bounding box center [405, 154] width 164 height 48
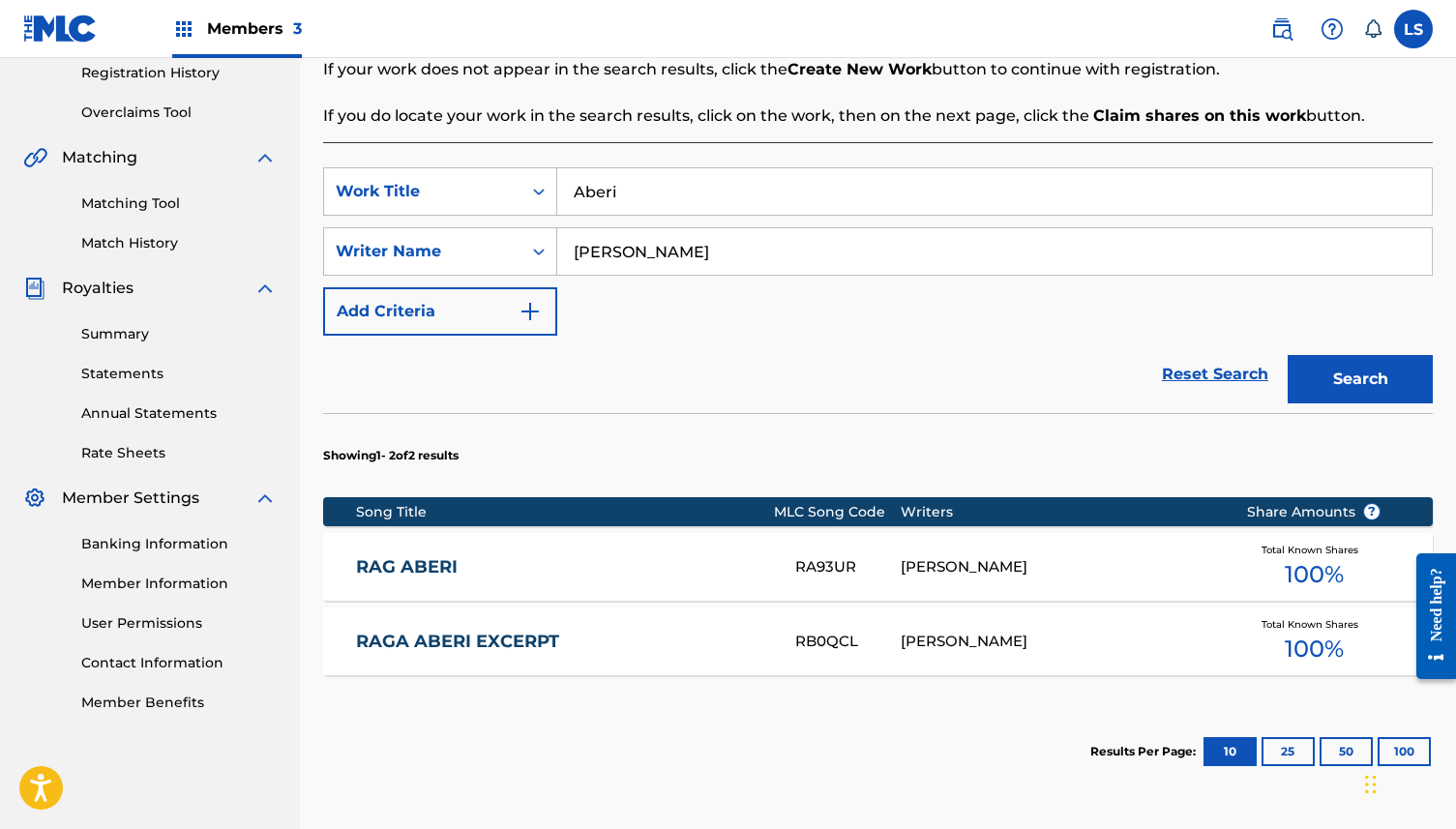
click at [401, 567] on link "RAG ABERI" at bounding box center [562, 566] width 413 height 23
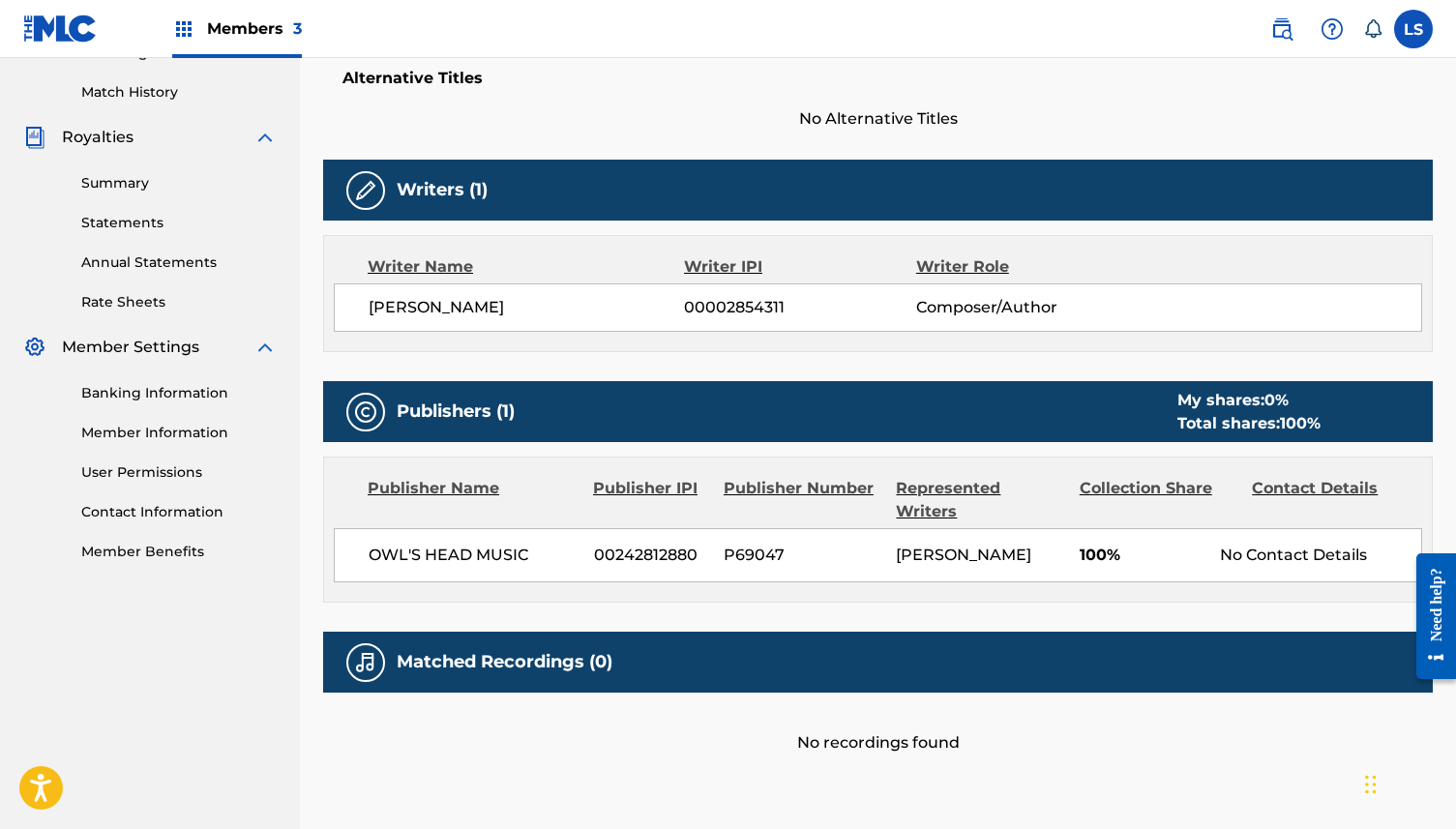
scroll to position [593, 0]
